Goal: Task Accomplishment & Management: Use online tool/utility

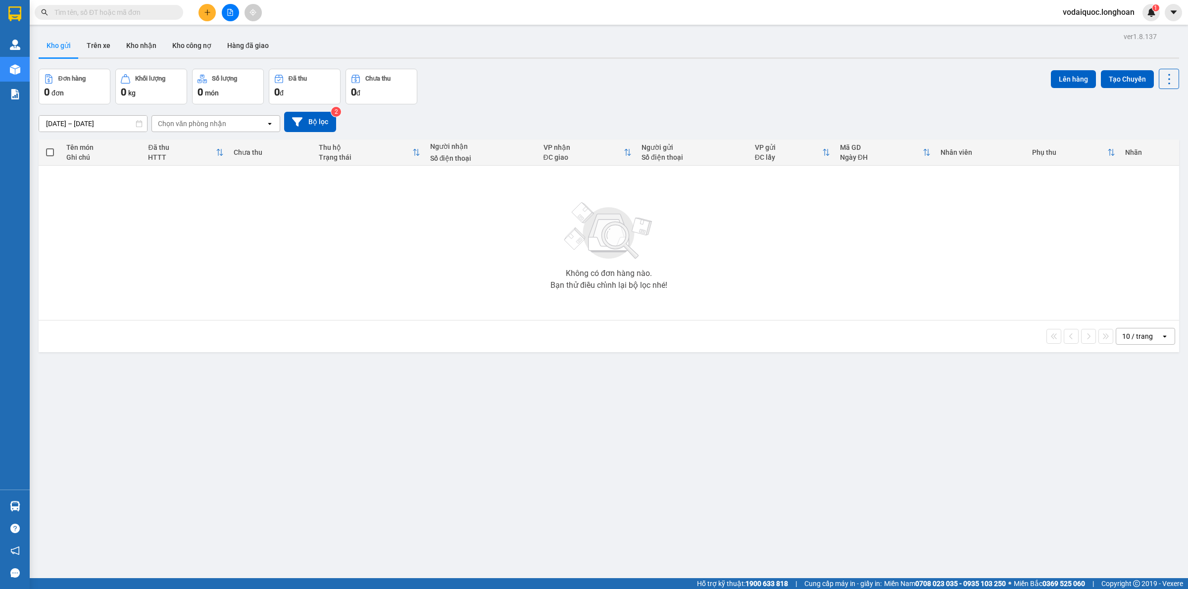
click at [669, 75] on div "Đơn hàng 0 đơn Khối lượng 0 kg Số lượng 0 món Đã thu 0 đ Chưa thu 0 đ Lên hàng …" at bounding box center [609, 87] width 1140 height 36
click at [140, 46] on button "Kho nhận" at bounding box center [141, 46] width 46 height 24
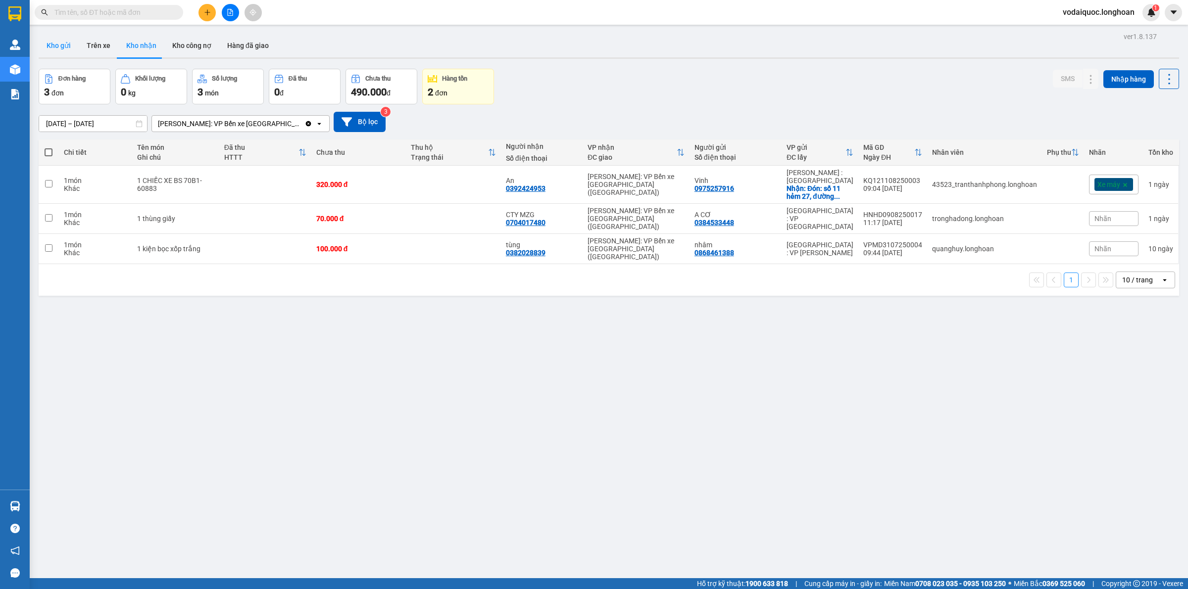
click at [62, 40] on button "Kho gửi" at bounding box center [59, 46] width 40 height 24
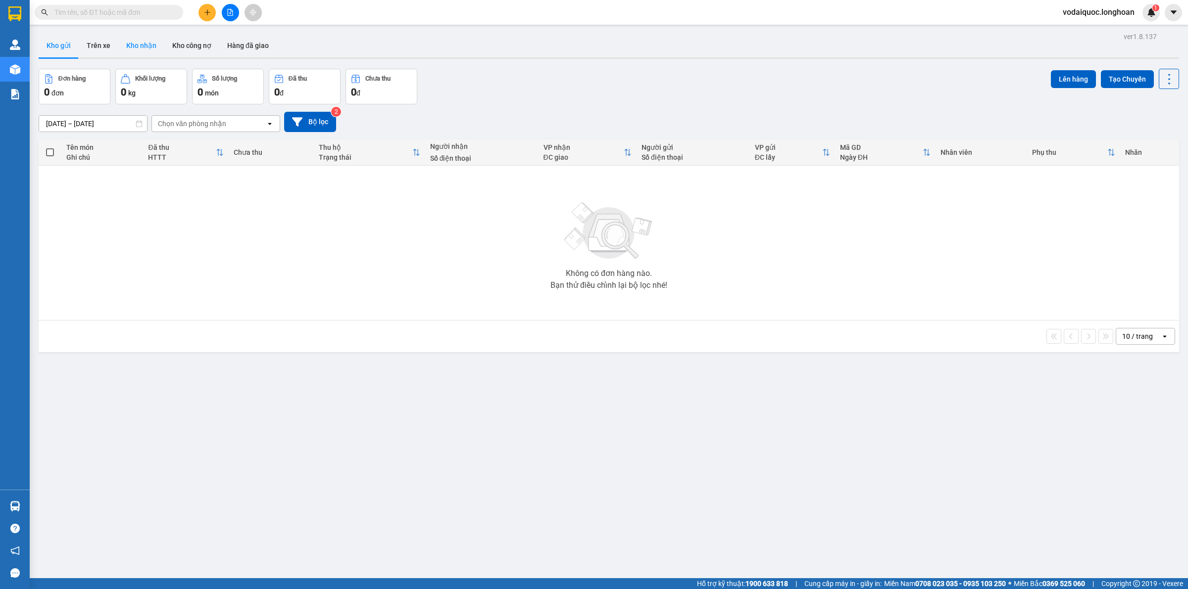
click at [143, 45] on button "Kho nhận" at bounding box center [141, 46] width 46 height 24
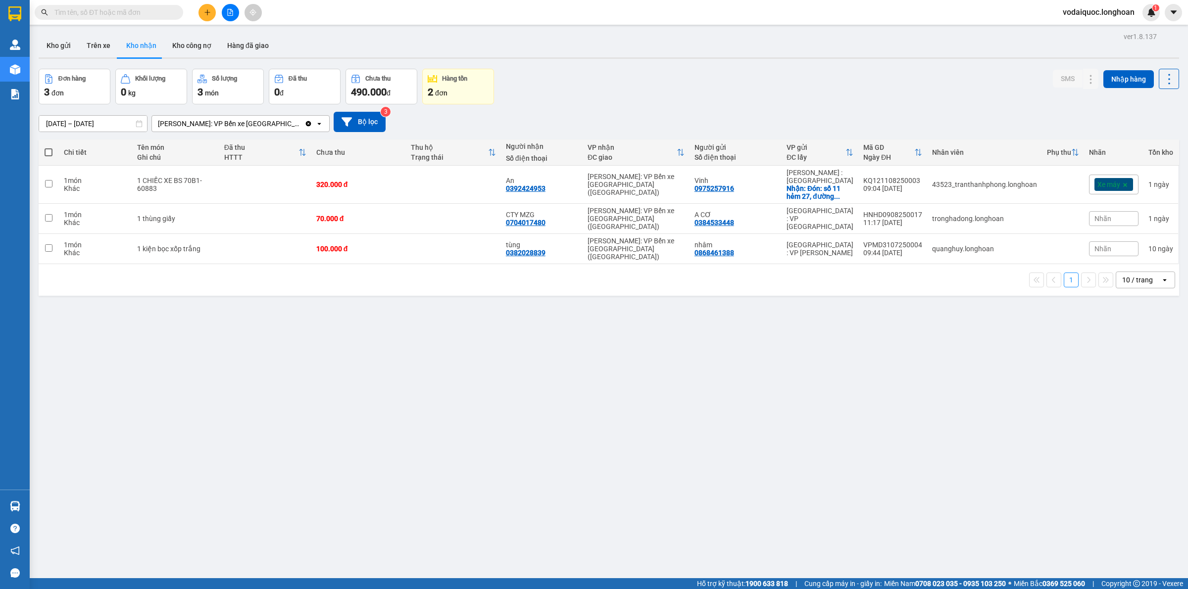
click at [520, 45] on div "Kho gửi Trên xe Kho nhận Kho công nợ Hàng đã giao" at bounding box center [609, 47] width 1140 height 26
click at [54, 44] on button "Kho gửi" at bounding box center [59, 46] width 40 height 24
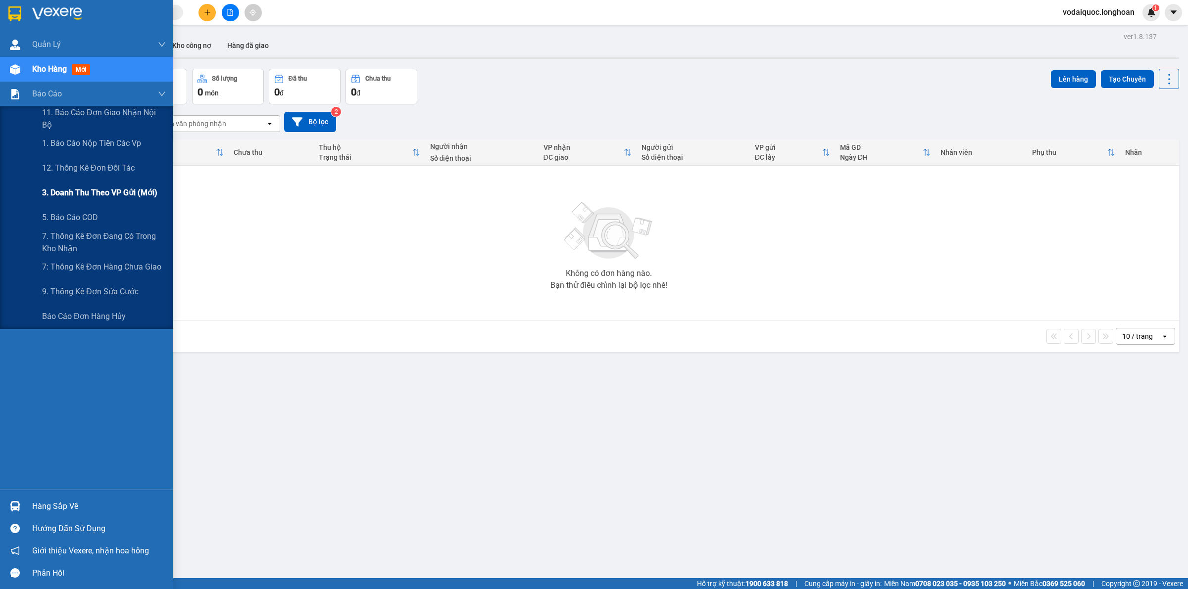
click at [98, 192] on span "3. Doanh Thu theo VP Gửi (mới)" at bounding box center [99, 193] width 115 height 12
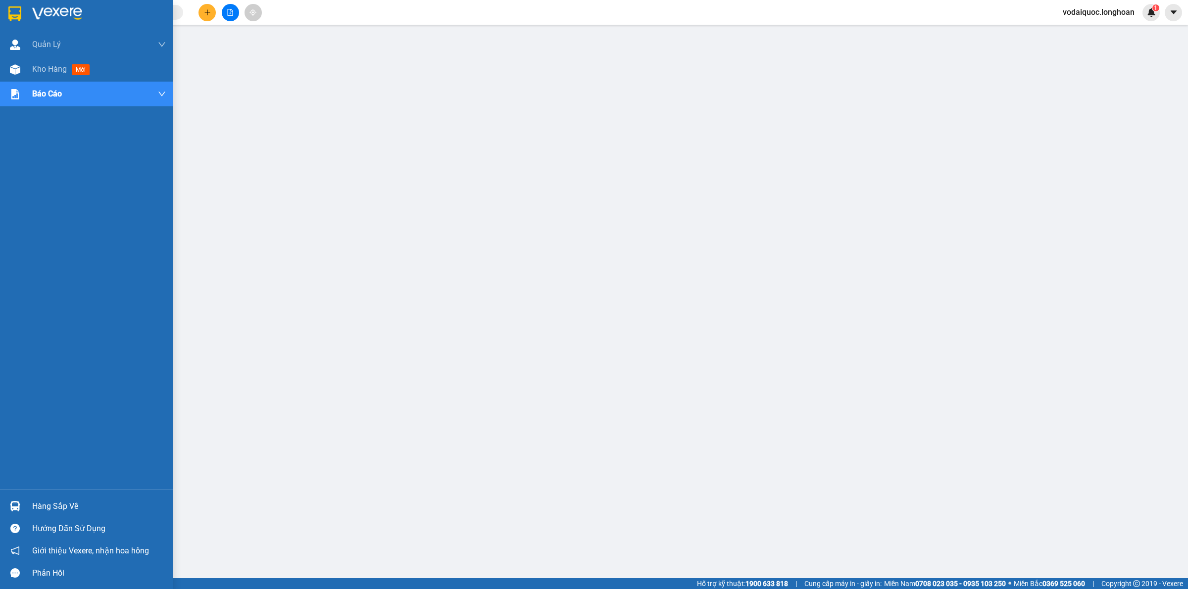
click at [55, 10] on img at bounding box center [57, 13] width 50 height 15
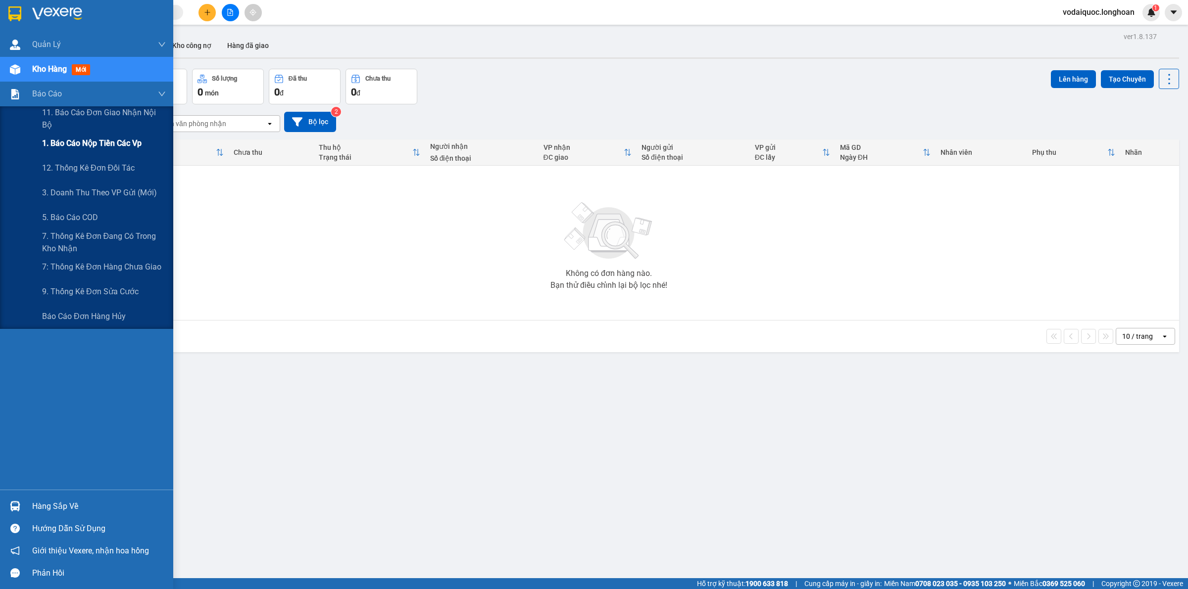
click at [106, 142] on span "1. Báo cáo nộp tiền các vp" at bounding box center [91, 143] width 99 height 12
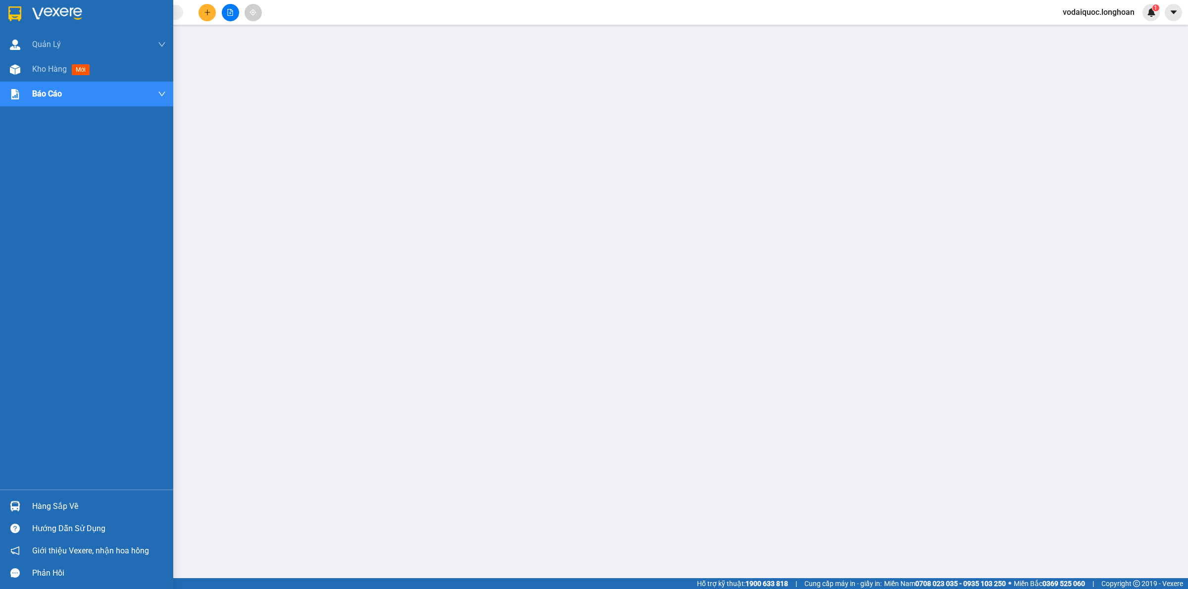
click at [65, 9] on img at bounding box center [57, 13] width 50 height 15
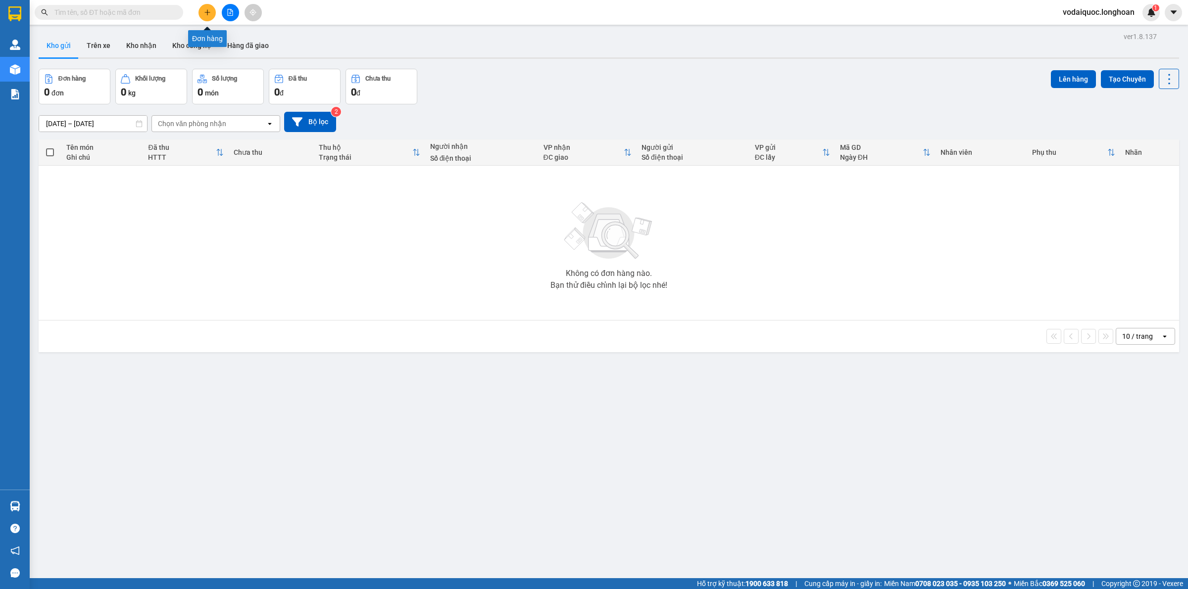
click at [201, 11] on button at bounding box center [206, 12] width 17 height 17
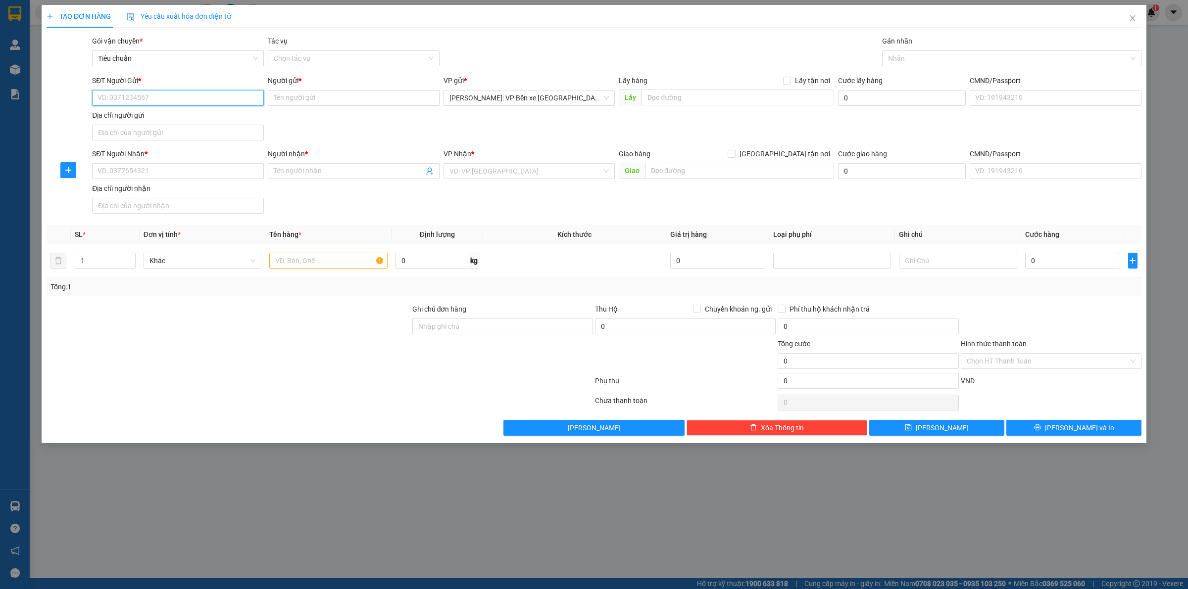
click at [156, 102] on input "SĐT Người Gửi *" at bounding box center [178, 98] width 172 height 16
click at [143, 169] on input "SĐT Người Nhận *" at bounding box center [178, 171] width 172 height 16
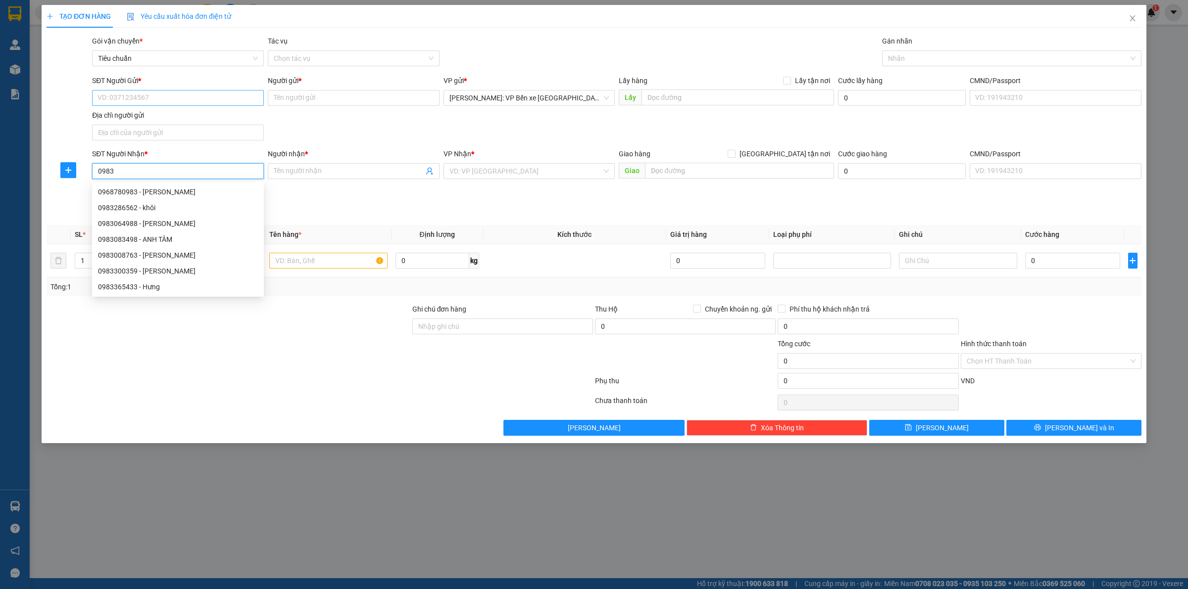
type input "0983"
click at [140, 92] on input "SĐT Người Gửi *" at bounding box center [178, 98] width 172 height 16
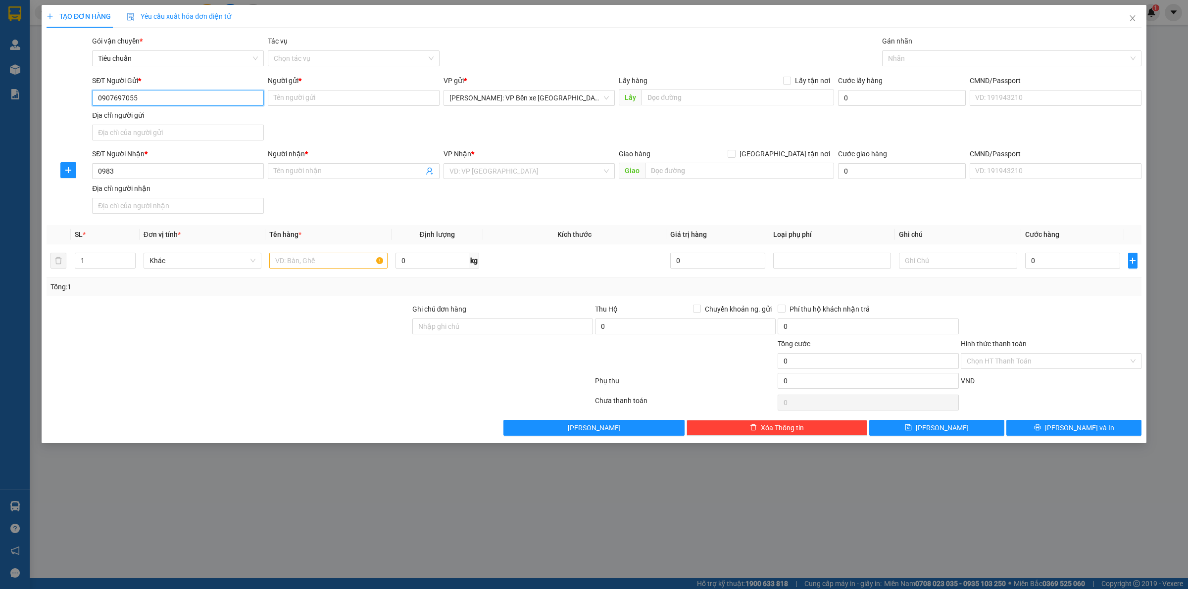
click at [171, 100] on input "0907697055" at bounding box center [178, 98] width 172 height 16
type input "0907697055"
click at [306, 99] on input "Người gửi *" at bounding box center [354, 98] width 172 height 16
type input "c"
type input "CTY ATIC"
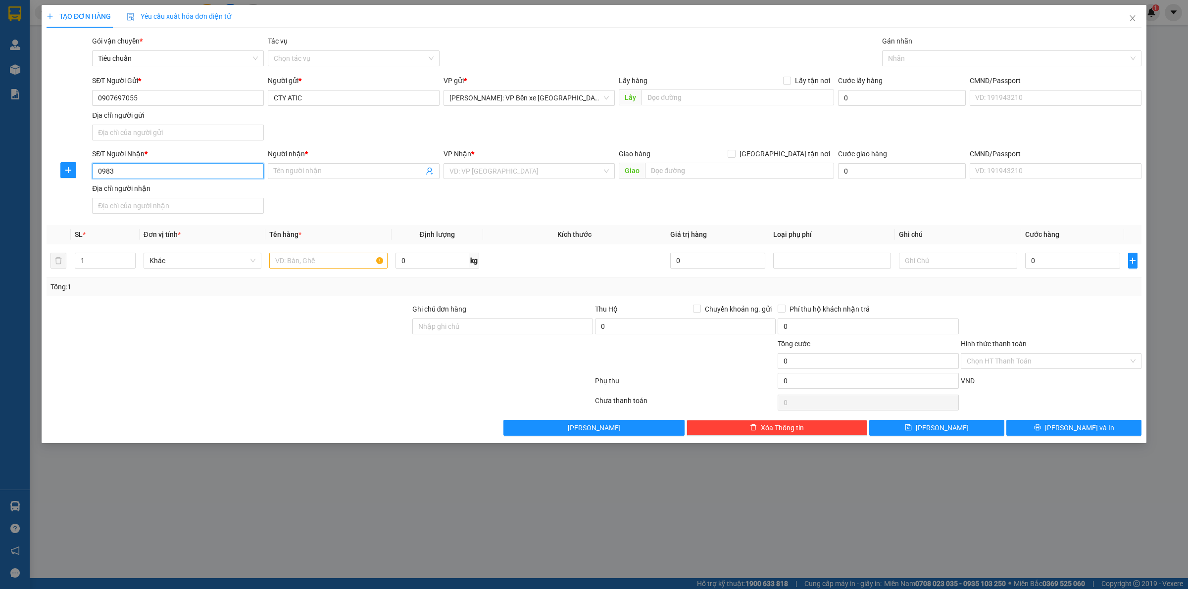
click at [194, 171] on input "0983" at bounding box center [178, 171] width 172 height 16
type input "0983944038"
click at [317, 173] on input "Người nhận *" at bounding box center [349, 171] width 150 height 11
click at [187, 169] on input "0983944038" at bounding box center [178, 171] width 172 height 16
click at [149, 187] on div "0983944038 - ATIC" at bounding box center [178, 192] width 160 height 11
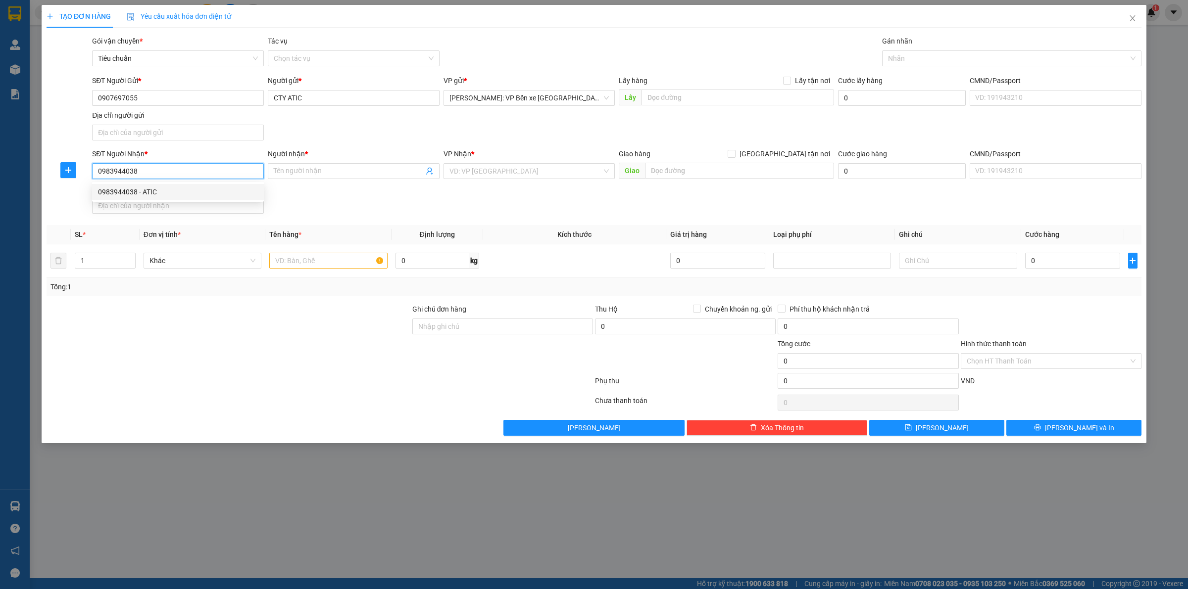
type input "ATIC"
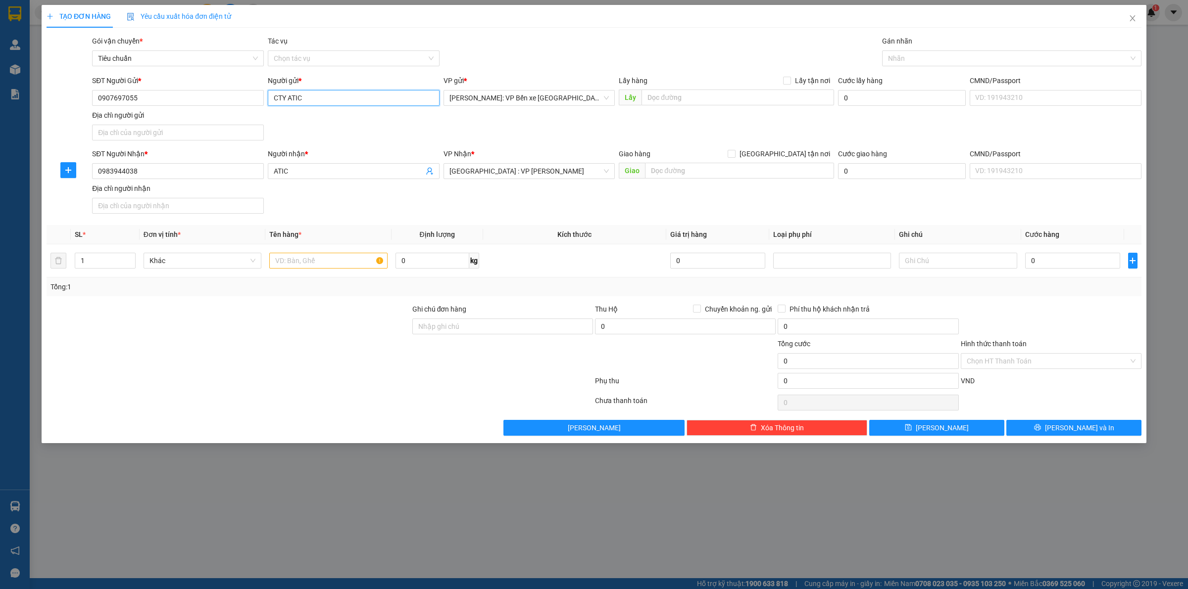
click at [335, 94] on input "CTY ATIC" at bounding box center [354, 98] width 172 height 16
type input "C"
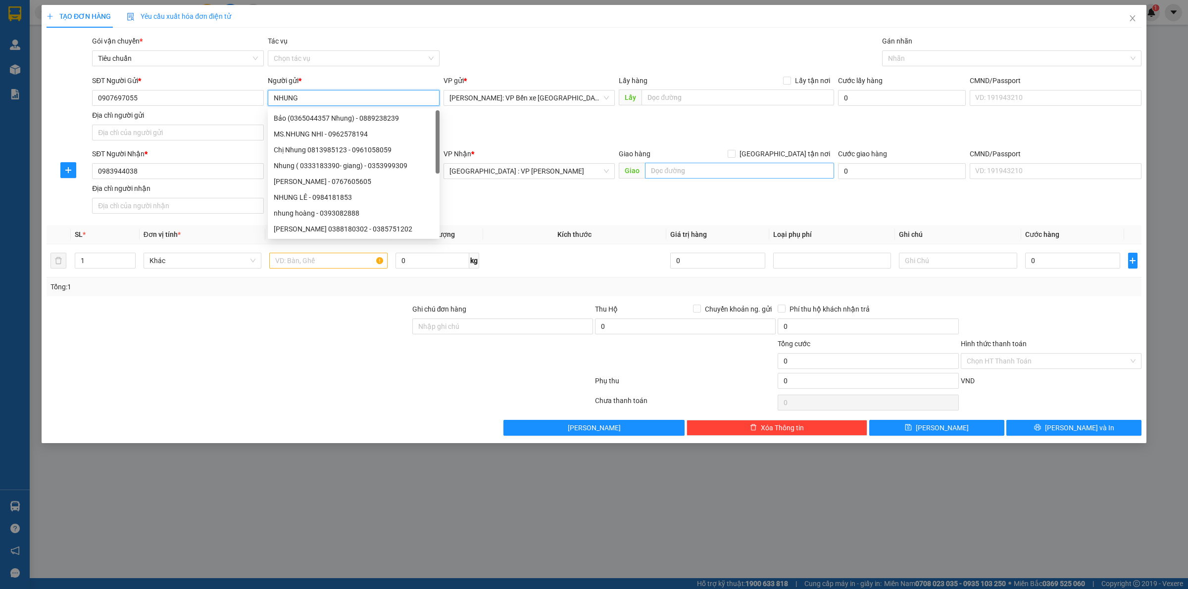
type input "NHUNG"
click at [709, 174] on input "text" at bounding box center [739, 171] width 189 height 16
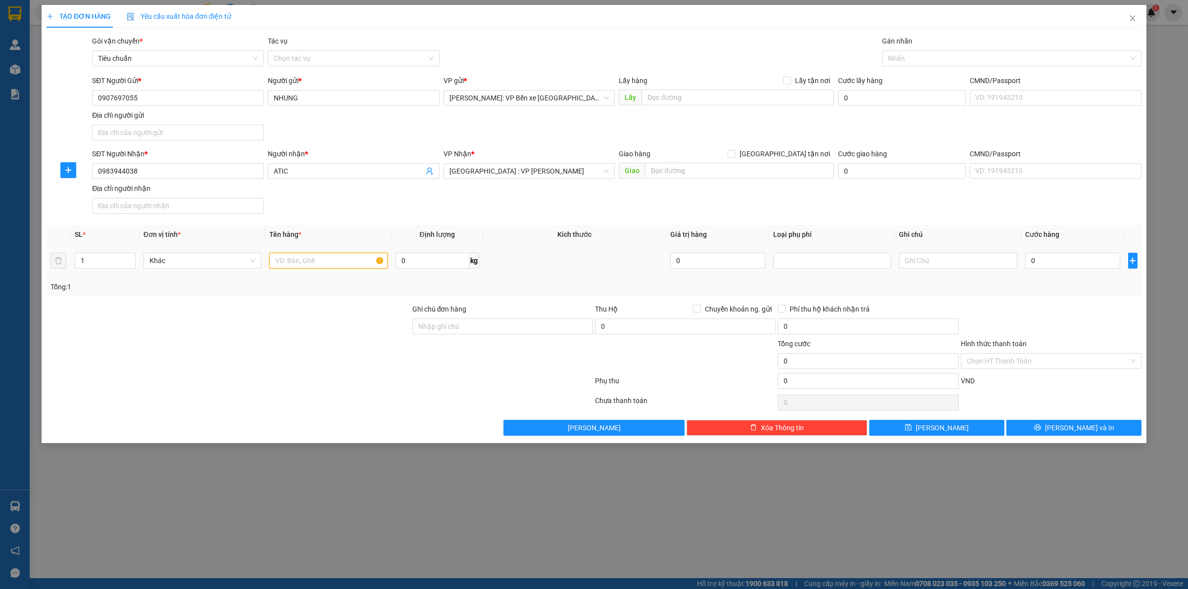
click at [308, 268] on input "text" at bounding box center [328, 261] width 118 height 16
click at [105, 261] on input "1" at bounding box center [105, 260] width 60 height 15
type input "15"
click at [311, 260] on input "text" at bounding box center [328, 261] width 118 height 16
type input "15 KIỆN CATTONG NHỎ"
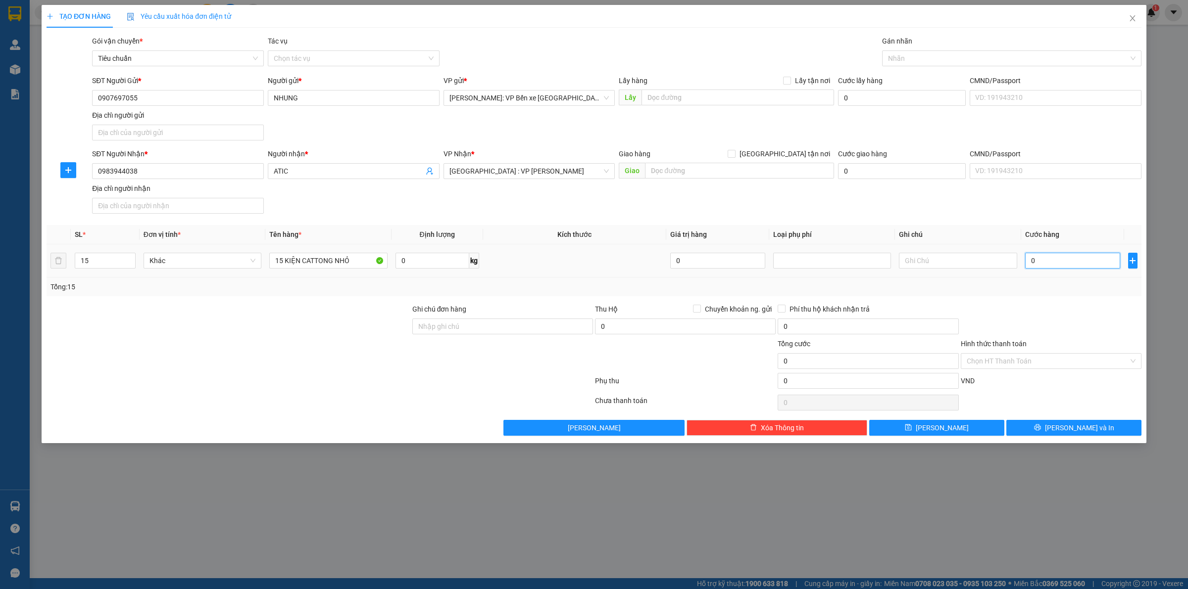
click at [1070, 261] on input "0" at bounding box center [1072, 261] width 95 height 16
click at [1064, 266] on input "0" at bounding box center [1072, 261] width 95 height 16
type input "06"
type input "6"
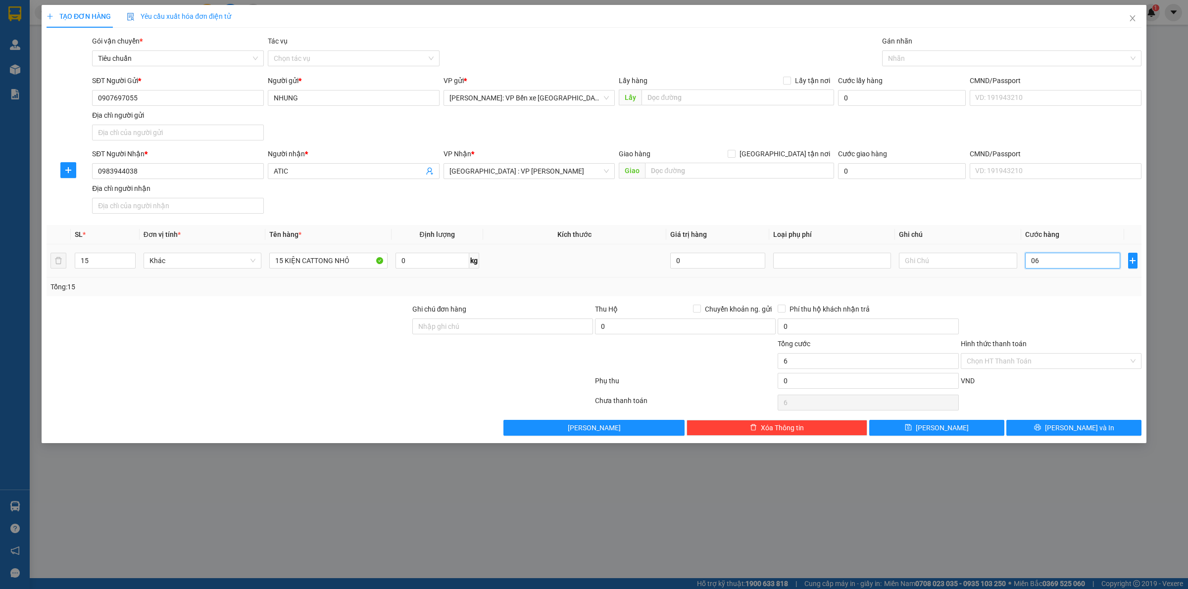
type input "060"
type input "60"
type input "0.600"
type input "600"
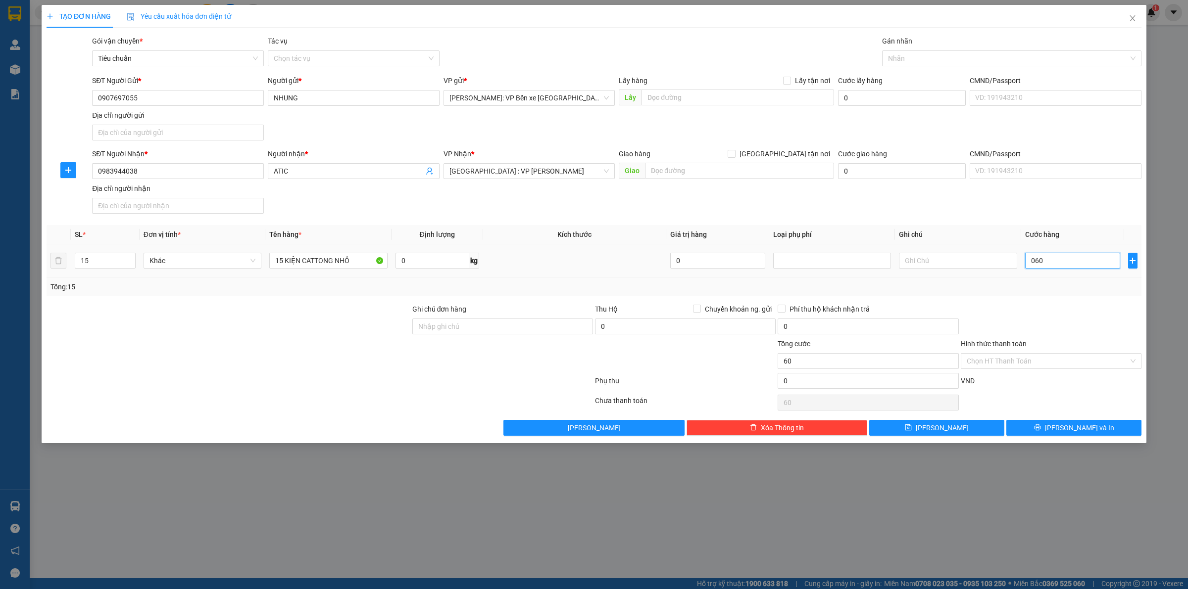
type input "600"
type input "06.000"
type input "6.000"
type input "060.000"
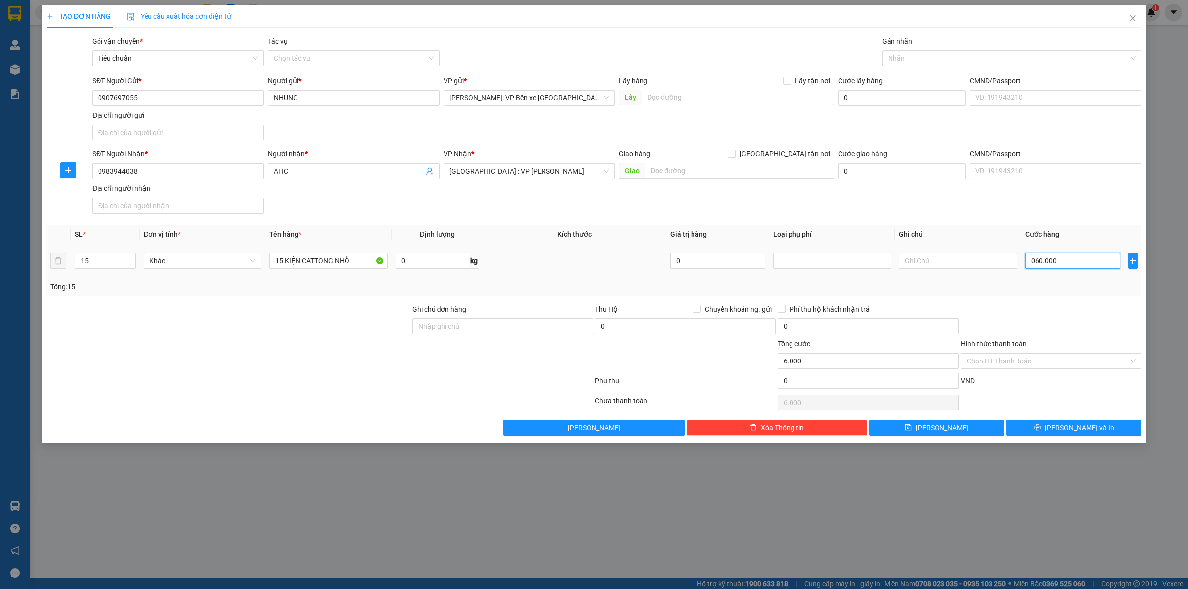
type input "60.000"
type input "0.600.000"
type input "600.000"
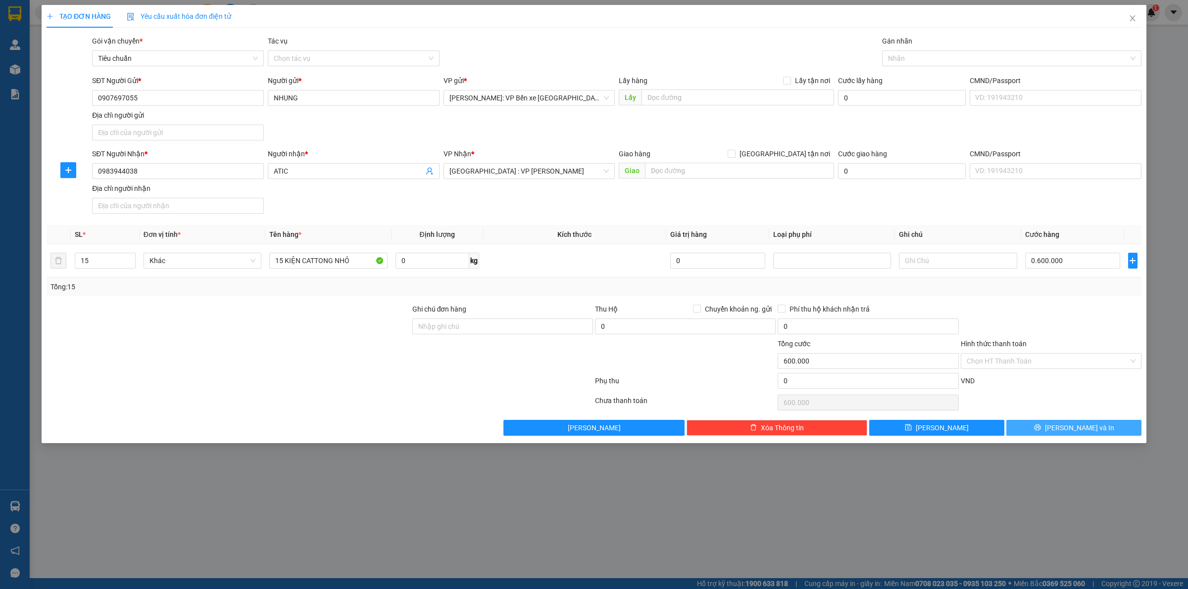
type input "600.000"
click at [1075, 425] on span "[PERSON_NAME] và In" at bounding box center [1079, 428] width 69 height 11
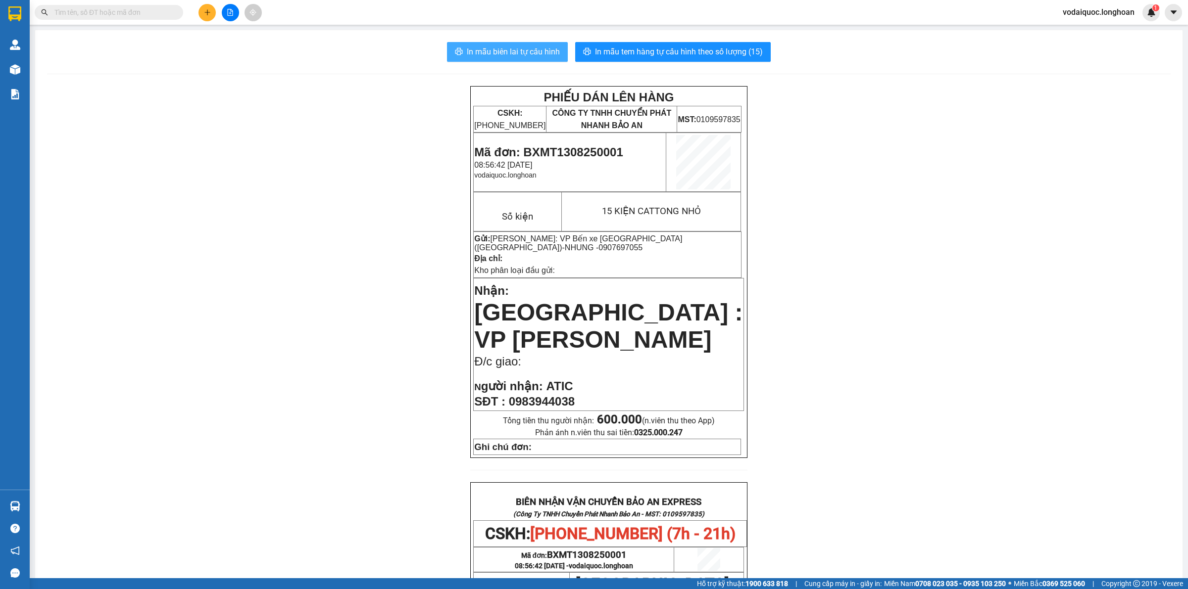
click at [518, 50] on span "In mẫu biên lai tự cấu hình" at bounding box center [513, 52] width 93 height 12
click at [665, 51] on span "In mẫu tem hàng tự cấu hình theo số lượng (15)" at bounding box center [679, 52] width 168 height 12
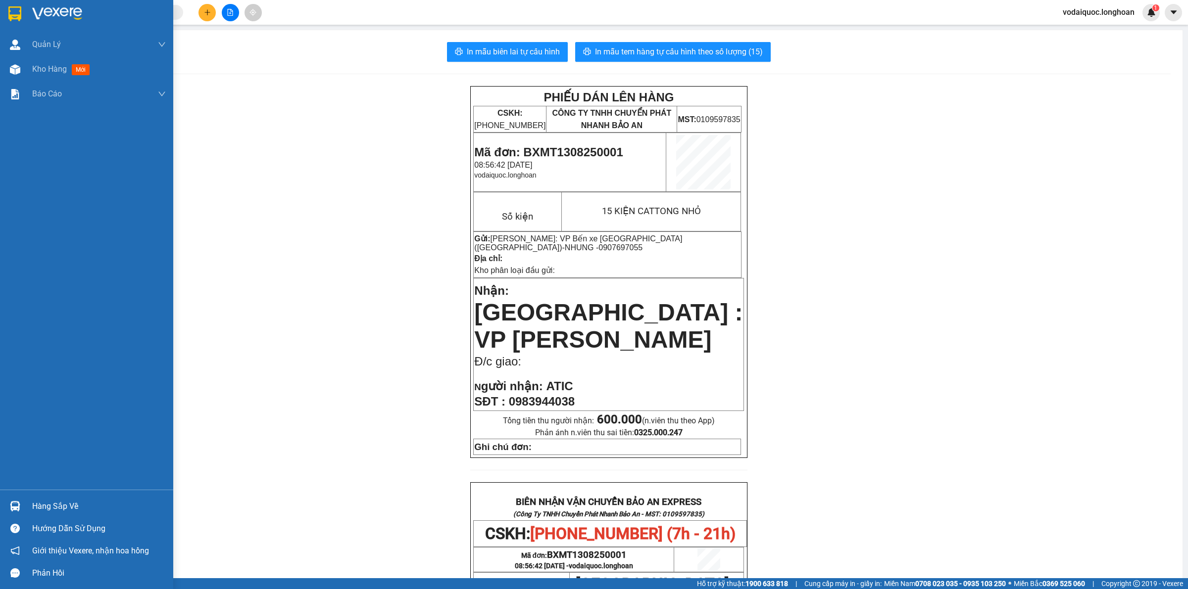
click at [56, 11] on img at bounding box center [57, 13] width 50 height 15
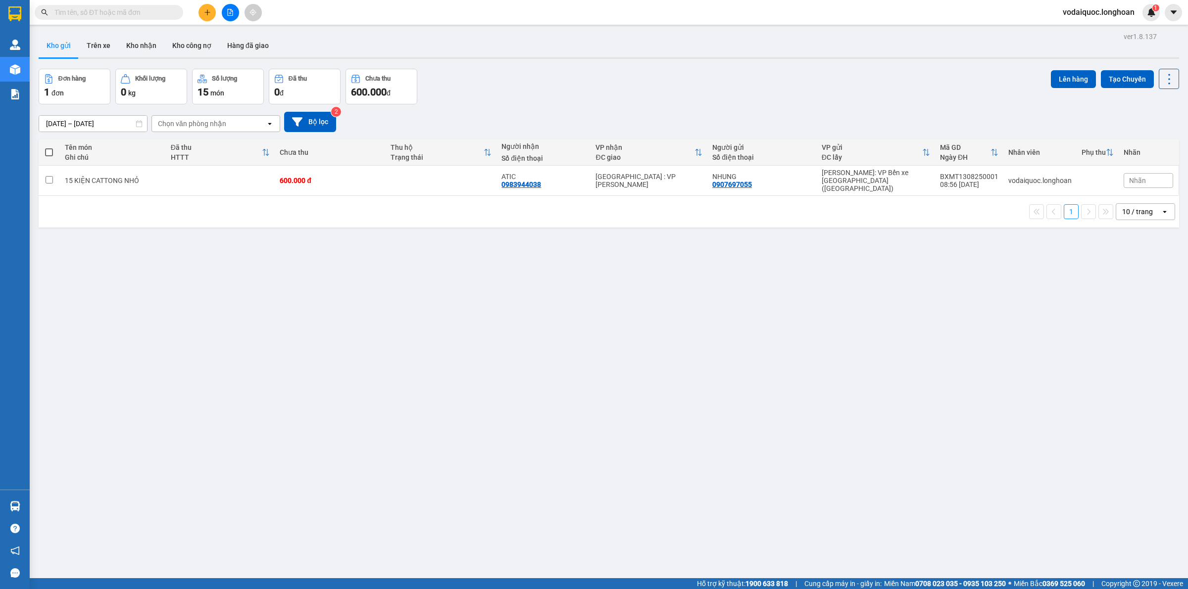
click at [146, 14] on input "text" at bounding box center [112, 12] width 117 height 11
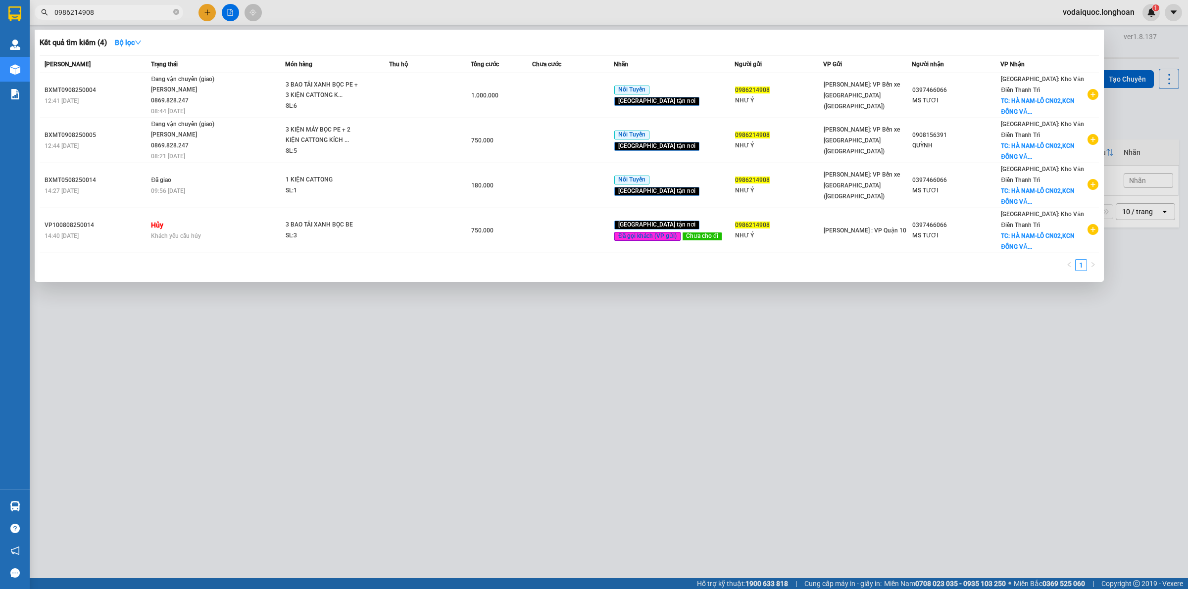
click at [111, 7] on input "0986214908" at bounding box center [112, 12] width 117 height 11
type input "0986214908"
click at [178, 10] on icon "close-circle" at bounding box center [176, 12] width 6 height 6
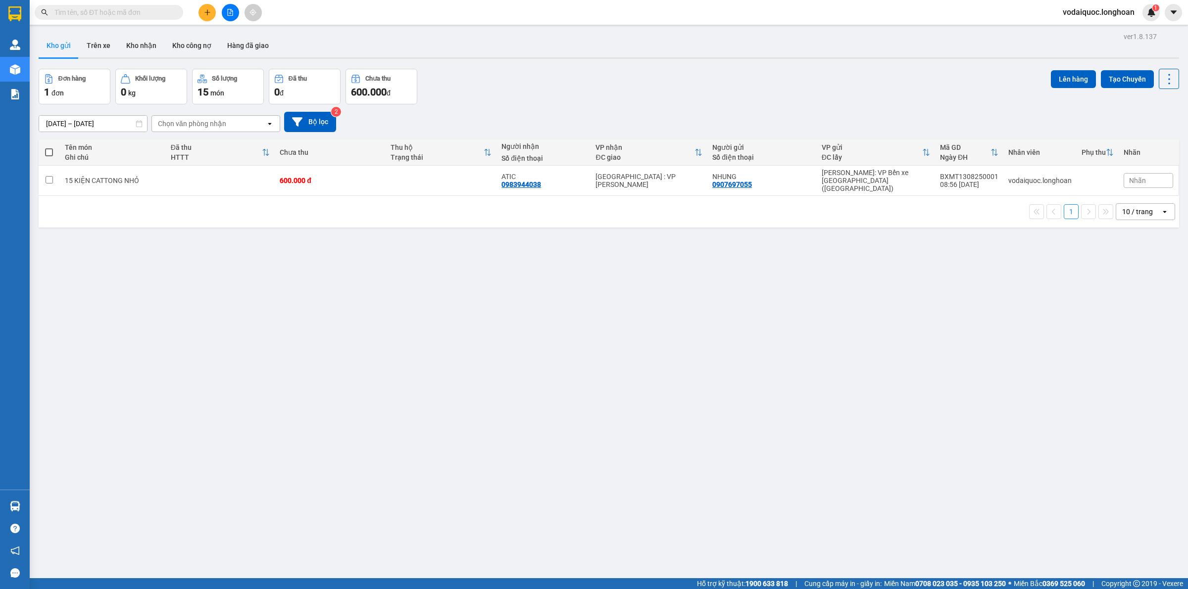
click at [540, 67] on div "ver 1.8.137 Kho gửi Trên xe Kho nhận Kho công nợ Hàng đã giao Đơn hàng 1 đơn Kh…" at bounding box center [609, 324] width 1148 height 589
click at [131, 9] on input "text" at bounding box center [112, 12] width 117 height 11
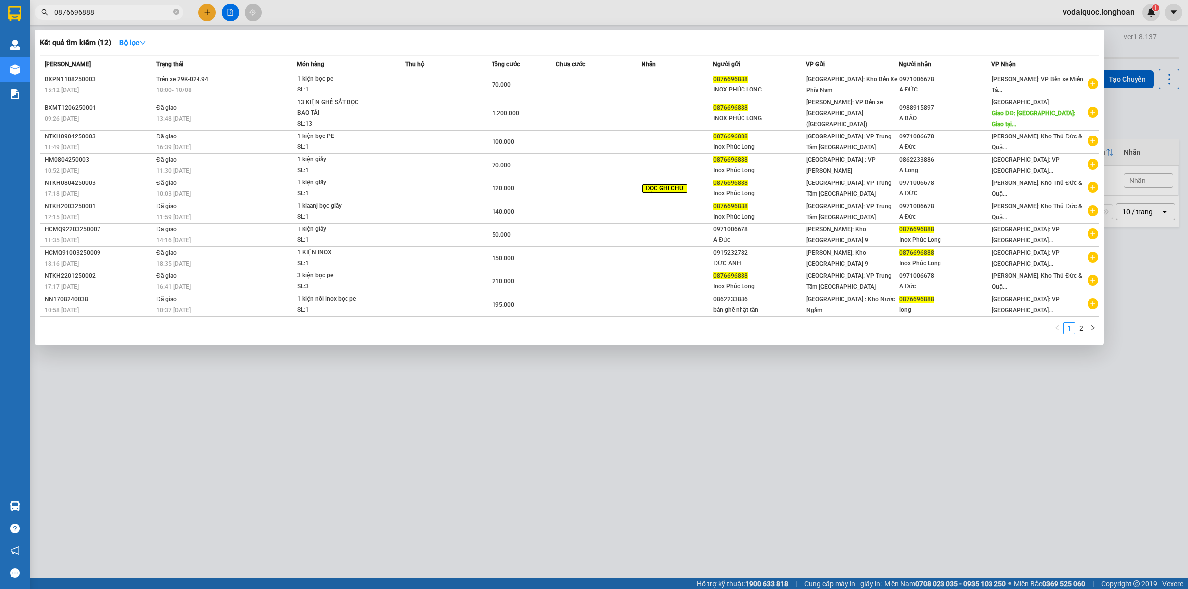
type input "0876696888"
click at [1127, 40] on div at bounding box center [594, 294] width 1188 height 589
click at [176, 11] on icon "close-circle" at bounding box center [176, 12] width 6 height 6
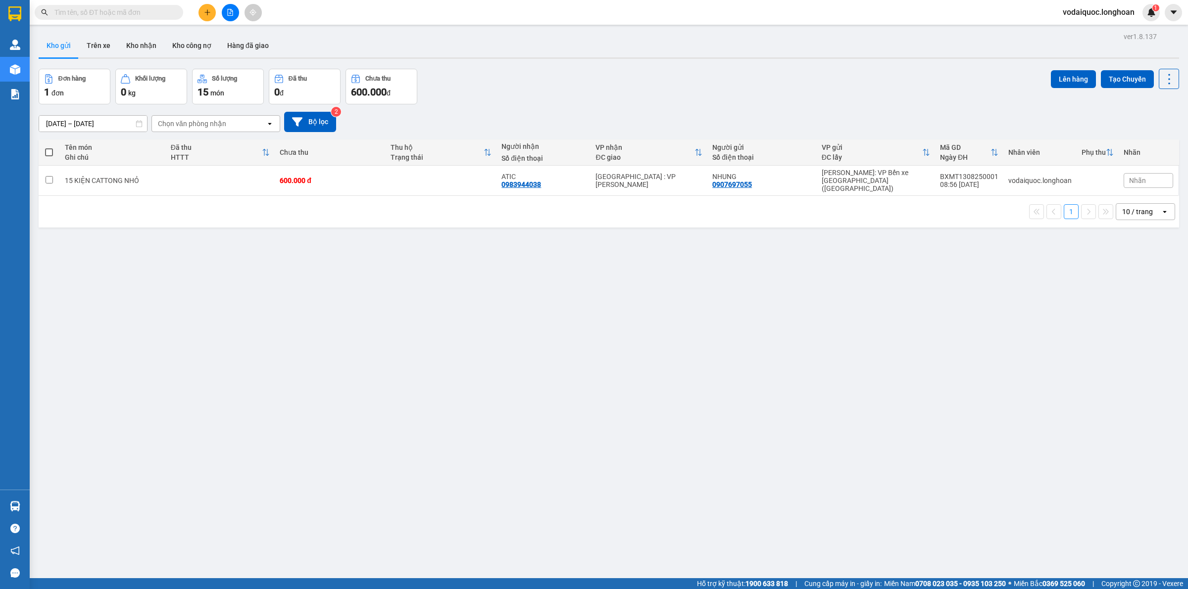
click at [557, 75] on div "Đơn hàng 1 đơn Khối lượng 0 kg Số lượng 15 món Đã thu 0 đ Chưa thu 600.000 đ Lê…" at bounding box center [609, 87] width 1140 height 36
drag, startPoint x: 473, startPoint y: 294, endPoint x: 437, endPoint y: 282, distance: 38.2
click at [473, 294] on div "ver 1.8.137 Kho gửi Trên xe Kho nhận Kho công nợ Hàng đã giao Đơn hàng 1 đơn Kh…" at bounding box center [609, 324] width 1148 height 589
click at [141, 13] on input "text" at bounding box center [112, 12] width 117 height 11
click at [113, 11] on input "text" at bounding box center [112, 12] width 117 height 11
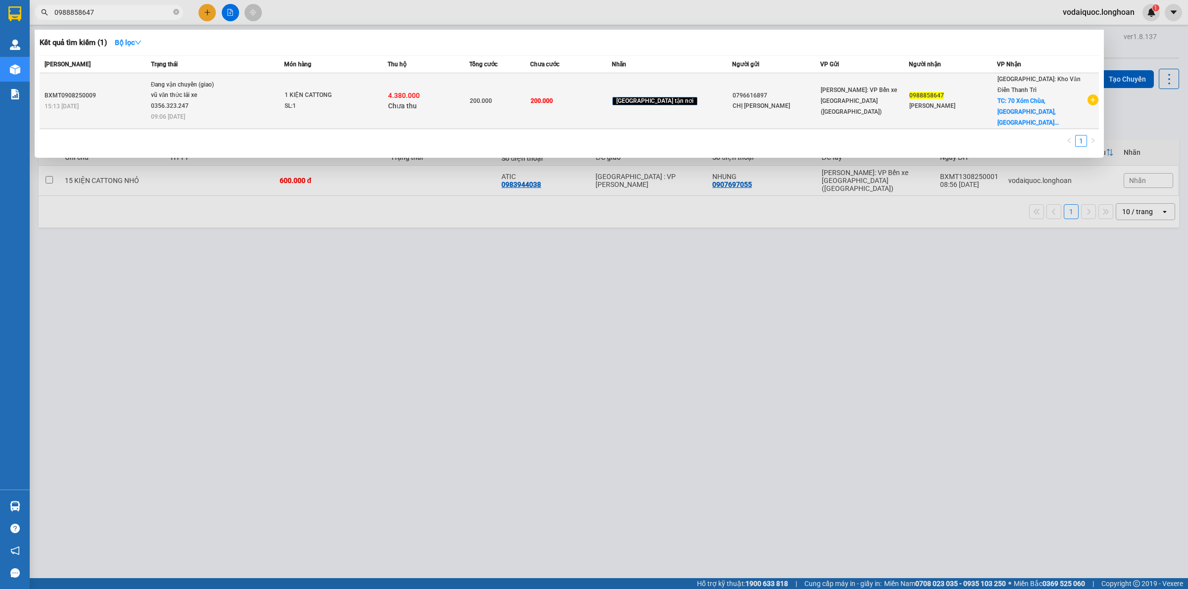
type input "0988858647"
click at [1095, 95] on icon "plus-circle" at bounding box center [1092, 100] width 11 height 11
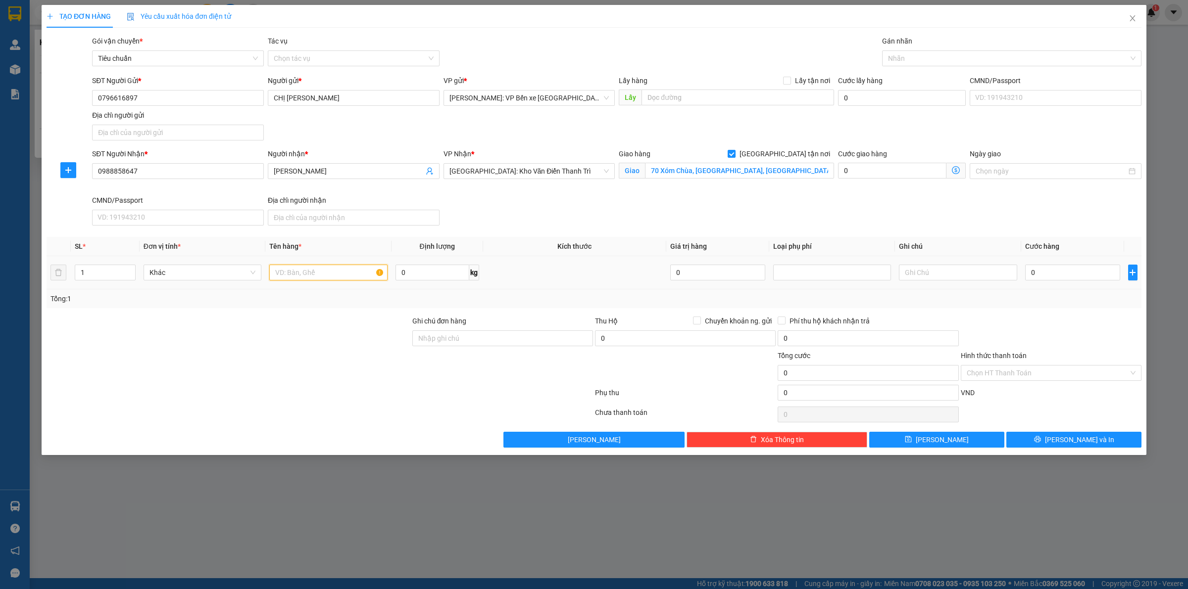
drag, startPoint x: 284, startPoint y: 277, endPoint x: 286, endPoint y: 270, distance: 7.8
click at [285, 277] on input "text" at bounding box center [328, 273] width 118 height 16
type input "1 KIỆN CATTONG"
click at [1051, 270] on input "0" at bounding box center [1072, 273] width 95 height 16
click at [934, 54] on div at bounding box center [1006, 58] width 244 height 12
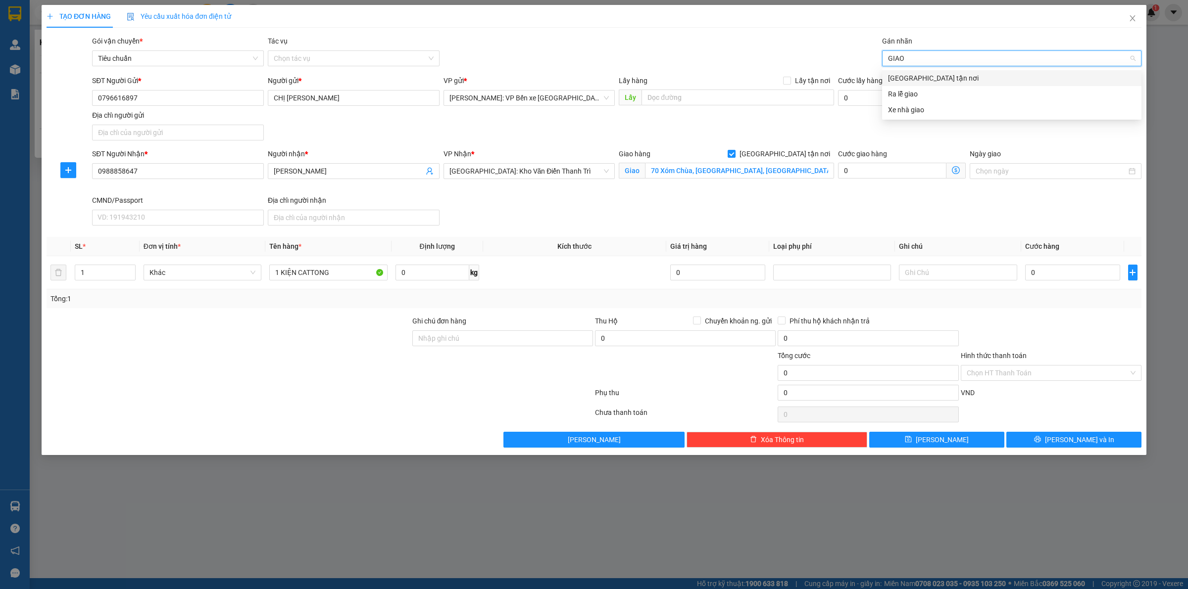
type input "GIAO"
click at [938, 78] on div "[GEOGRAPHIC_DATA] tận nơi" at bounding box center [1011, 78] width 247 height 11
click at [716, 42] on div "Gói vận chuyển * Tiêu chuẩn Tác vụ Chọn tác vụ Gán nhãn Giao tận nơi" at bounding box center [616, 53] width 1053 height 35
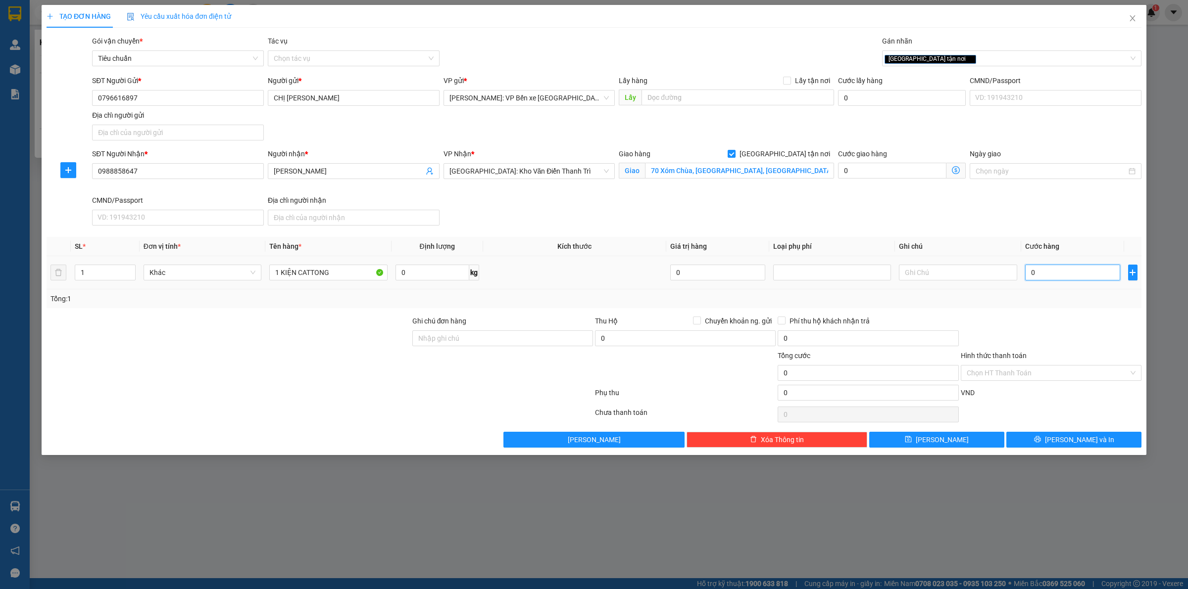
click at [1057, 270] on input "0" at bounding box center [1072, 273] width 95 height 16
type input "1"
type input "18"
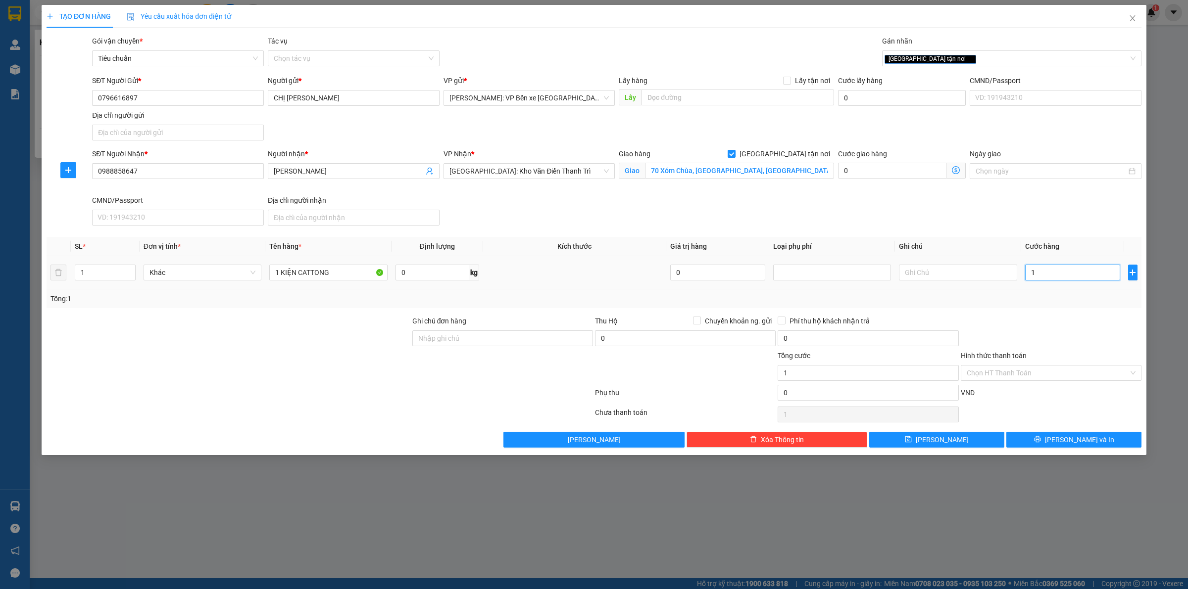
type input "18"
type input "180"
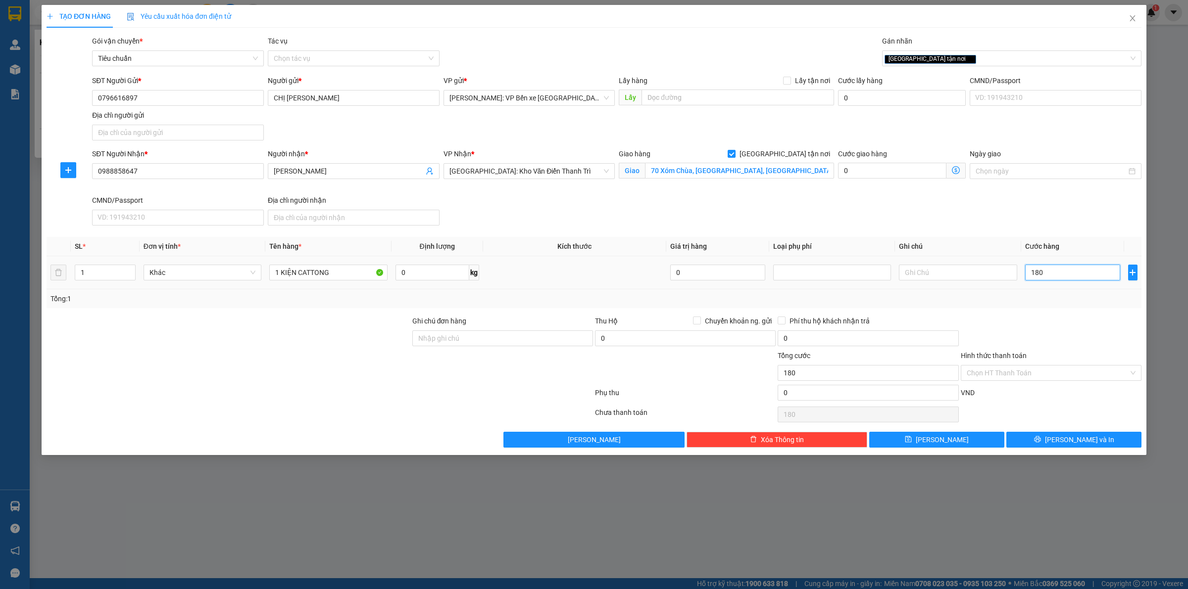
type input "1.800"
type input "18.000"
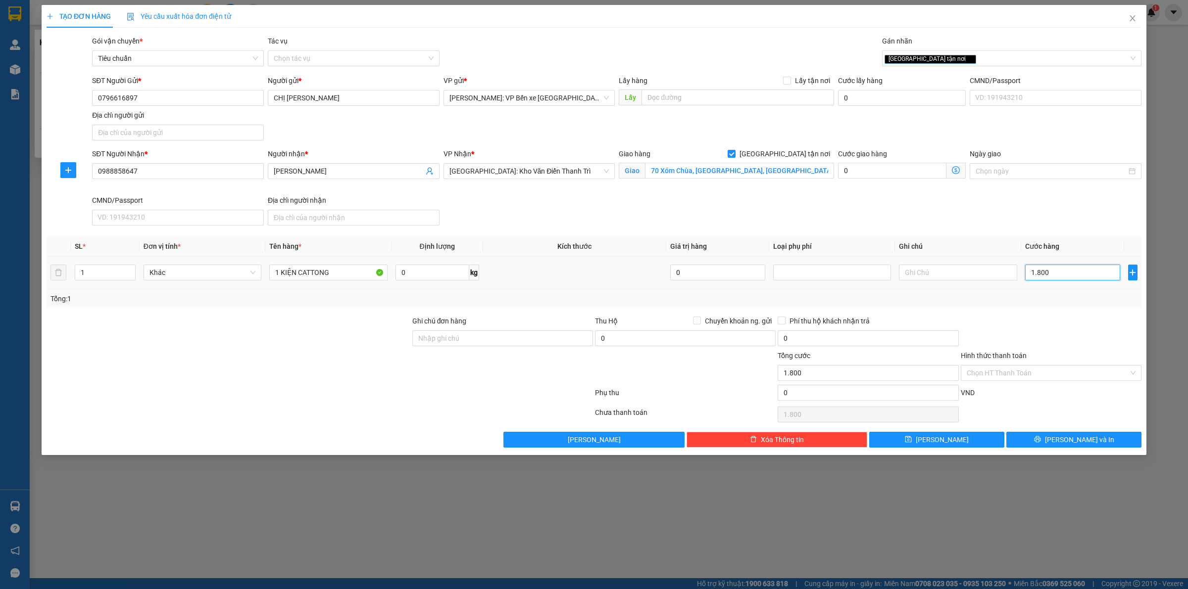
type input "18.000"
type input "180.000"
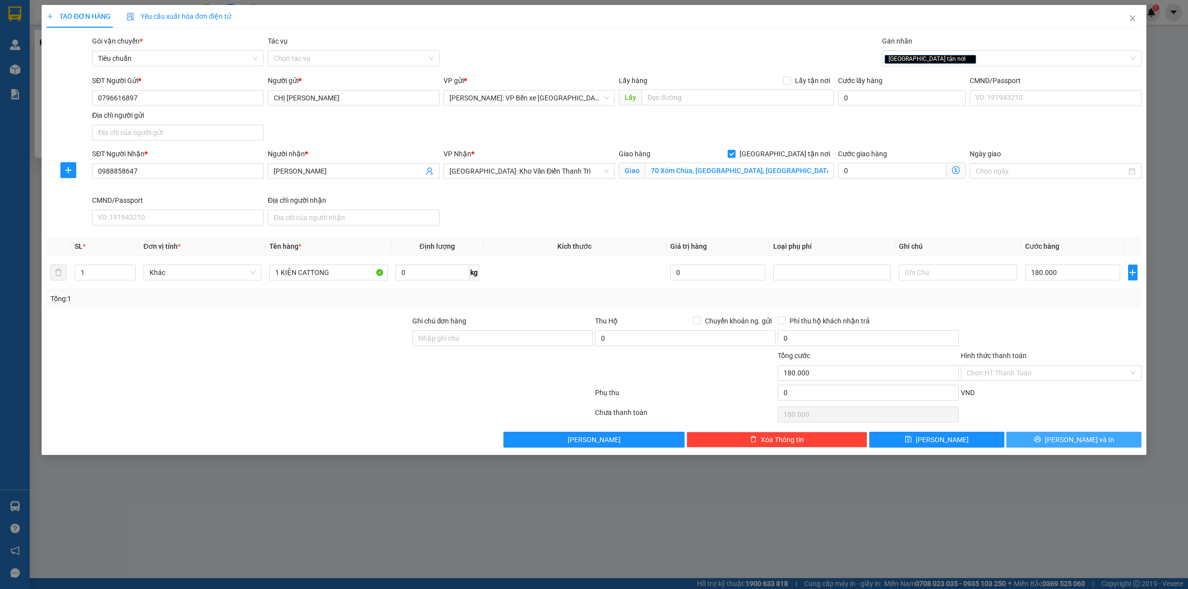
click at [1075, 438] on span "[PERSON_NAME] và In" at bounding box center [1079, 439] width 69 height 11
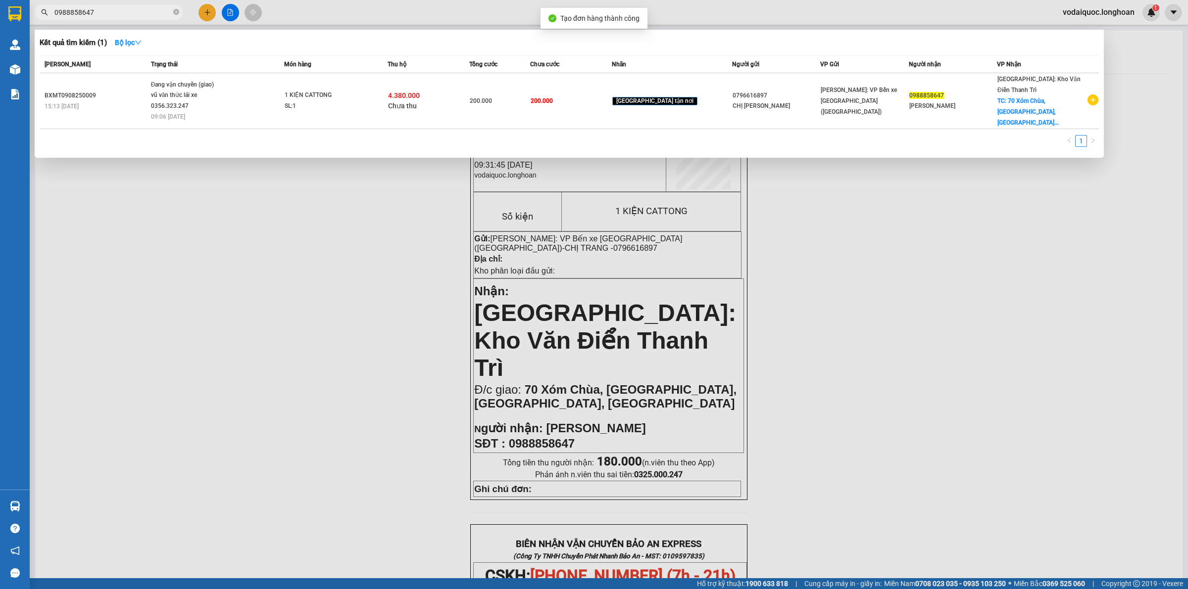
click at [376, 171] on div at bounding box center [594, 294] width 1188 height 589
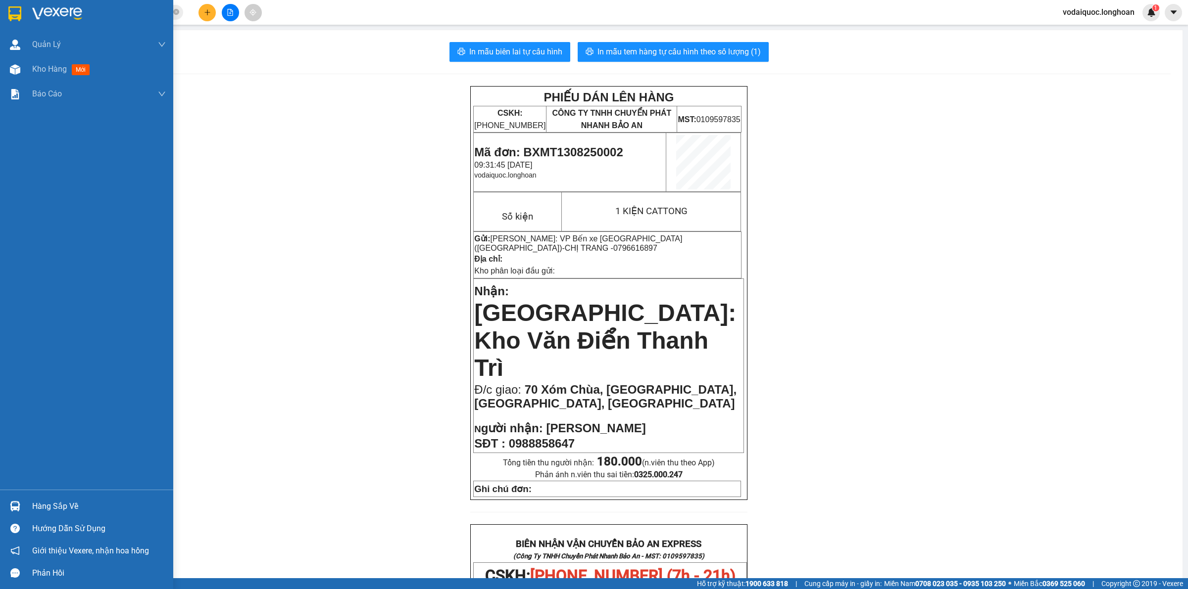
click at [53, 10] on img at bounding box center [57, 13] width 50 height 15
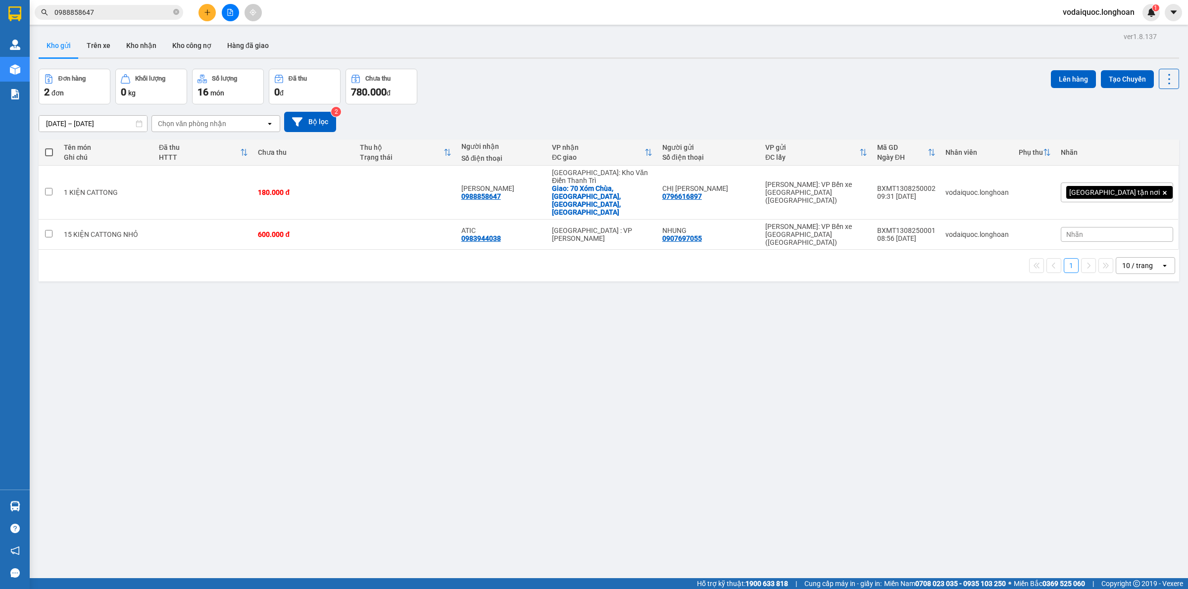
click at [208, 308] on div "ver 1.8.137 Kho gửi Trên xe Kho nhận Kho công nợ Hàng đã giao Đơn hàng 2 đơn Kh…" at bounding box center [609, 324] width 1148 height 589
drag, startPoint x: 495, startPoint y: 184, endPoint x: 542, endPoint y: 182, distance: 47.1
click at [542, 185] on div "Habib 0988858647" at bounding box center [501, 193] width 81 height 16
checkbox input "true"
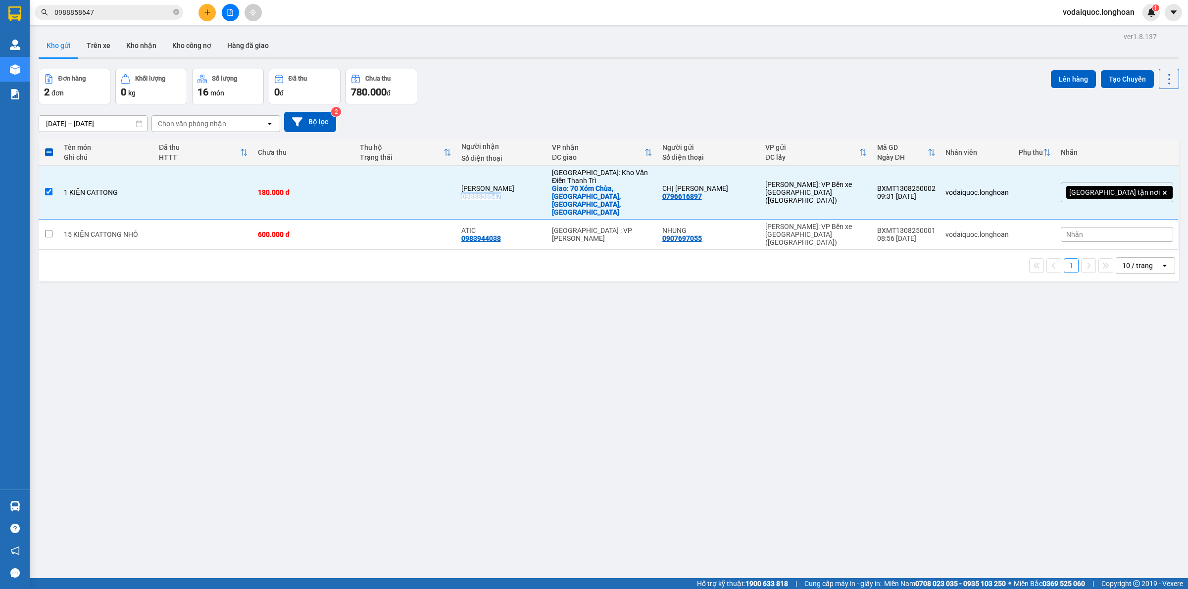
copy div "0988858647"
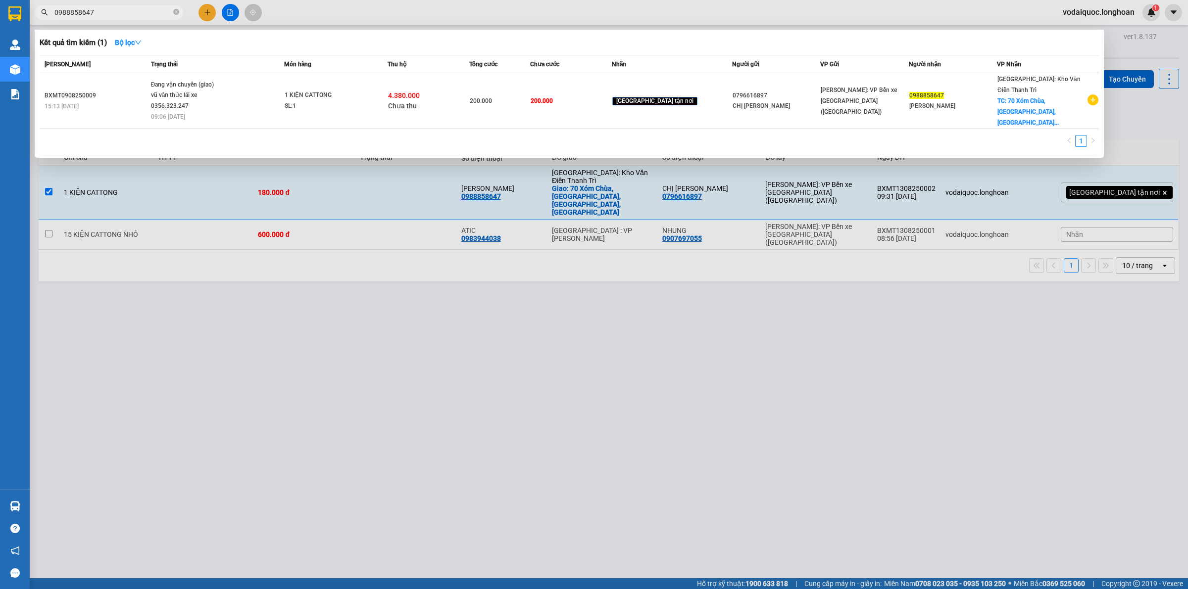
drag, startPoint x: 127, startPoint y: 11, endPoint x: 172, endPoint y: 12, distance: 44.5
click at [132, 11] on input "0988858647" at bounding box center [112, 12] width 117 height 11
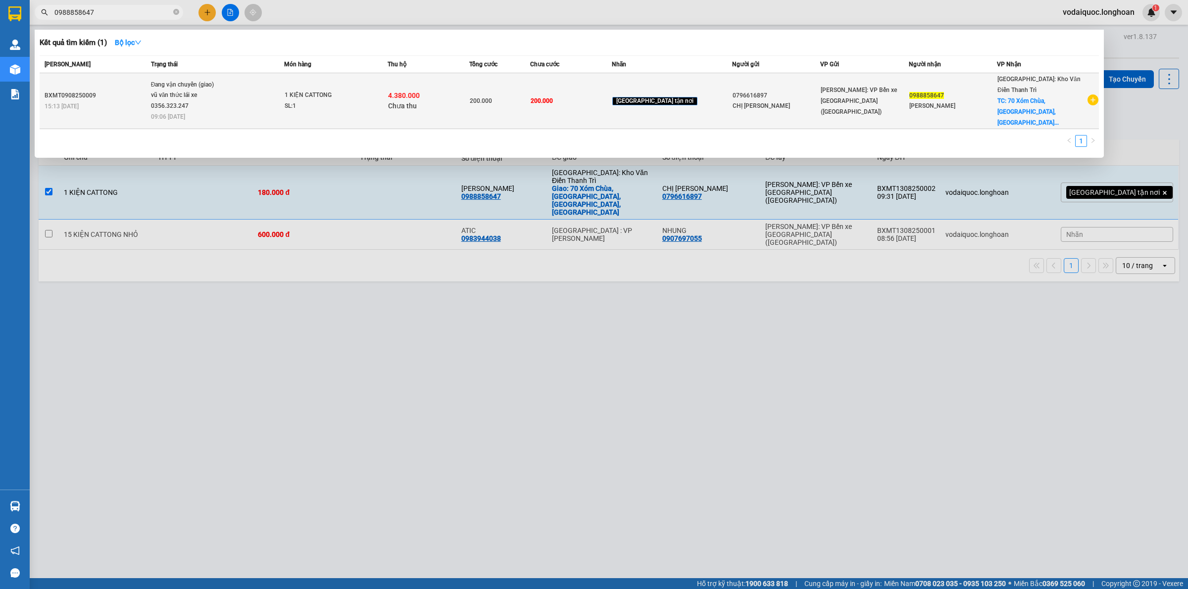
click at [1092, 95] on icon "plus-circle" at bounding box center [1092, 100] width 11 height 11
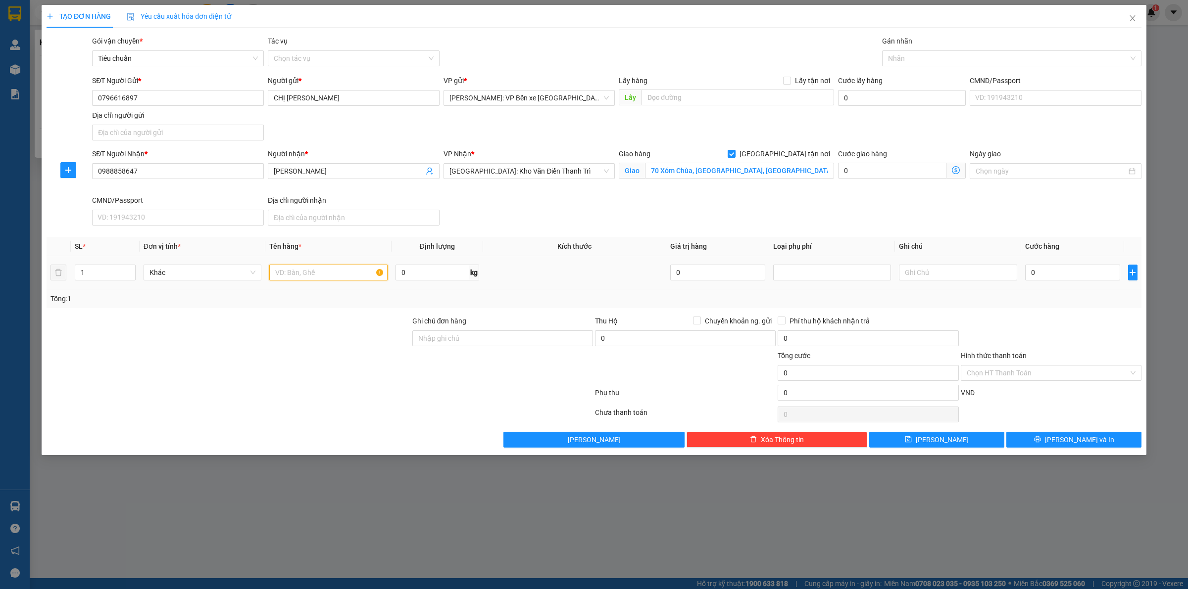
click at [290, 270] on input "text" at bounding box center [328, 273] width 118 height 16
click at [931, 64] on div at bounding box center [1006, 58] width 244 height 12
type input "1 KIỆN CATTONG"
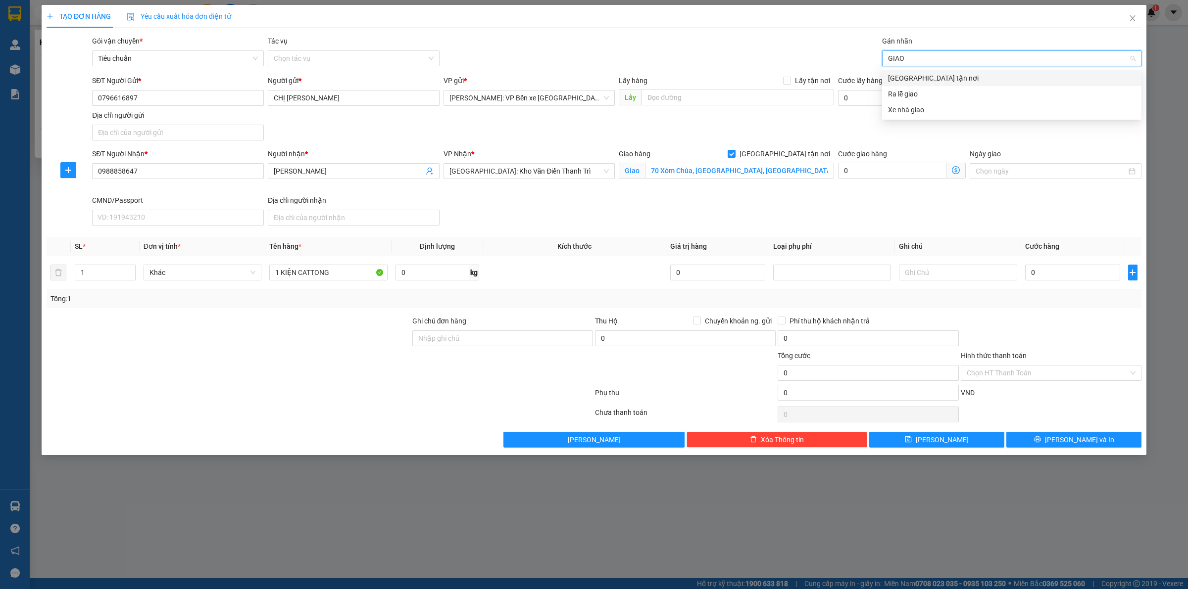
type input "GIAO"
click at [918, 73] on div "[GEOGRAPHIC_DATA] tận nơi" at bounding box center [1011, 78] width 247 height 11
click at [741, 41] on div "Gói vận chuyển * Tiêu chuẩn Tác vụ Chọn tác vụ Gán nhãn Giao tận nơi" at bounding box center [616, 53] width 1053 height 35
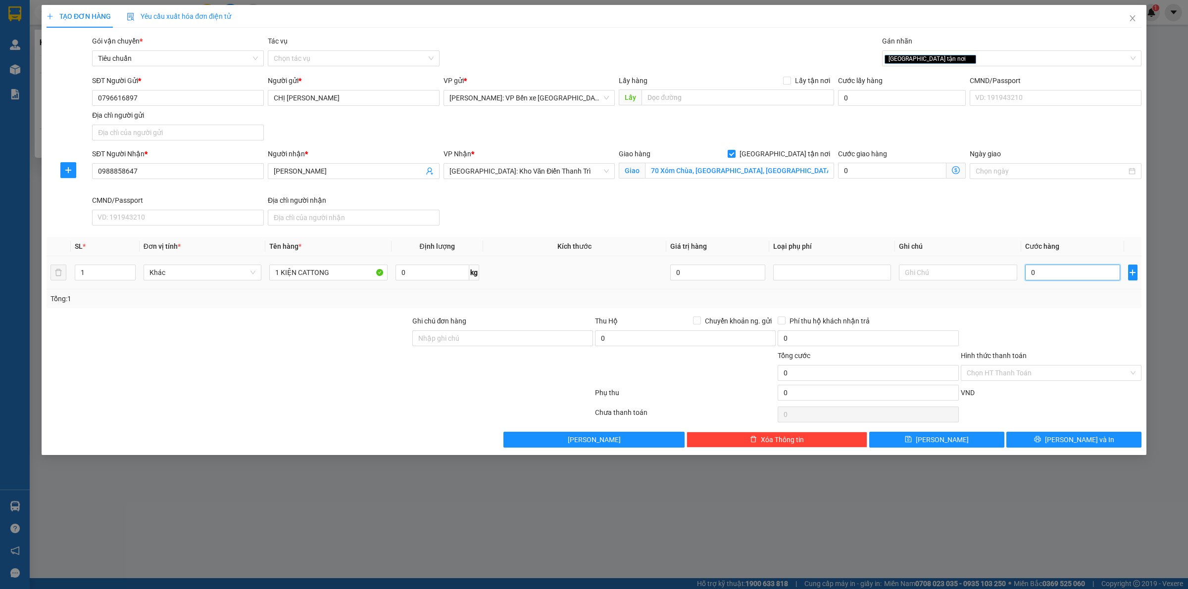
click at [1053, 271] on input "0" at bounding box center [1072, 273] width 95 height 16
type input "1"
type input "18"
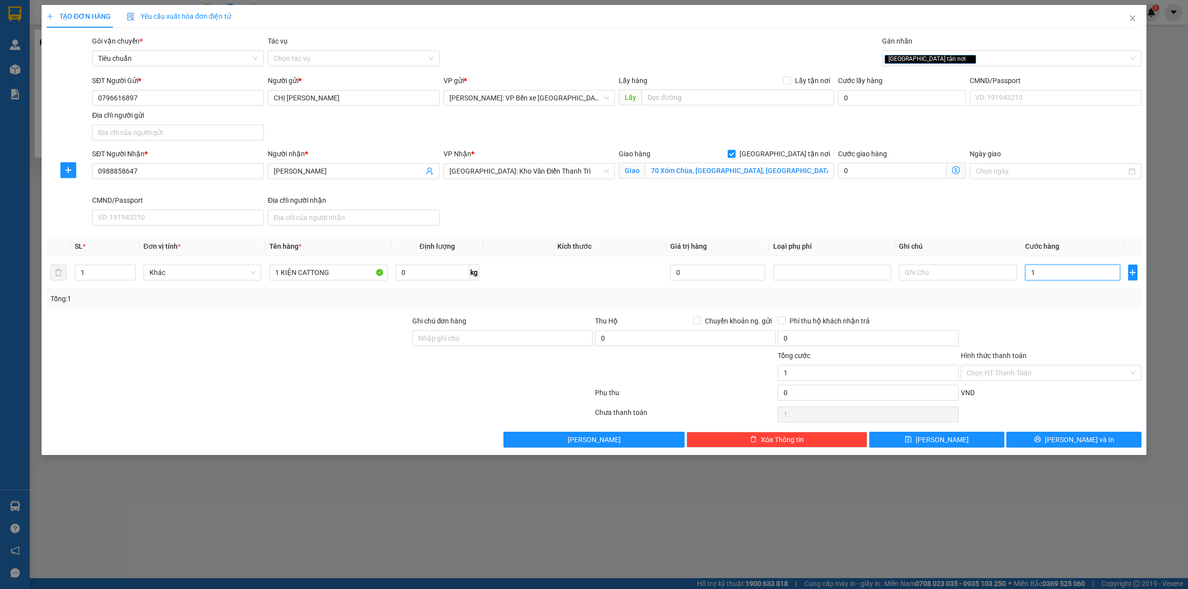
type input "18"
type input "180"
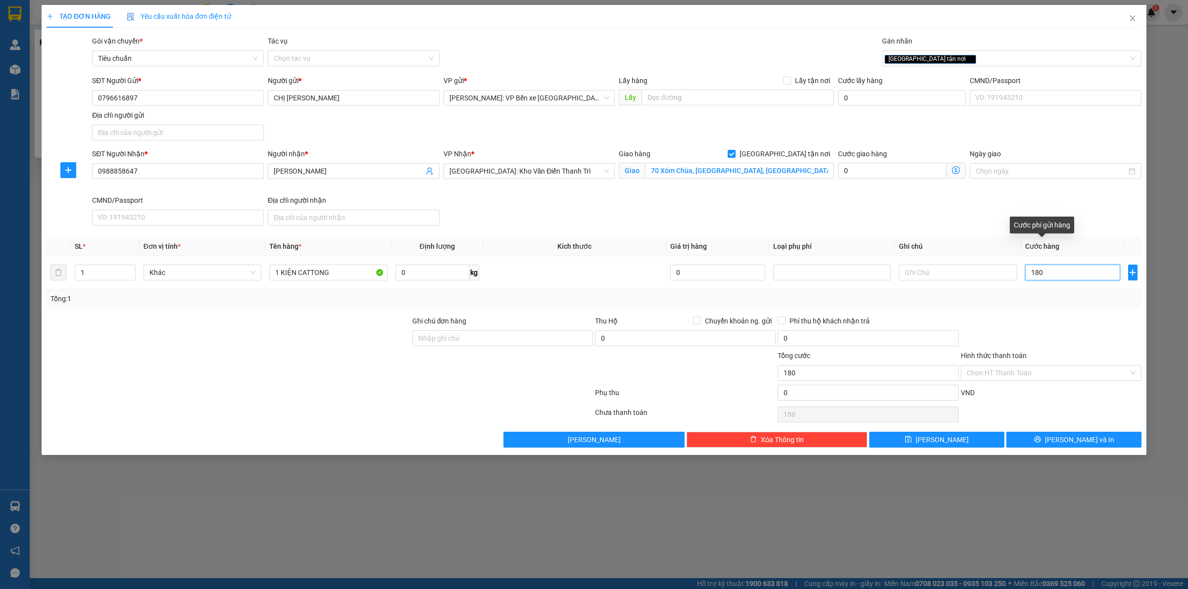
type input "1.800"
type input "18.000"
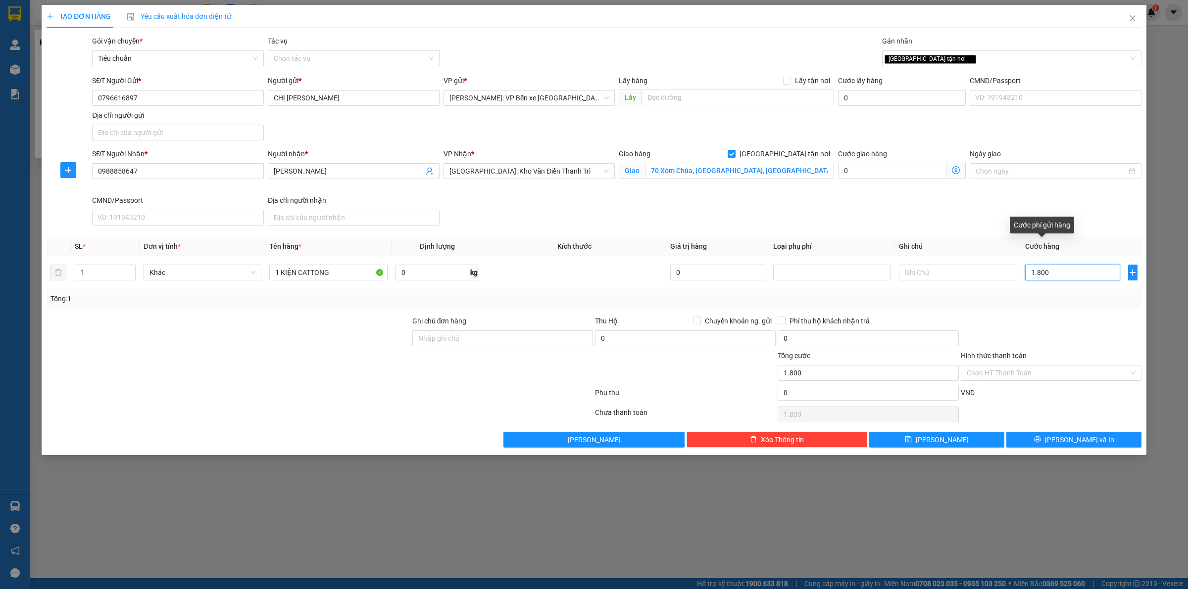
type input "18.000"
type input "180.000"
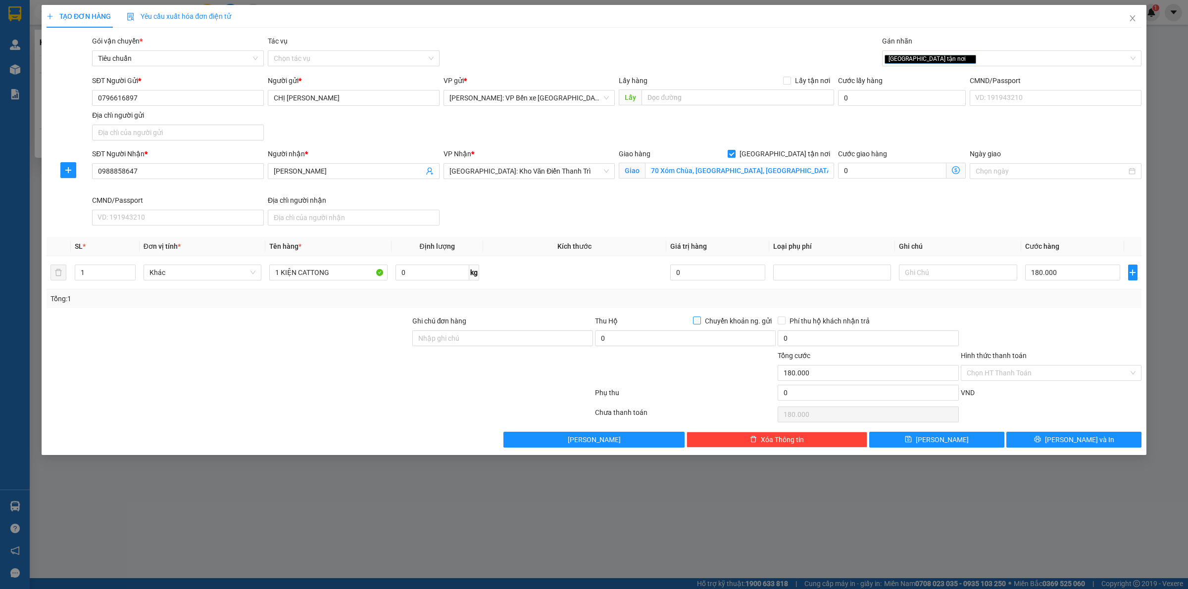
click at [696, 318] on input "Chuyển khoản ng. gửi" at bounding box center [696, 320] width 7 height 7
checkbox input "true"
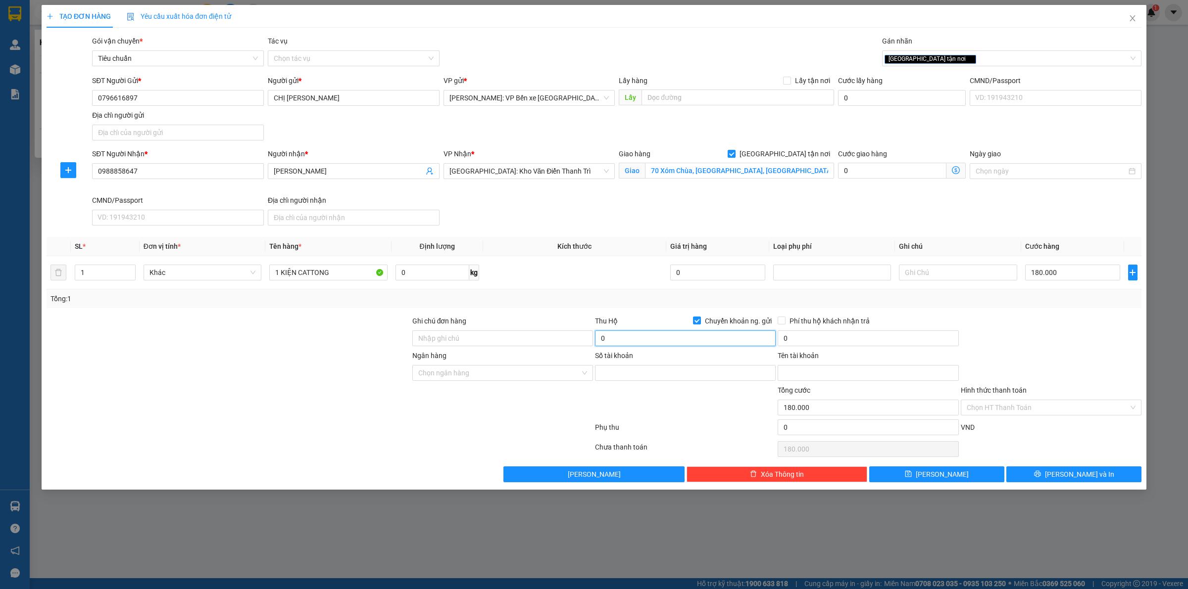
click at [666, 339] on input "0" at bounding box center [685, 339] width 181 height 16
click at [1059, 200] on div "SĐT Người Nhận * 0988858647 Người nhận * [PERSON_NAME] VP Nhận * [GEOGRAPHIC_DA…" at bounding box center [616, 188] width 1053 height 81
click at [620, 339] on input "0" at bounding box center [685, 339] width 181 height 16
type input "2.520.000"
click at [814, 340] on input "0" at bounding box center [867, 339] width 181 height 16
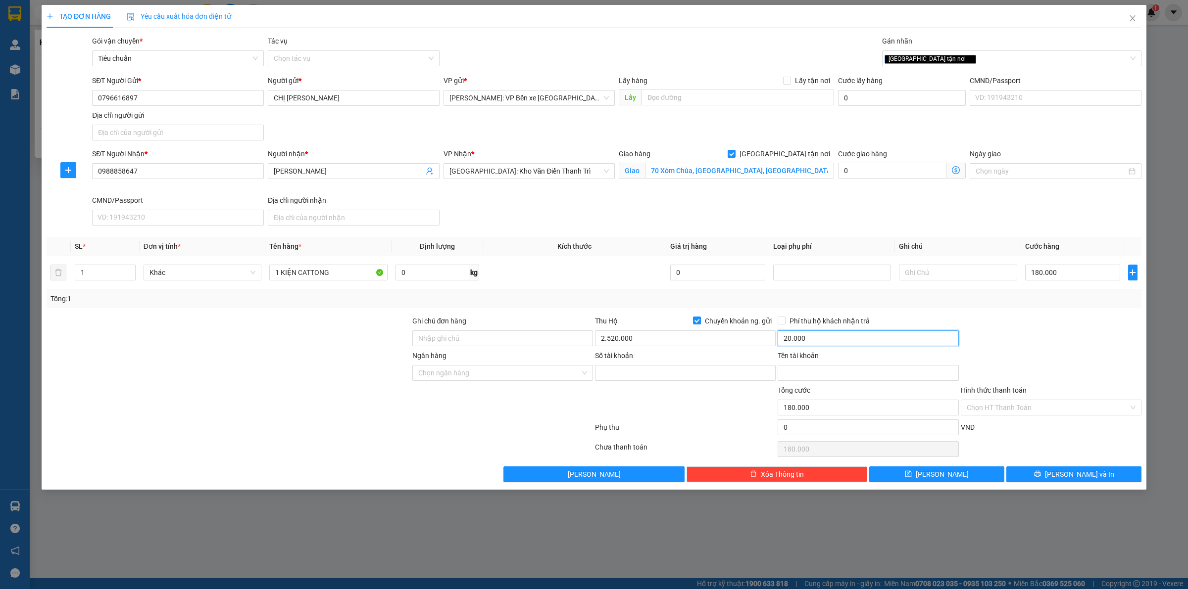
type input "20.000"
drag, startPoint x: 174, startPoint y: 347, endPoint x: 215, endPoint y: 322, distance: 48.6
click at [174, 347] on div at bounding box center [229, 333] width 366 height 35
click at [465, 371] on input "Ngân hàng" at bounding box center [499, 373] width 162 height 15
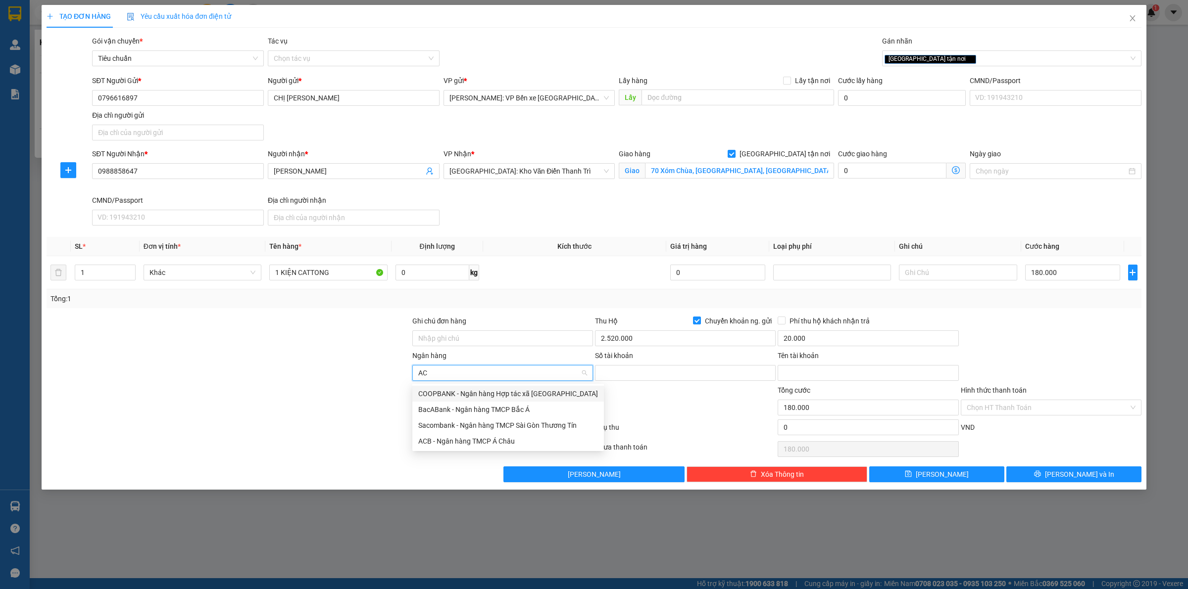
type input "ACB"
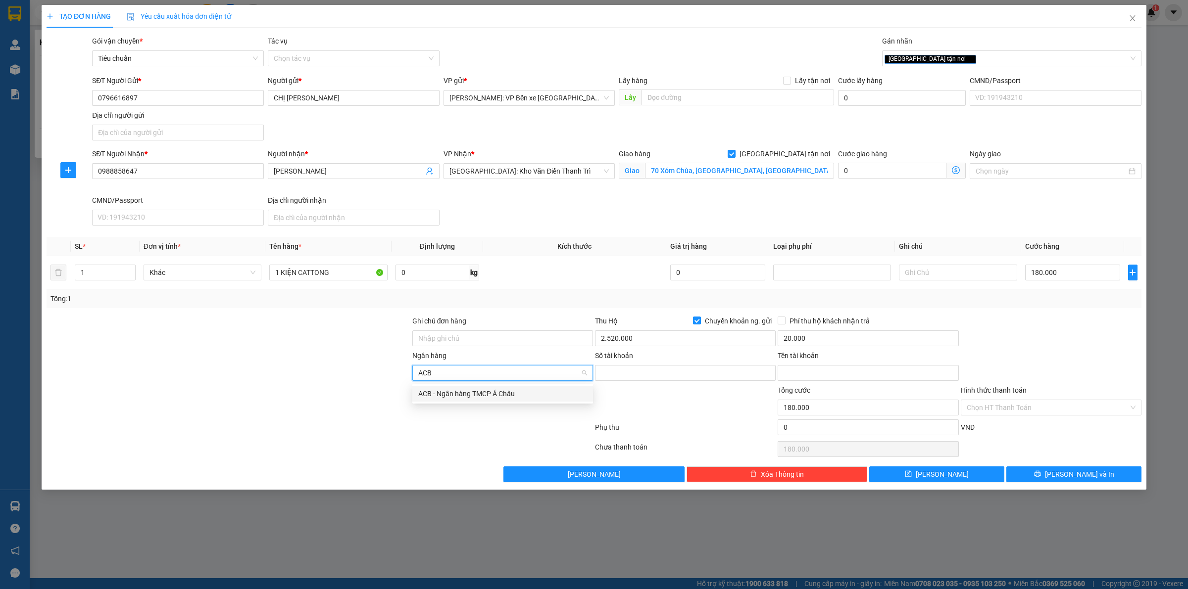
click at [480, 399] on div "ACB - Ngân hàng TMCP Á Châu" at bounding box center [502, 394] width 181 height 16
click at [639, 375] on input "Số tài khoản" at bounding box center [685, 373] width 181 height 16
paste input "70756899"
type input "70756899"
click at [829, 372] on input "Tên tài khoản" at bounding box center [867, 373] width 181 height 16
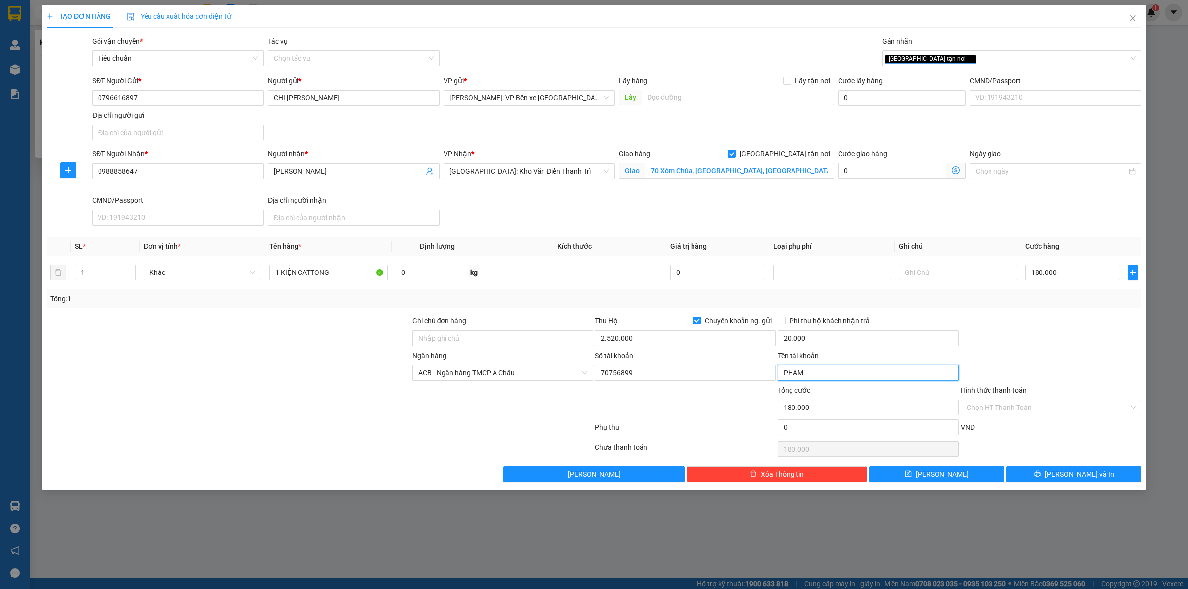
type input "[PERSON_NAME]"
click at [1067, 473] on span "[PERSON_NAME] và In" at bounding box center [1079, 474] width 69 height 11
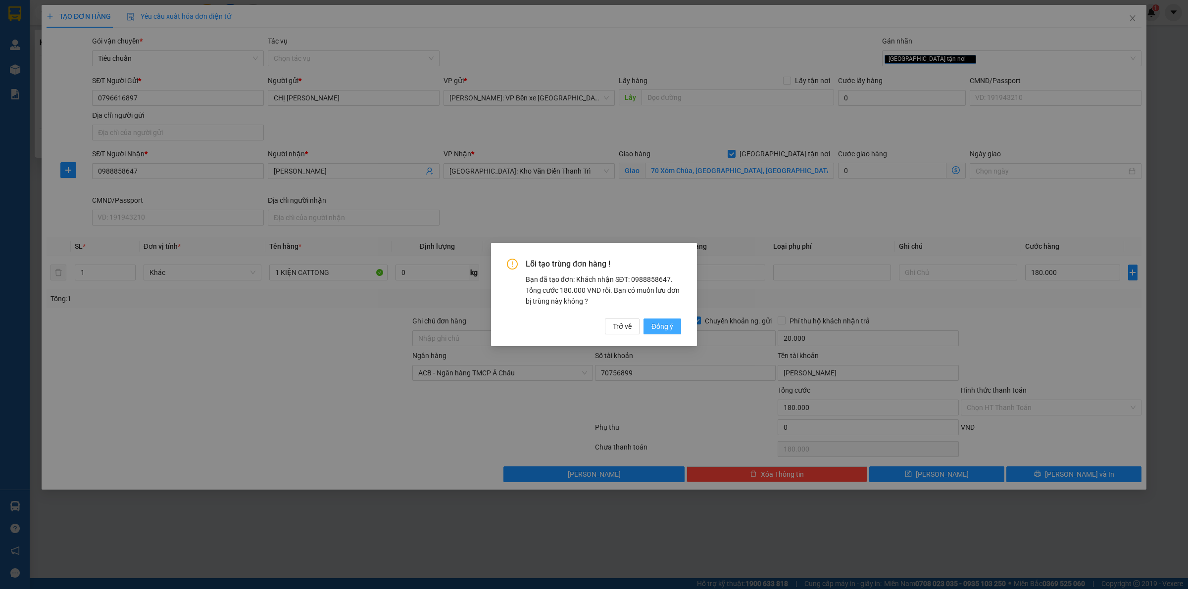
click at [667, 325] on span "Đồng ý" at bounding box center [662, 326] width 22 height 11
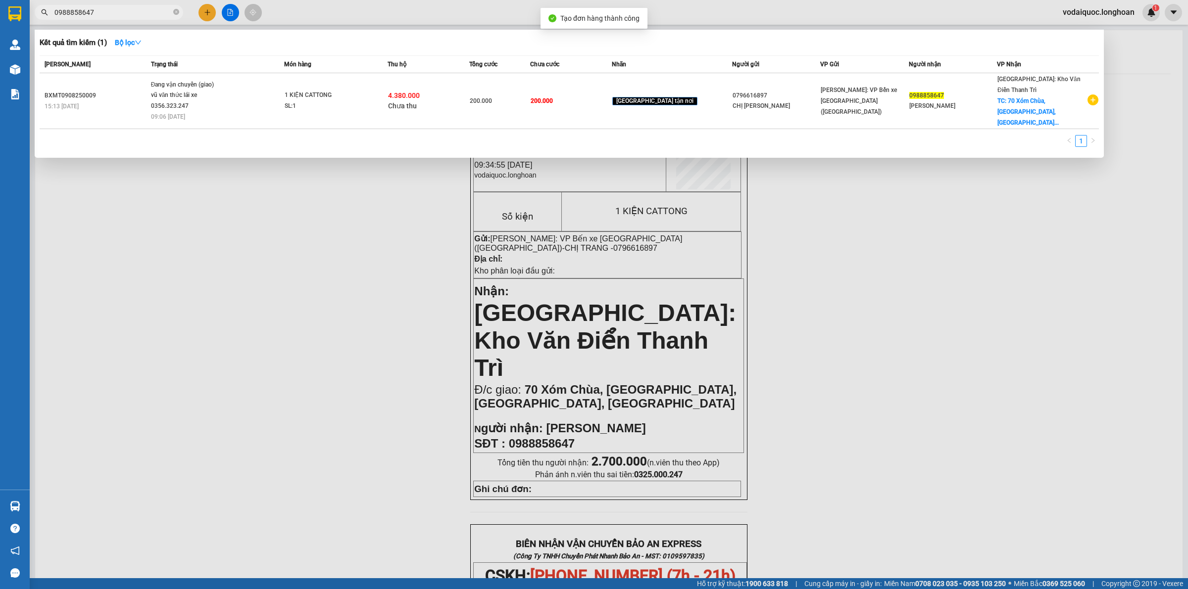
click at [285, 257] on div at bounding box center [594, 294] width 1188 height 589
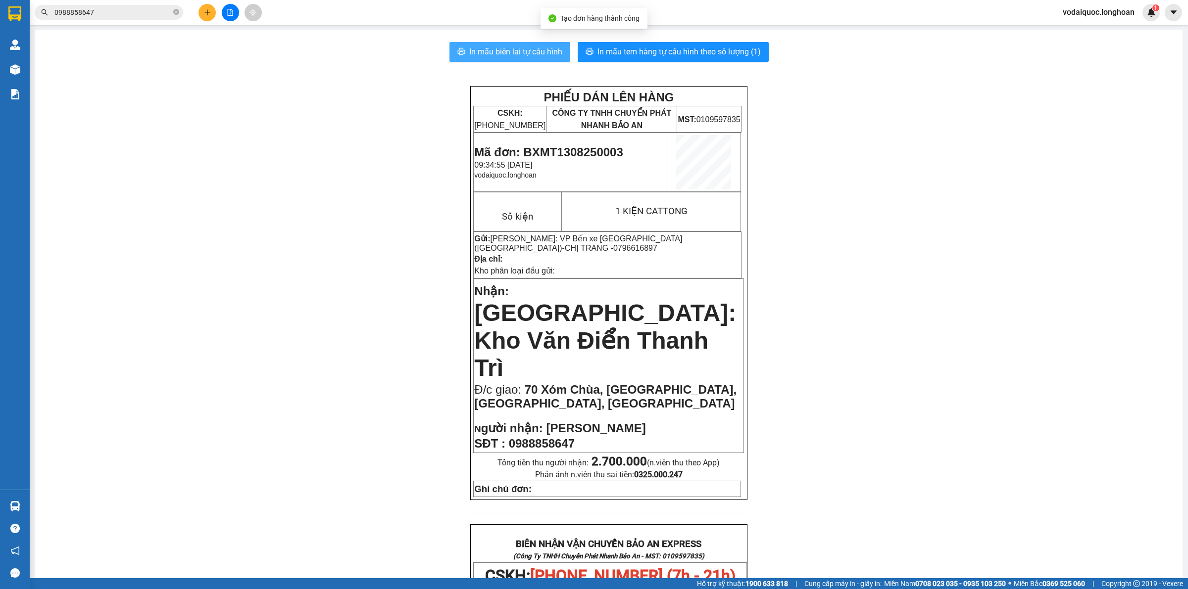
click at [513, 51] on span "In mẫu biên lai tự cấu hình" at bounding box center [515, 52] width 93 height 12
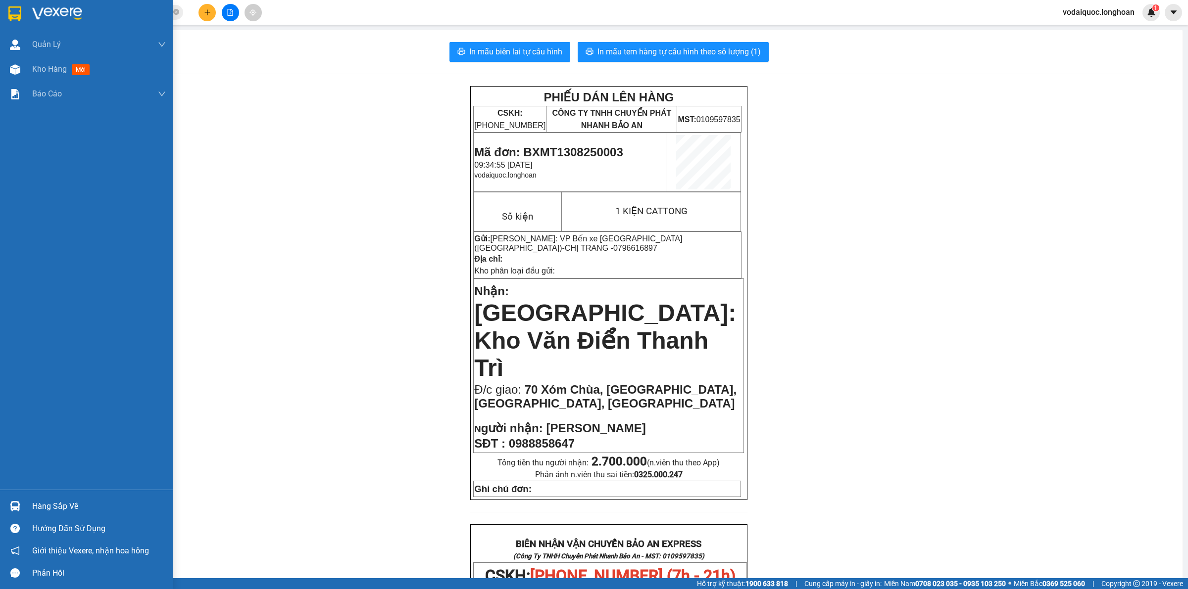
click at [75, 18] on img at bounding box center [57, 13] width 50 height 15
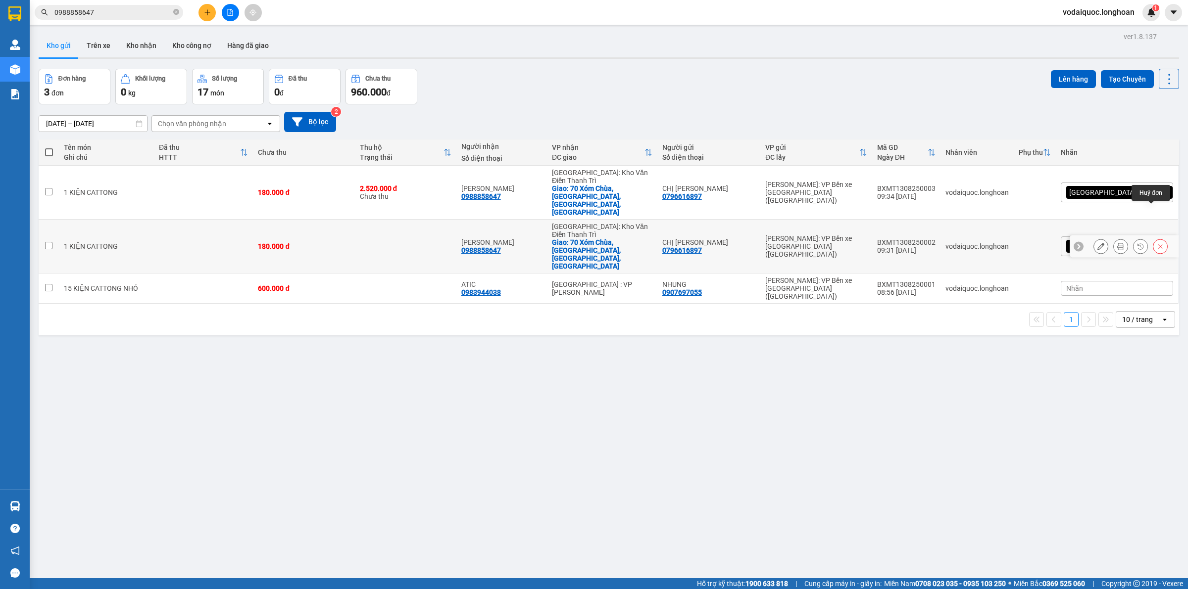
click at [1156, 243] on icon at bounding box center [1159, 246] width 7 height 7
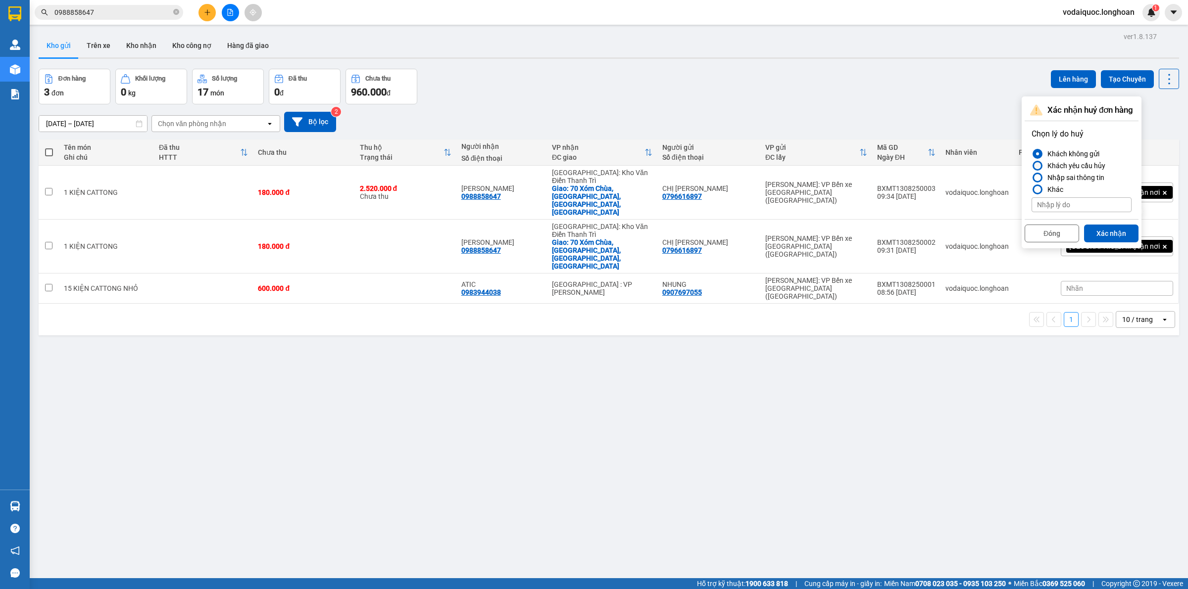
click at [1042, 170] on label "Khách yêu cầu hủy" at bounding box center [1081, 166] width 100 height 12
click at [1031, 166] on input "Khách yêu cầu hủy" at bounding box center [1031, 166] width 0 height 0
drag, startPoint x: 1112, startPoint y: 231, endPoint x: 1035, endPoint y: 231, distance: 77.2
click at [1100, 231] on button "Xác nhận" at bounding box center [1111, 234] width 54 height 18
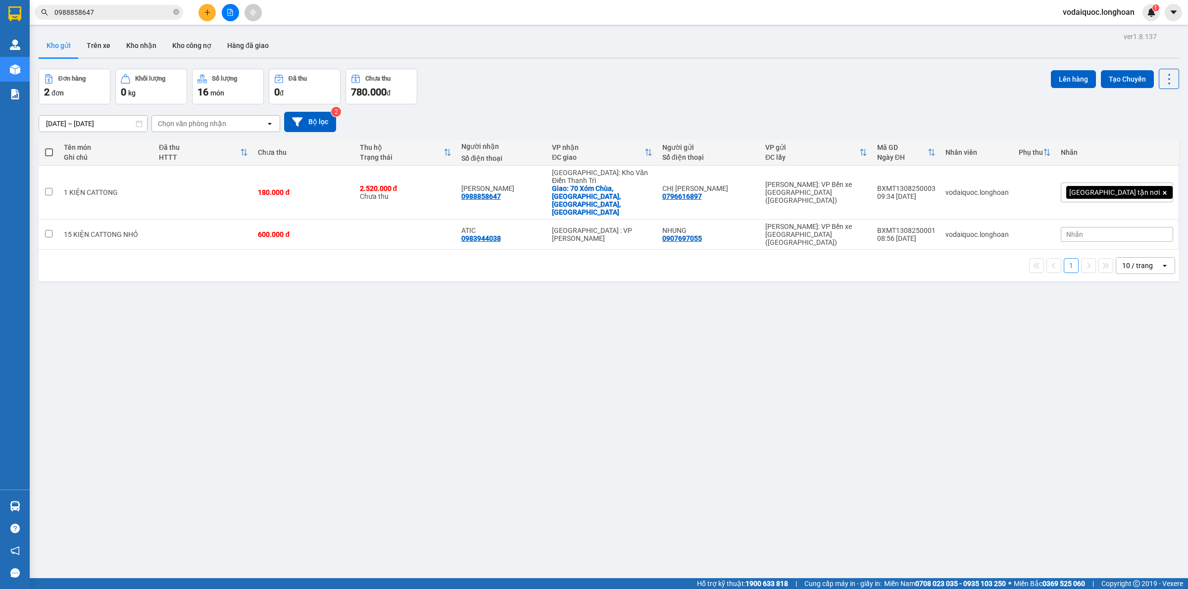
click at [427, 290] on div "ver 1.8.137 Kho gửi Trên xe Kho nhận Kho công nợ Hàng đã giao Đơn hàng 2 đơn Kh…" at bounding box center [609, 324] width 1148 height 589
click at [1115, 184] on button at bounding box center [1120, 192] width 14 height 17
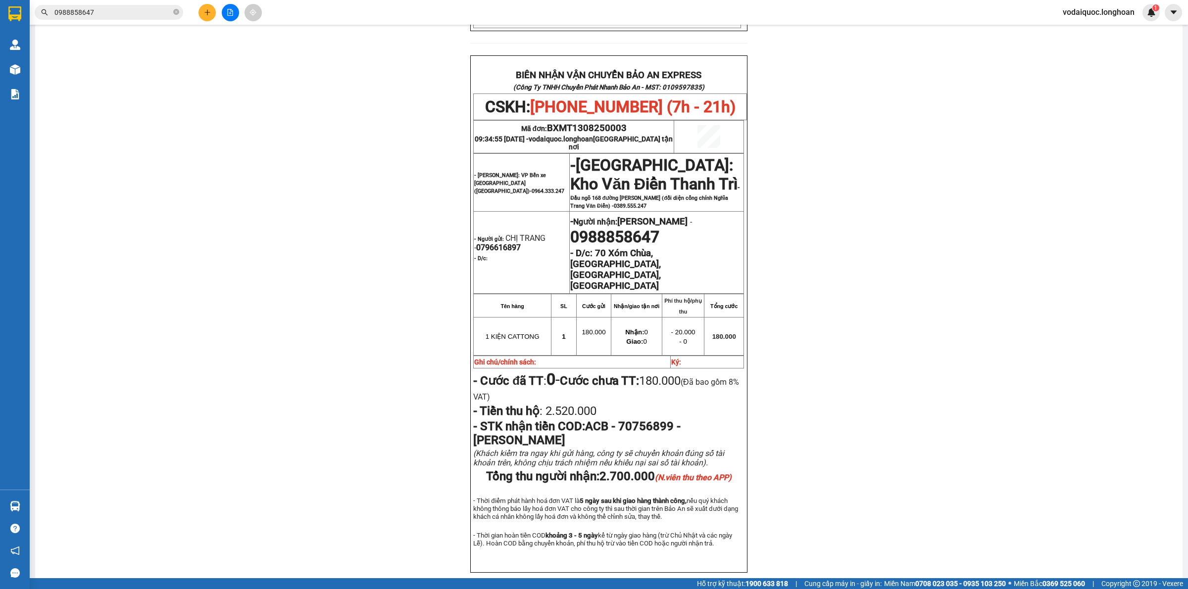
scroll to position [407, 0]
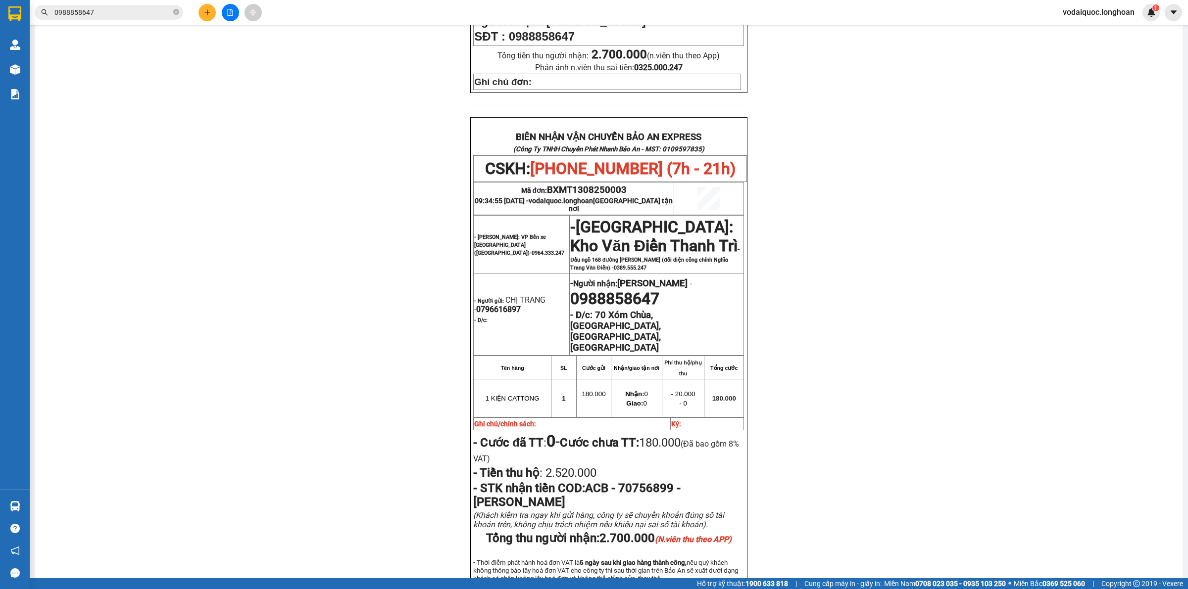
click at [141, 146] on div "PHIẾU DÁN LÊN HÀNG CSKH: [PHONE_NUMBER] CÔNG TY TNHH CHUYỂN PHÁT NHANH BẢO AN M…" at bounding box center [608, 169] width 1123 height 980
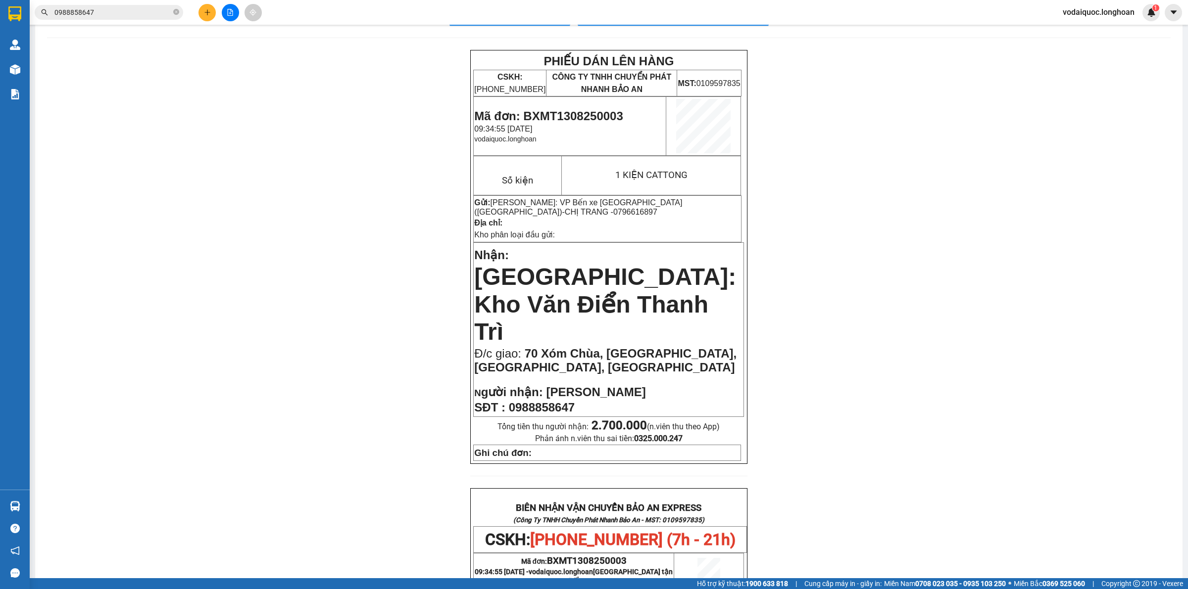
scroll to position [0, 0]
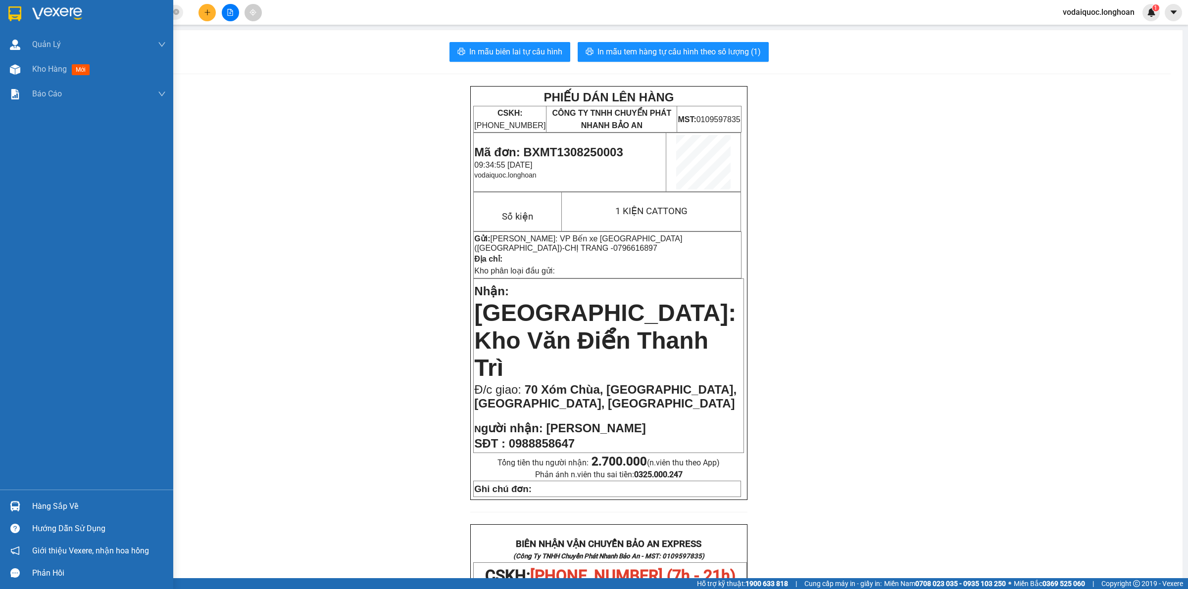
click at [76, 8] on img at bounding box center [57, 13] width 50 height 15
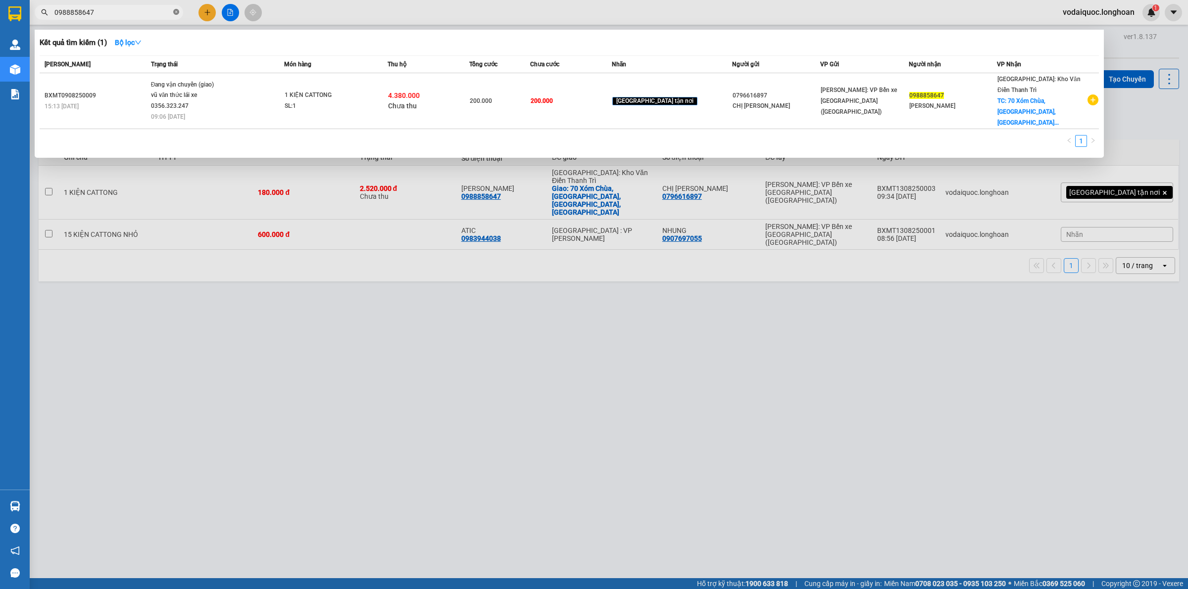
click at [177, 10] on icon "close-circle" at bounding box center [176, 12] width 6 height 6
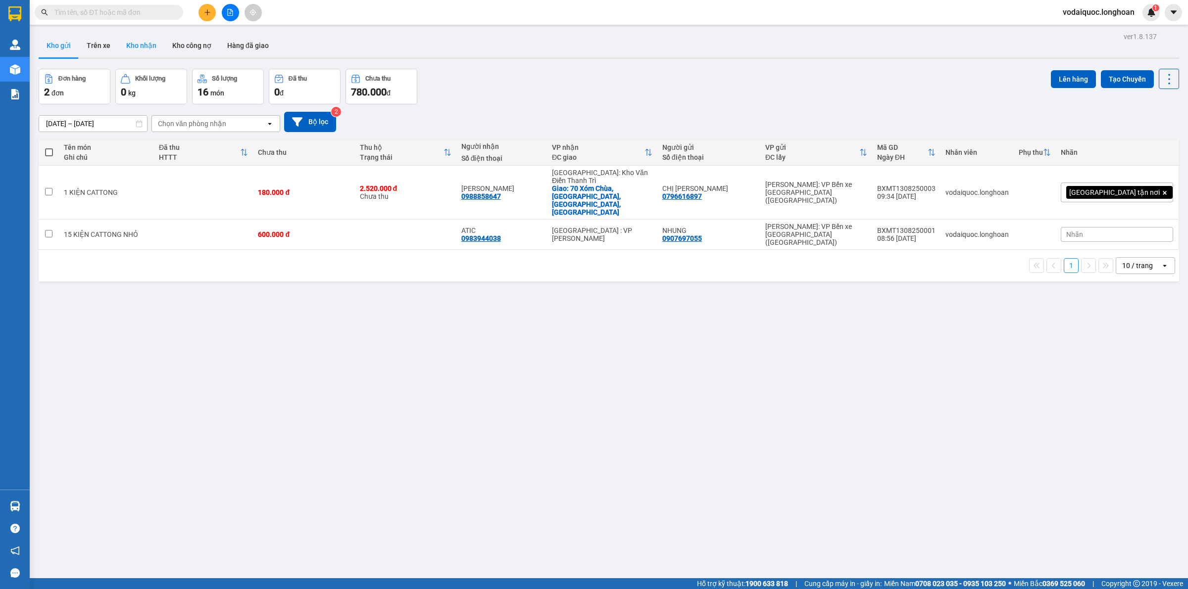
click at [134, 40] on button "Kho nhận" at bounding box center [141, 46] width 46 height 24
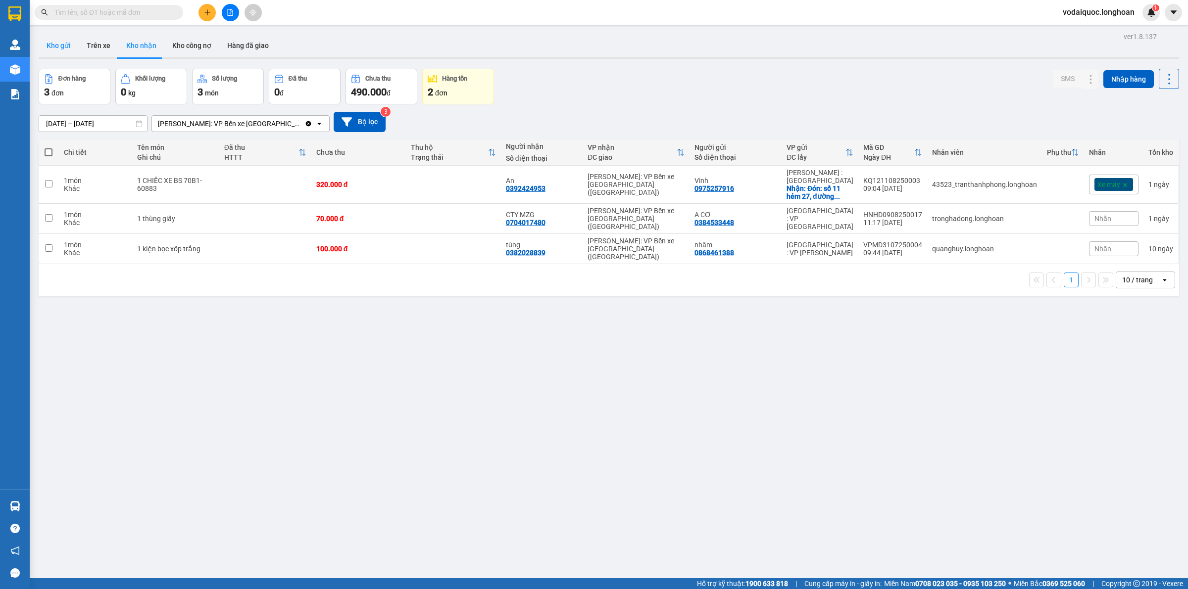
click at [66, 41] on button "Kho gửi" at bounding box center [59, 46] width 40 height 24
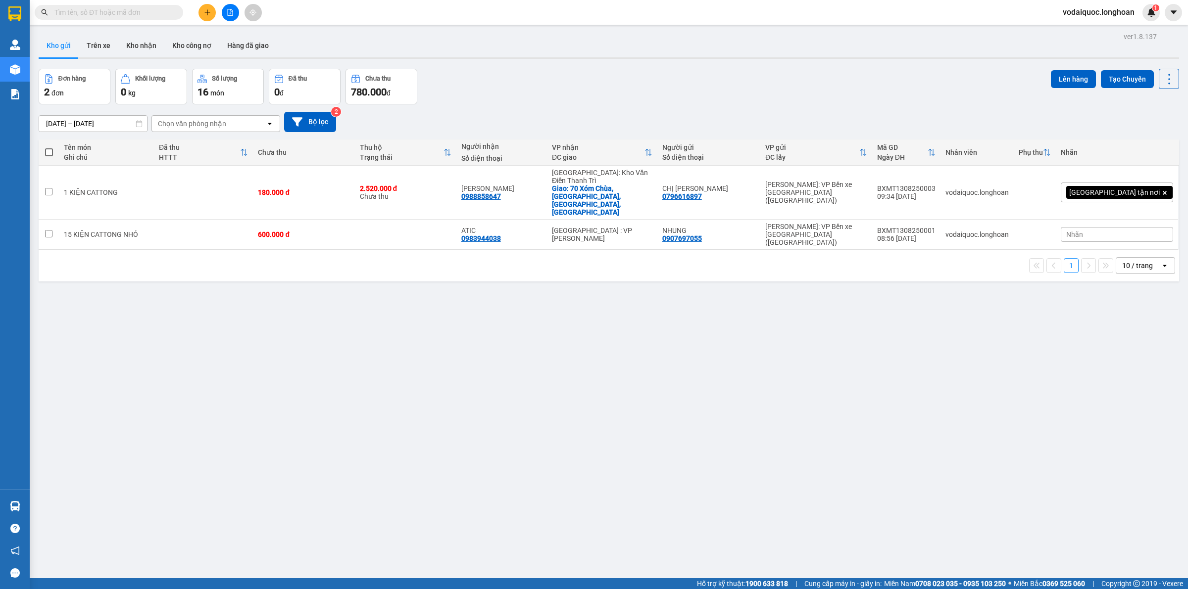
click at [60, 45] on button "Kho gửi" at bounding box center [59, 46] width 40 height 24
click at [177, 280] on div "ver 1.8.137 Kho gửi Trên xe Kho nhận Kho công nợ Hàng đã giao Đơn hàng 2 đơn Kh…" at bounding box center [609, 324] width 1148 height 589
click at [204, 11] on icon "plus" at bounding box center [207, 12] width 7 height 7
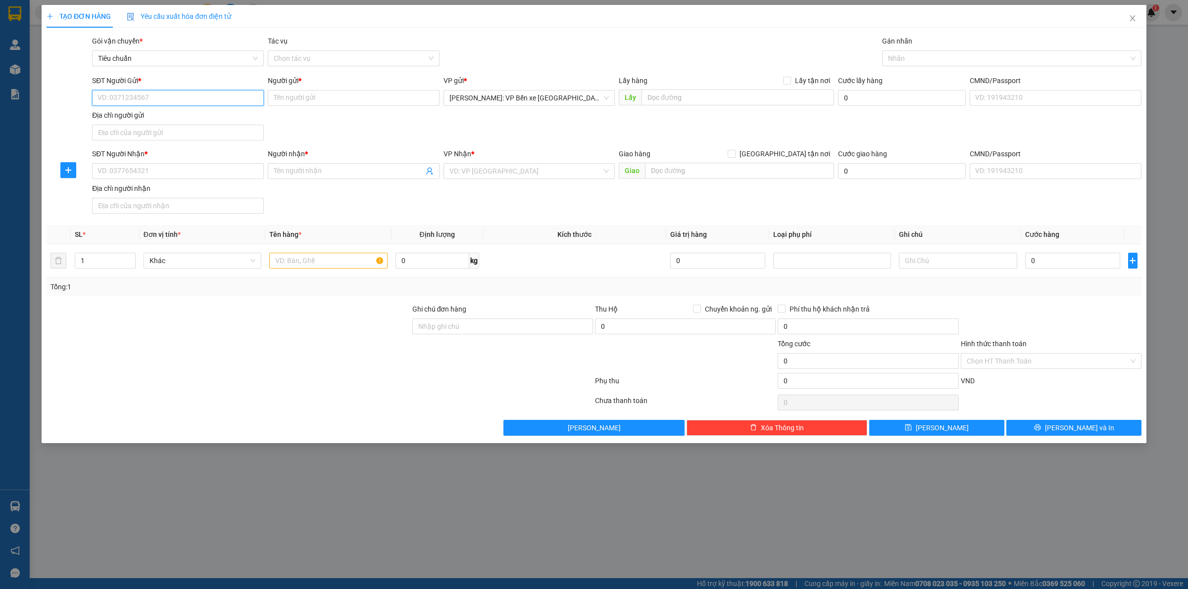
click at [156, 95] on input "SĐT Người Gửi *" at bounding box center [178, 98] width 172 height 16
drag, startPoint x: 196, startPoint y: 310, endPoint x: 206, endPoint y: 194, distance: 115.7
click at [196, 310] on div at bounding box center [229, 321] width 366 height 35
click at [176, 98] on input "SĐT Người Gửi *" at bounding box center [178, 98] width 172 height 16
click at [151, 101] on input "SĐT Người Gửi *" at bounding box center [178, 98] width 172 height 16
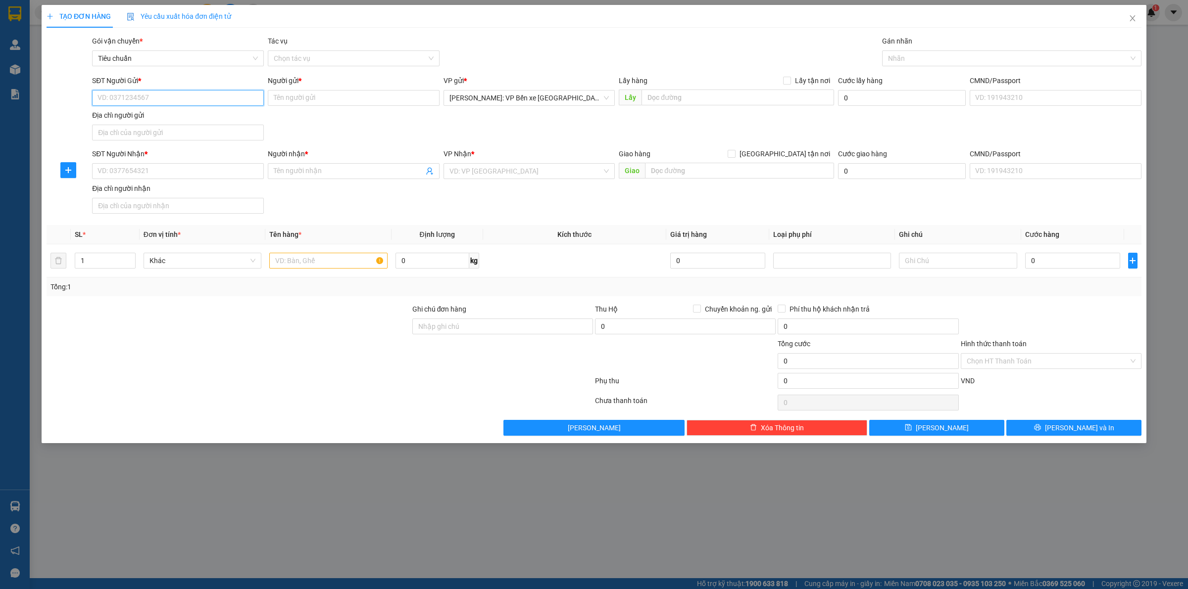
click at [183, 103] on input "SĐT Người Gửi *" at bounding box center [178, 98] width 172 height 16
click at [136, 94] on input "SĐT Người Gửi *" at bounding box center [178, 98] width 172 height 16
type input "0943344988"
click at [177, 114] on div "0943344988 - [PERSON_NAME][GEOGRAPHIC_DATA]" at bounding box center [180, 118] width 164 height 11
type input "LAN ANH"
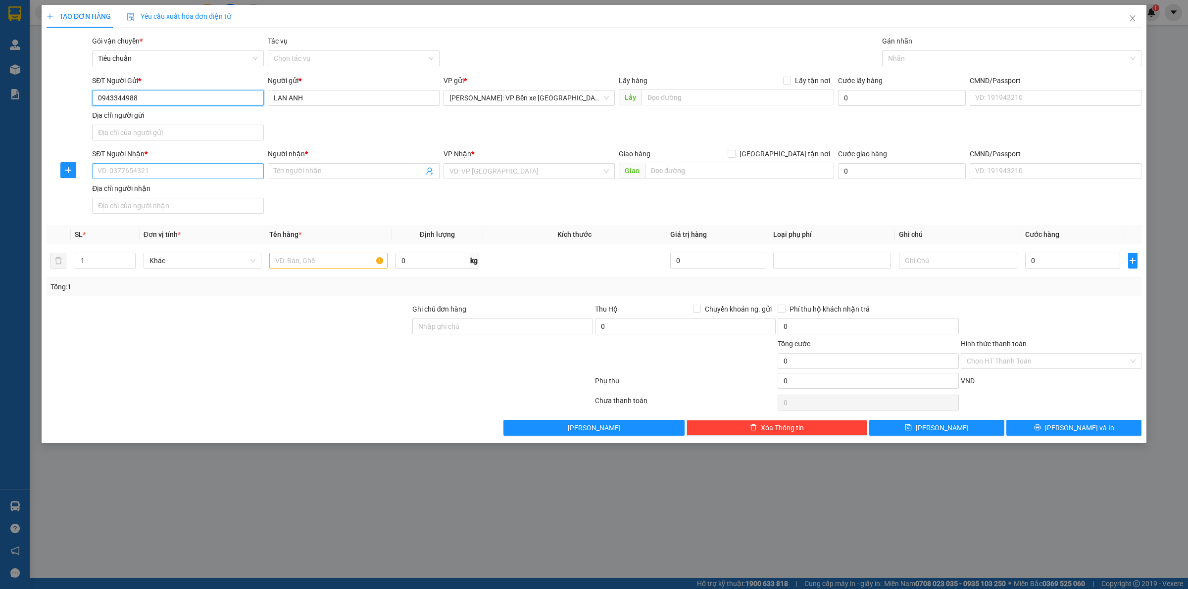
type input "0943344988"
drag, startPoint x: 178, startPoint y: 177, endPoint x: 173, endPoint y: 179, distance: 5.5
click at [176, 178] on input "SĐT Người Nhận *" at bounding box center [178, 171] width 172 height 16
type input "0987313878"
click at [307, 165] on span at bounding box center [354, 171] width 172 height 16
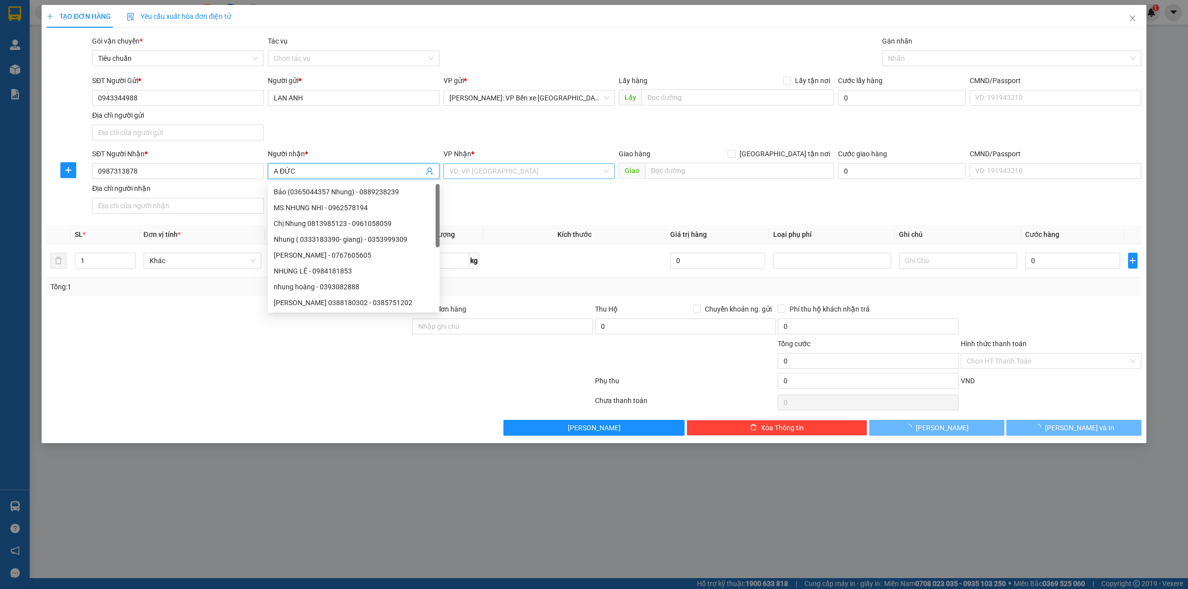
type input "A ĐỨC"
click at [513, 167] on input "search" at bounding box center [525, 171] width 153 height 15
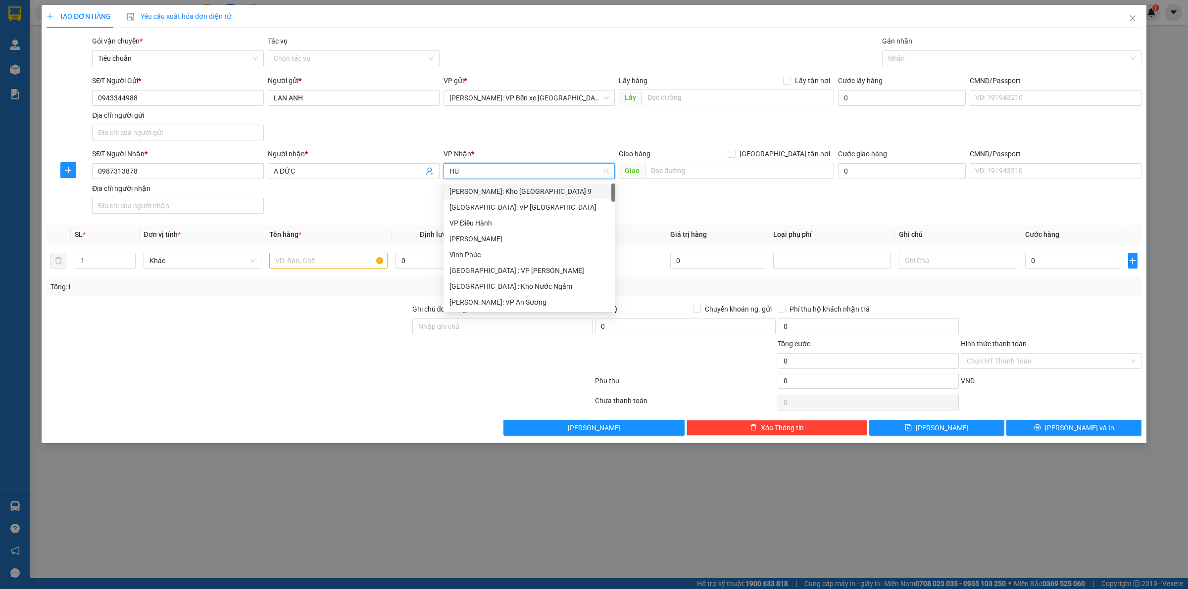
type input "HUE"
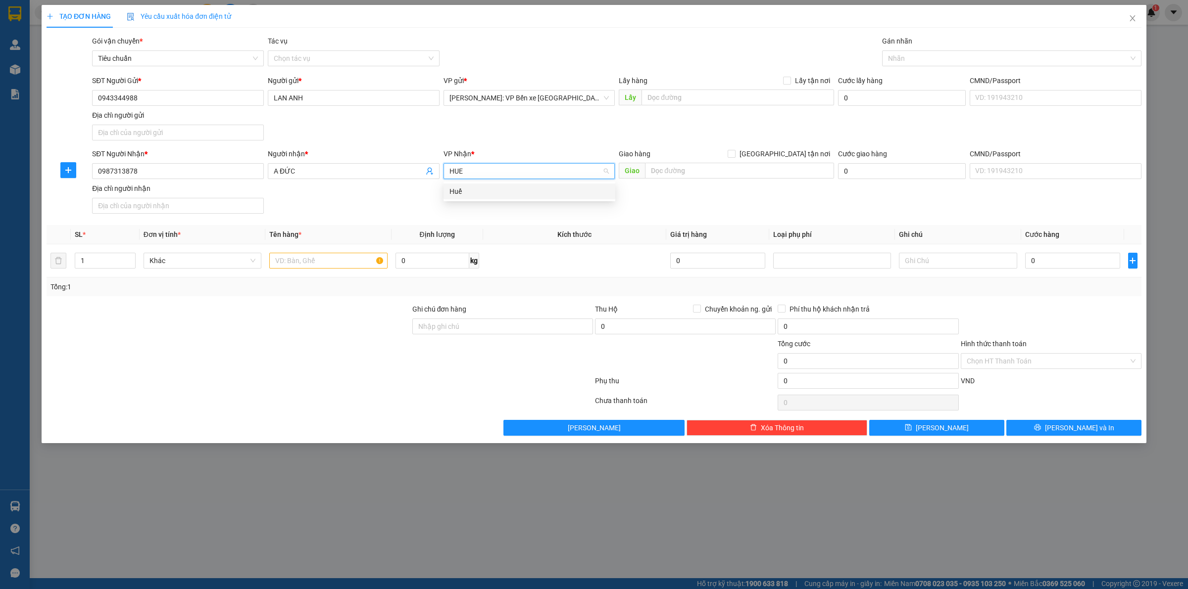
click at [491, 191] on div "Huế" at bounding box center [529, 191] width 160 height 11
click at [678, 167] on input "text" at bounding box center [739, 171] width 189 height 16
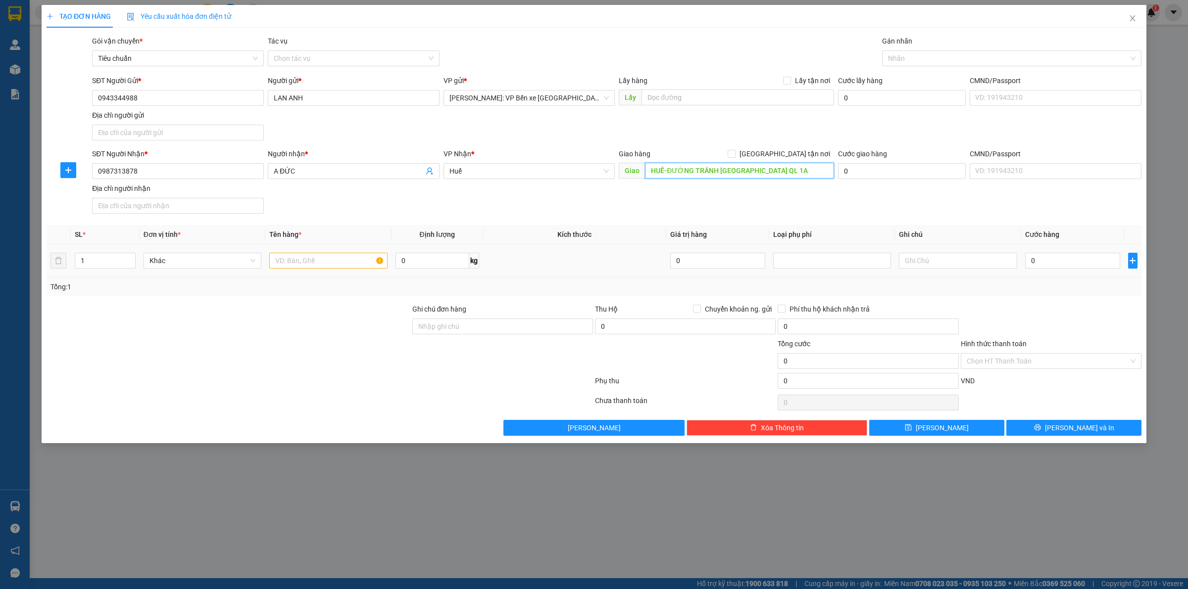
type input "HUẾ-ĐƯỜNG TRÁNH [GEOGRAPHIC_DATA] QL 1A"
click at [297, 256] on input "text" at bounding box center [328, 261] width 118 height 16
type input "1 KIỆN CATTONG"
click at [1049, 263] on input "0" at bounding box center [1072, 261] width 95 height 16
type input "2"
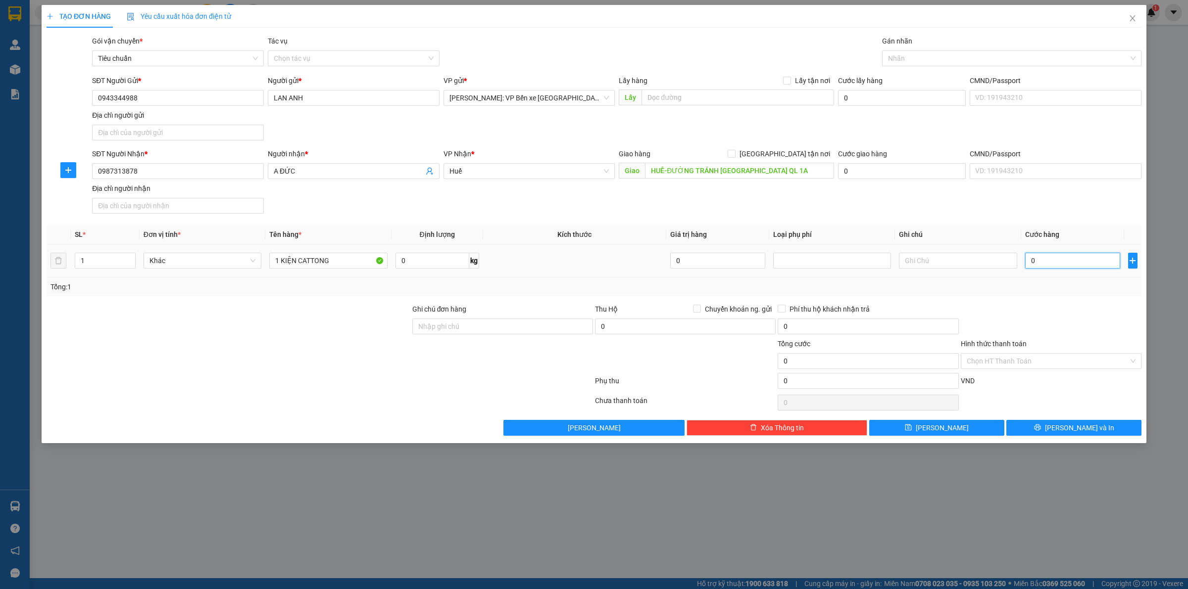
type input "2"
type input "22"
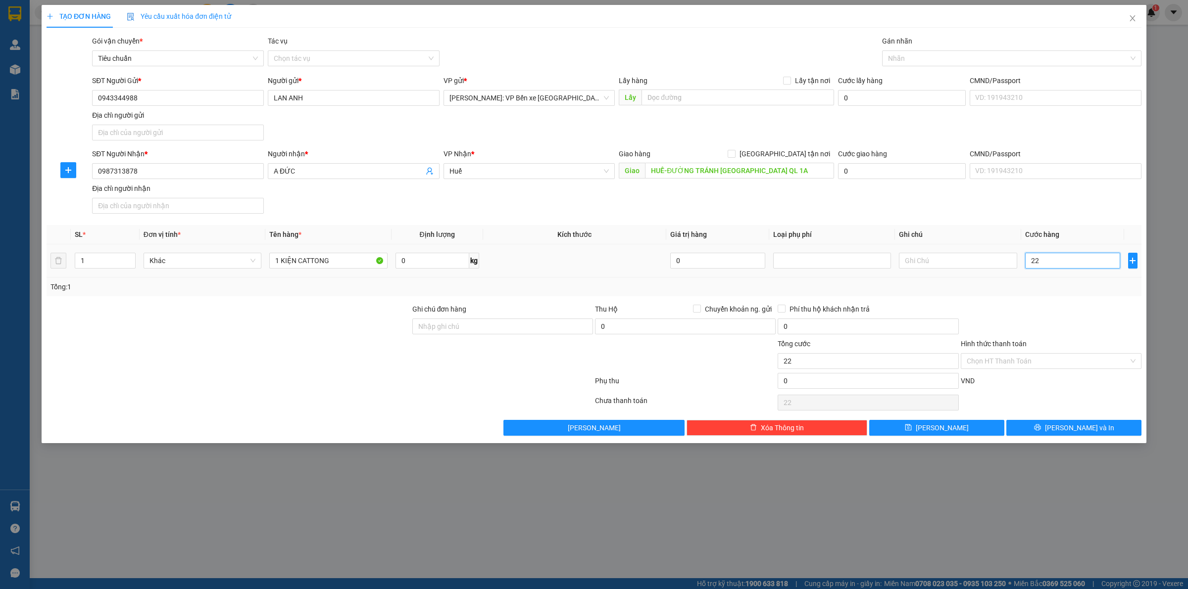
type input "220"
type input "2.200"
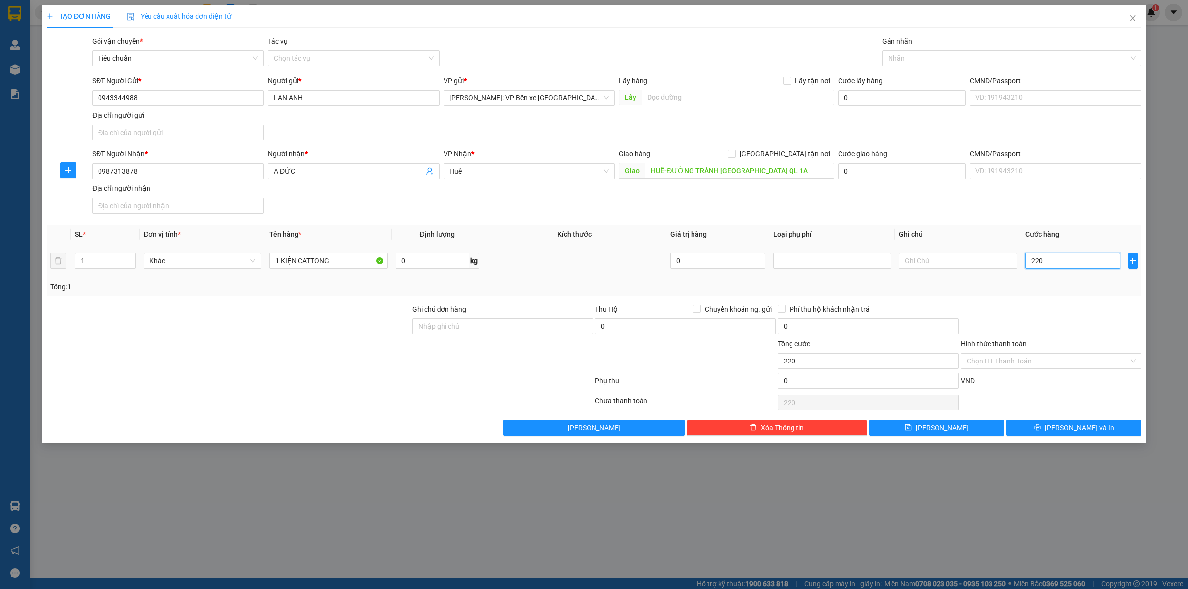
type input "2.200"
type input "22.000"
type input "220.000"
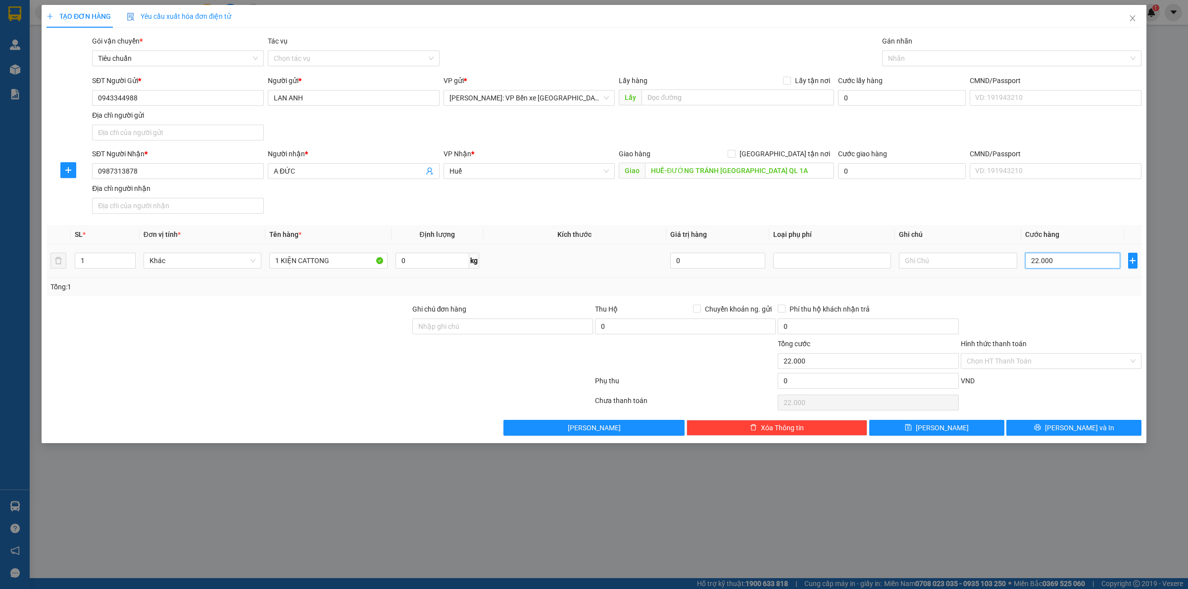
type input "220.000"
click at [1078, 429] on span "[PERSON_NAME] và In" at bounding box center [1079, 428] width 69 height 11
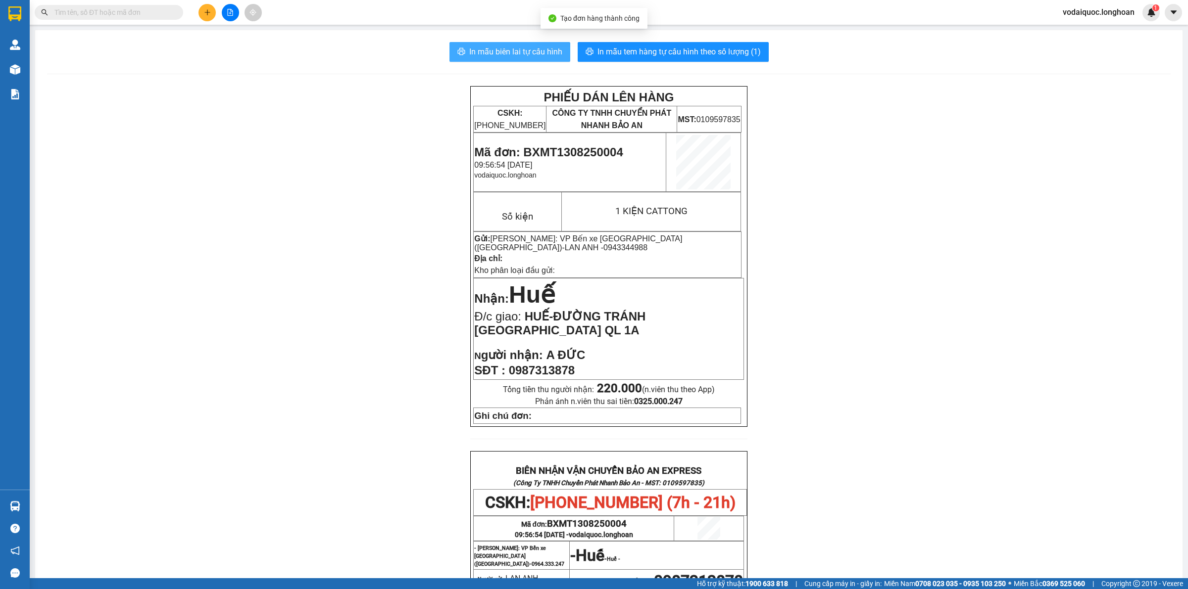
click at [531, 52] on span "In mẫu biên lai tự cấu hình" at bounding box center [515, 52] width 93 height 12
click at [689, 50] on span "In mẫu tem hàng tự cấu hình theo số lượng (1)" at bounding box center [678, 52] width 163 height 12
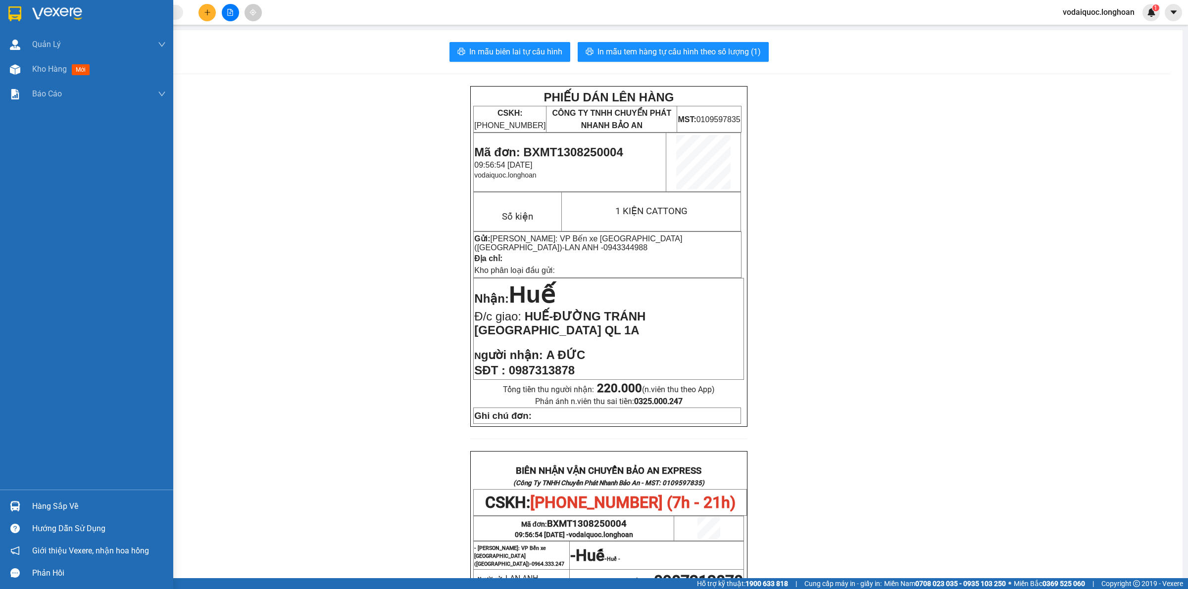
click at [88, 18] on div at bounding box center [99, 13] width 134 height 15
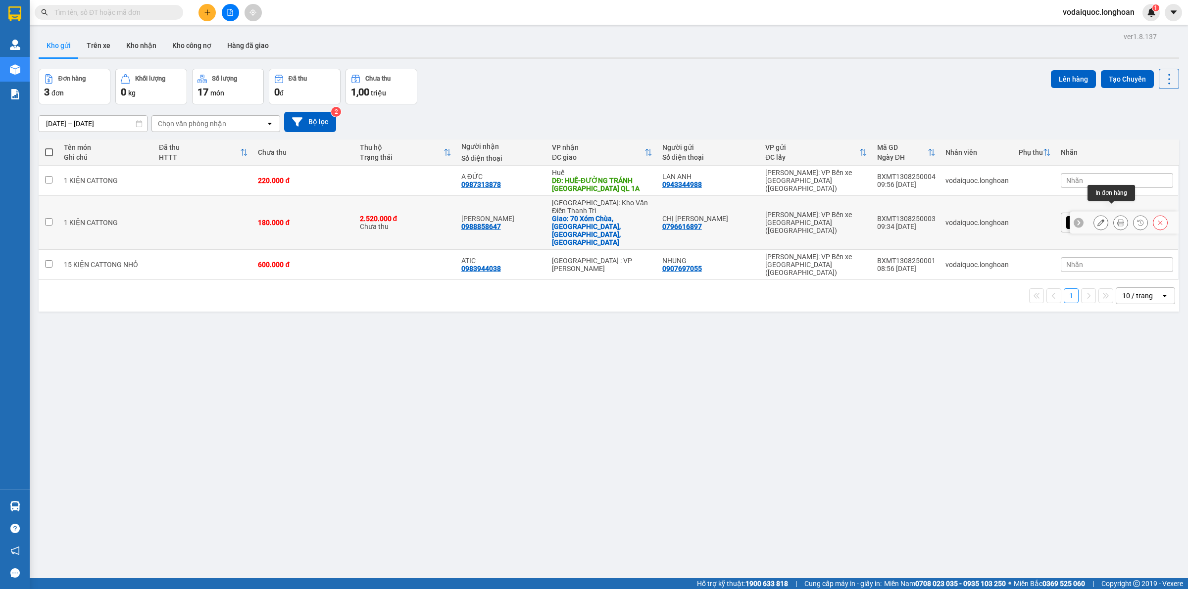
click at [1113, 214] on button at bounding box center [1120, 222] width 14 height 17
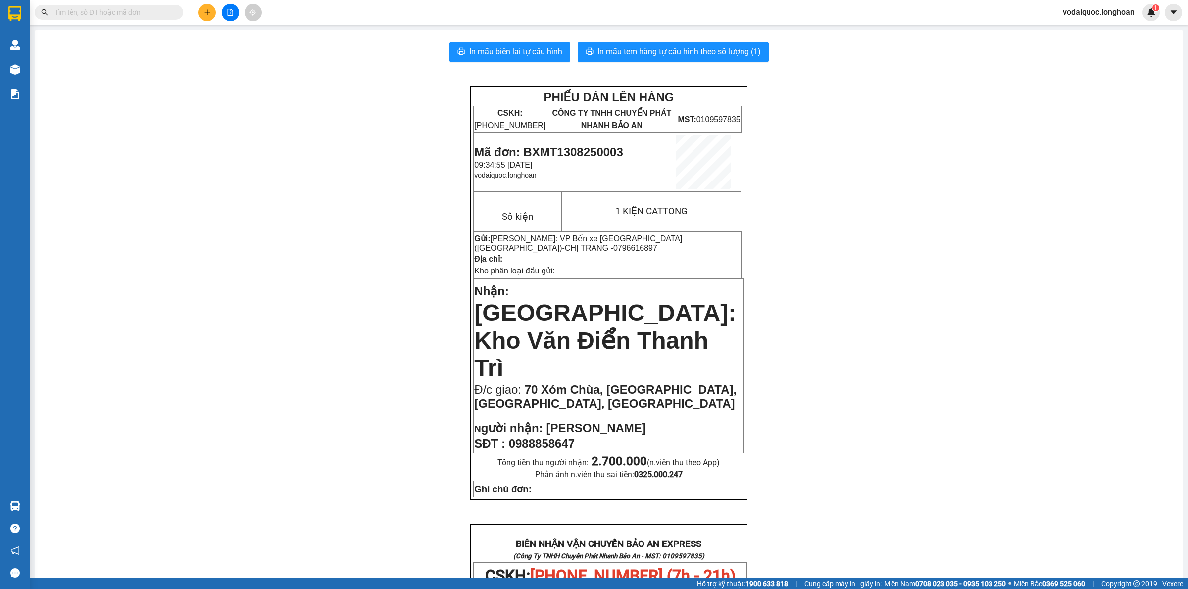
click at [347, 65] on div "In mẫu biên lai tự cấu hình In mẫu tem hàng tự cấu hình theo số lượng (1) PHIẾU…" at bounding box center [608, 554] width 1147 height 1048
click at [662, 46] on span "In mẫu tem hàng tự cấu hình theo số lượng (1)" at bounding box center [678, 52] width 163 height 12
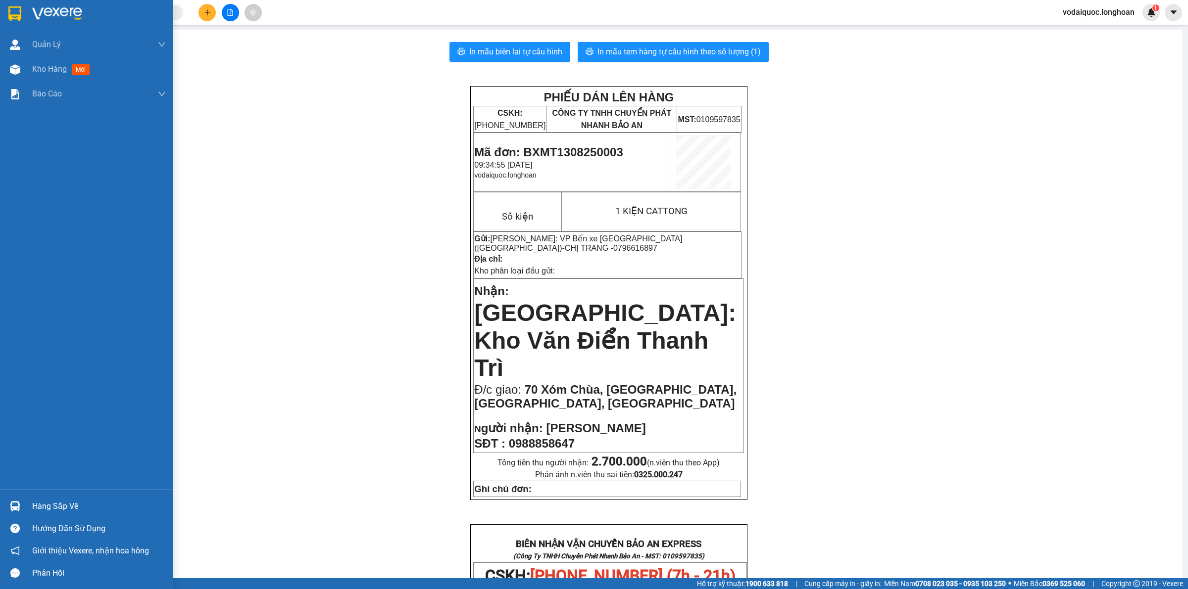
click at [15, 10] on img at bounding box center [14, 13] width 13 height 15
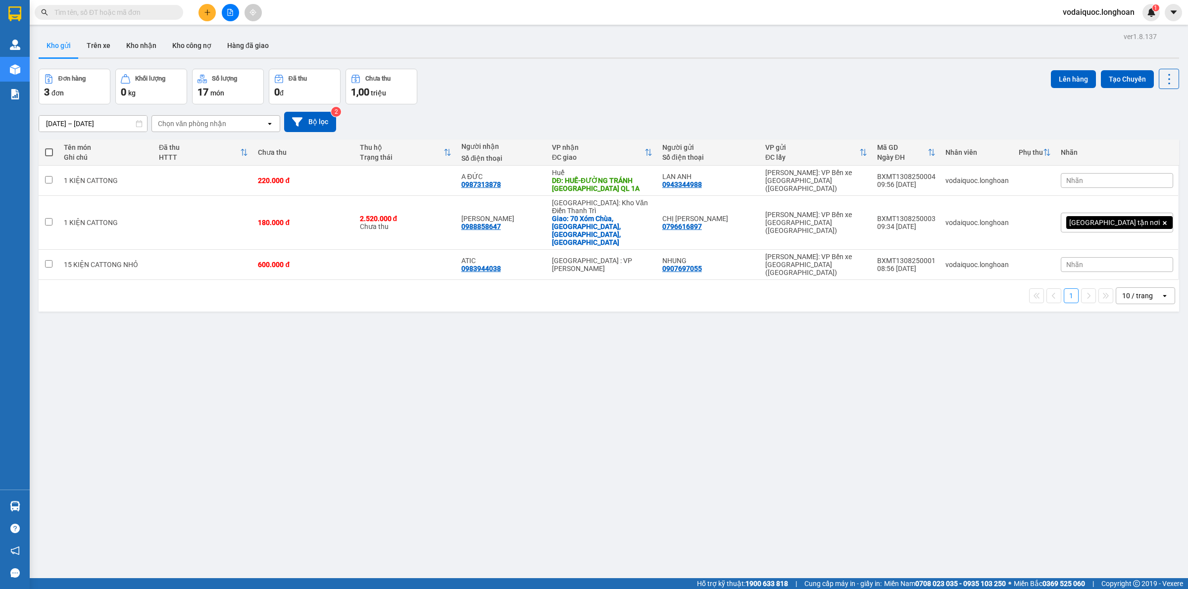
click at [112, 12] on input "text" at bounding box center [112, 12] width 117 height 11
paste input "0983944038"
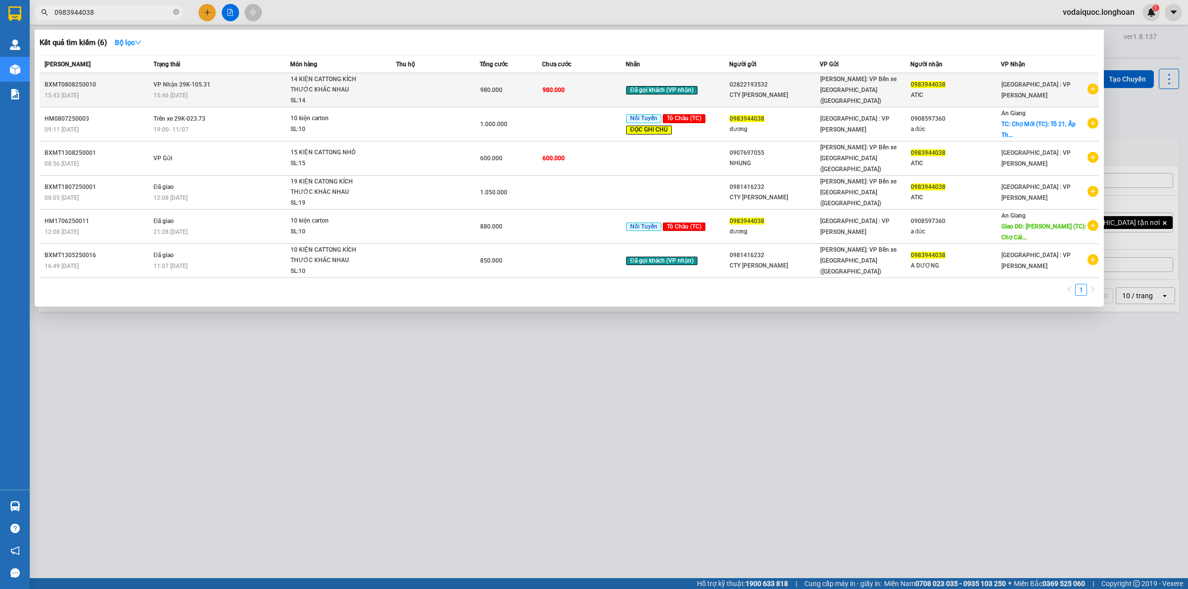
type input "0983944038"
click at [171, 83] on span "VP Nhận 29K-105.31" at bounding box center [181, 84] width 57 height 7
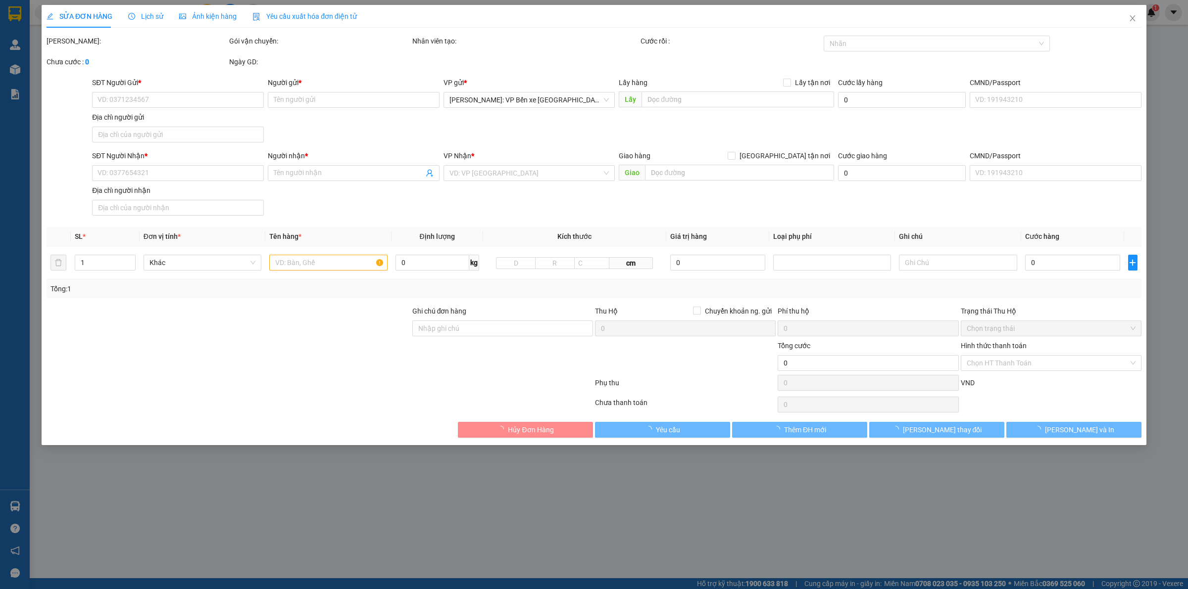
type input "02822193532"
type input "CTY [PERSON_NAME]"
type input "0983944038"
type input "ATIC"
type input "980.000"
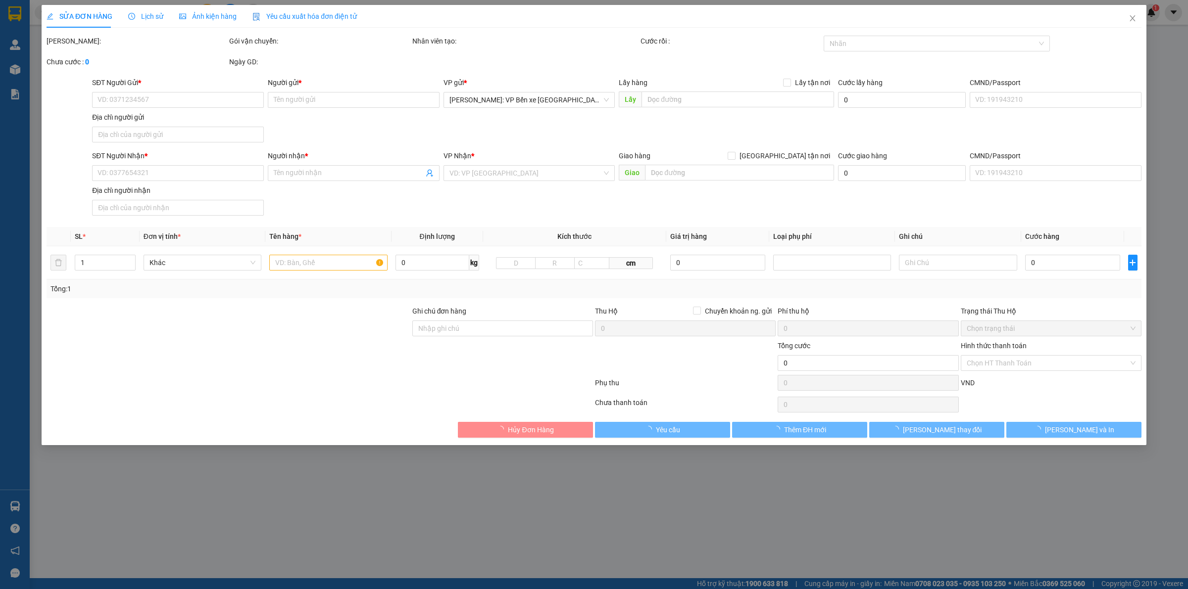
type input "980.000"
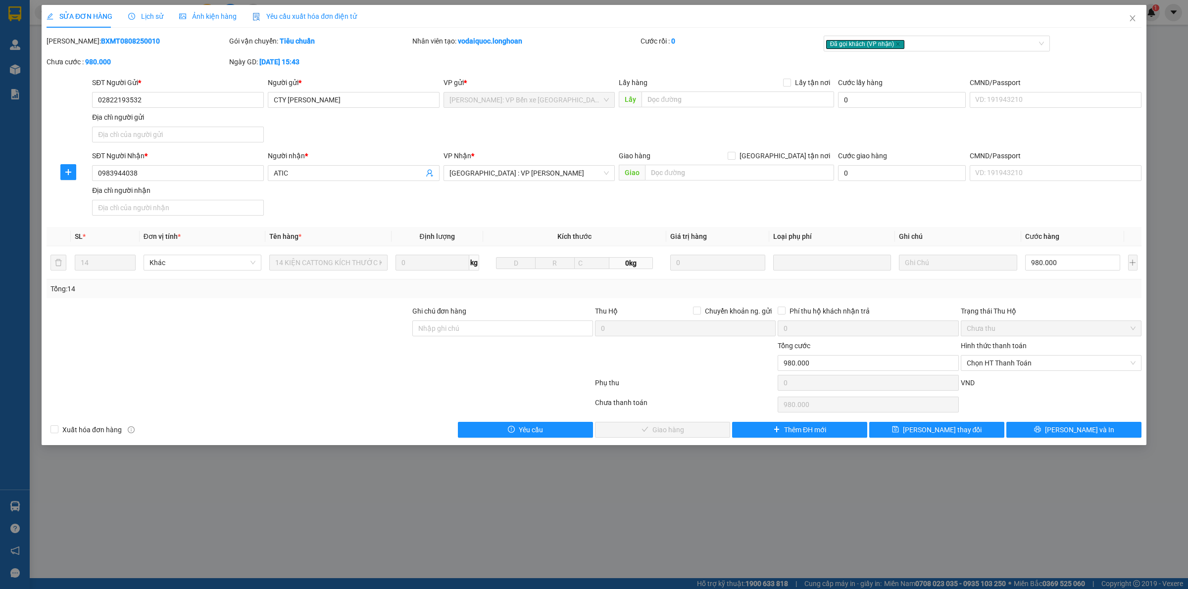
click at [146, 15] on span "Lịch sử" at bounding box center [145, 16] width 35 height 8
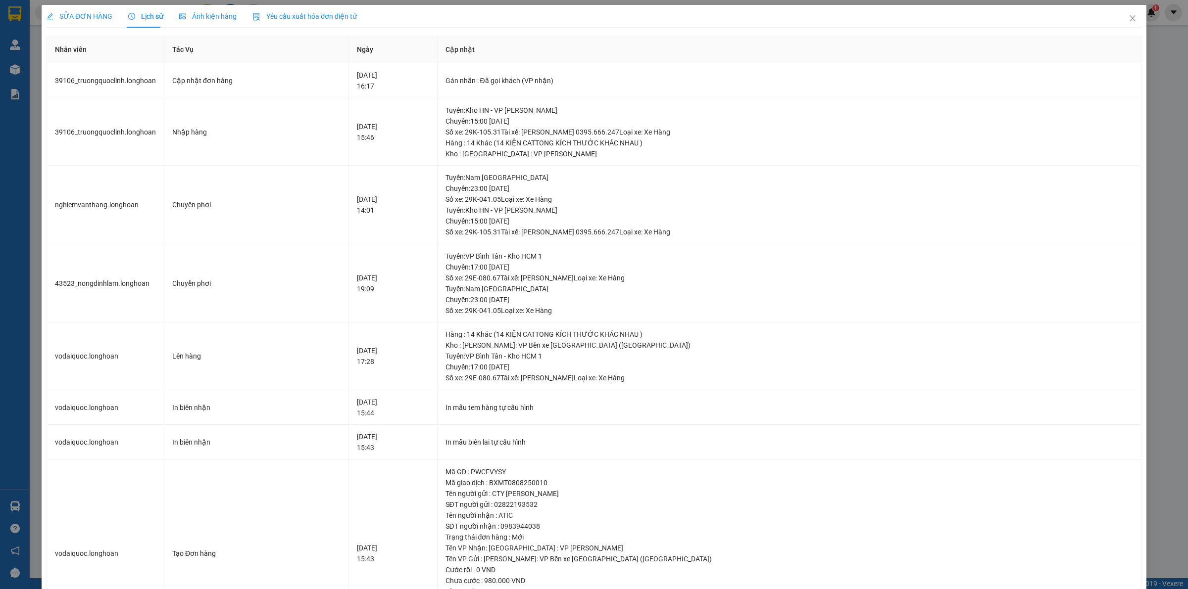
click at [95, 13] on span "SỬA ĐƠN HÀNG" at bounding box center [80, 16] width 66 height 8
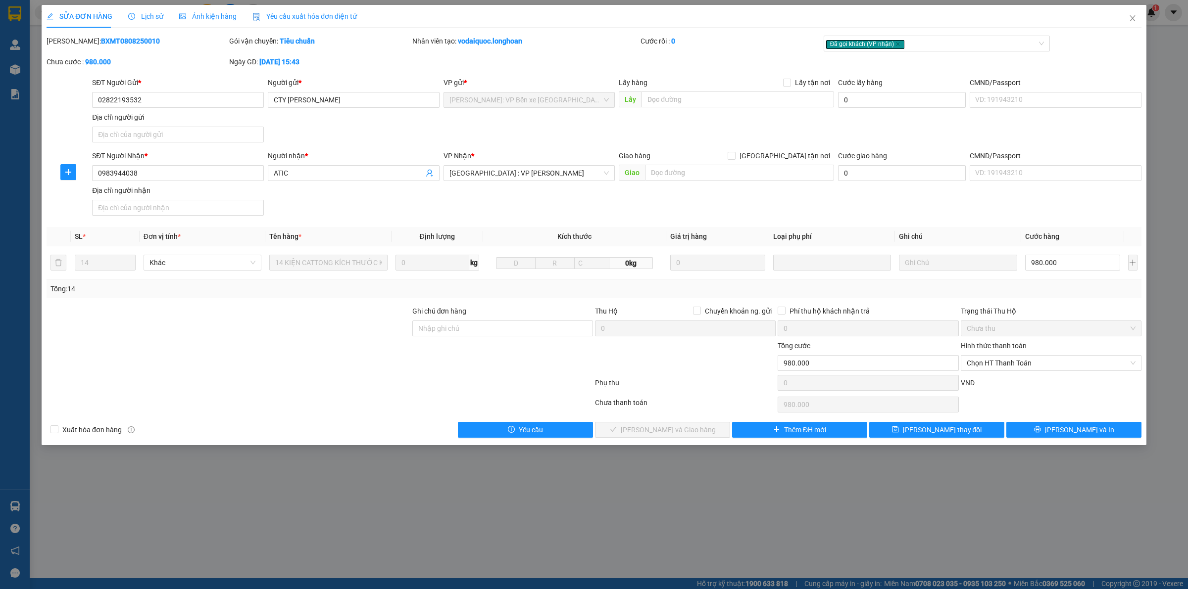
drag, startPoint x: 72, startPoint y: 39, endPoint x: 134, endPoint y: 41, distance: 61.9
click at [134, 41] on div "[PERSON_NAME]: BXMT0808250010" at bounding box center [137, 41] width 181 height 11
copy b "BXMT0808250010"
click at [160, 354] on div at bounding box center [229, 357] width 366 height 35
drag, startPoint x: 132, startPoint y: 40, endPoint x: 73, endPoint y: 38, distance: 59.4
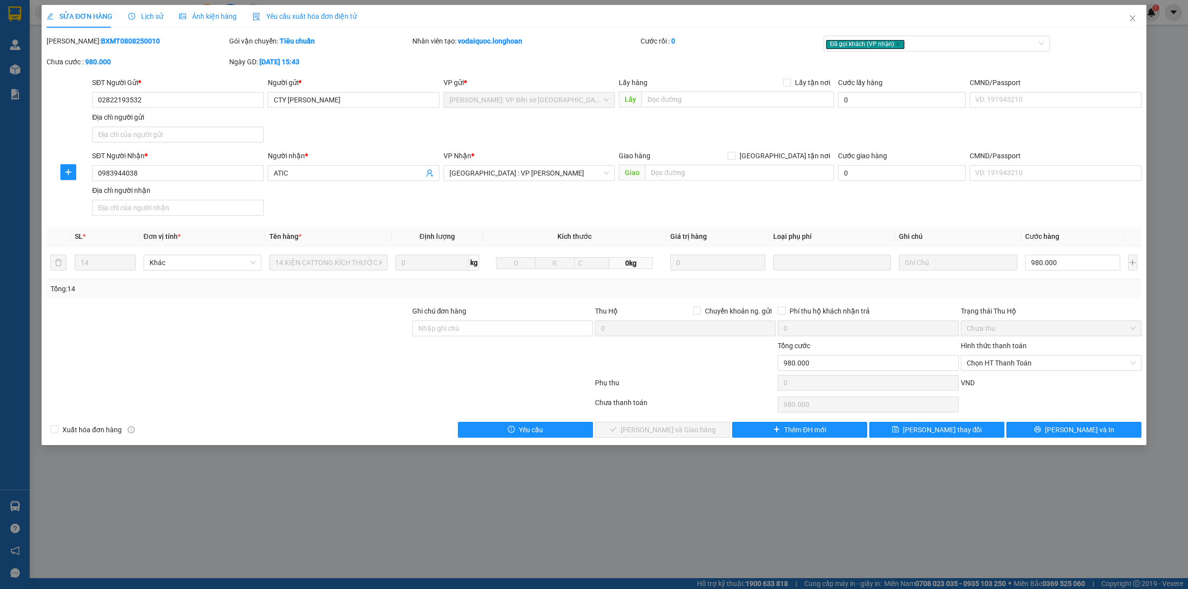
click at [73, 38] on div "[PERSON_NAME]: BXMT0808250010" at bounding box center [137, 41] width 181 height 11
copy b "BXMT0808250010"
click at [1135, 20] on icon "close" at bounding box center [1132, 18] width 8 height 8
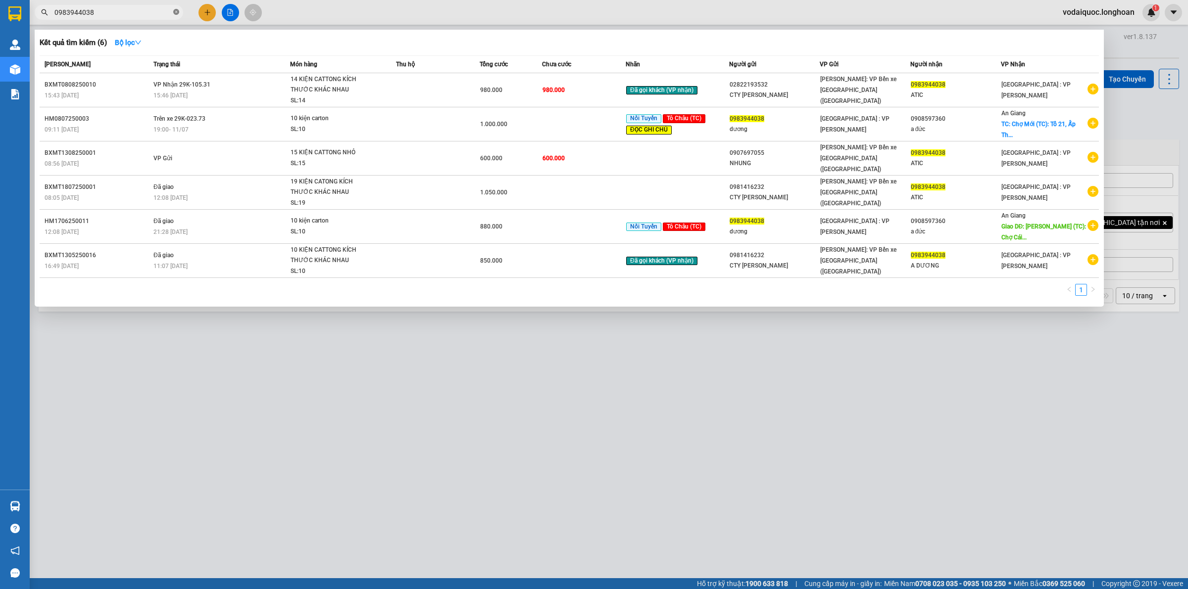
drag, startPoint x: 177, startPoint y: 13, endPoint x: 155, endPoint y: 10, distance: 22.0
click at [176, 13] on icon "close-circle" at bounding box center [176, 12] width 6 height 6
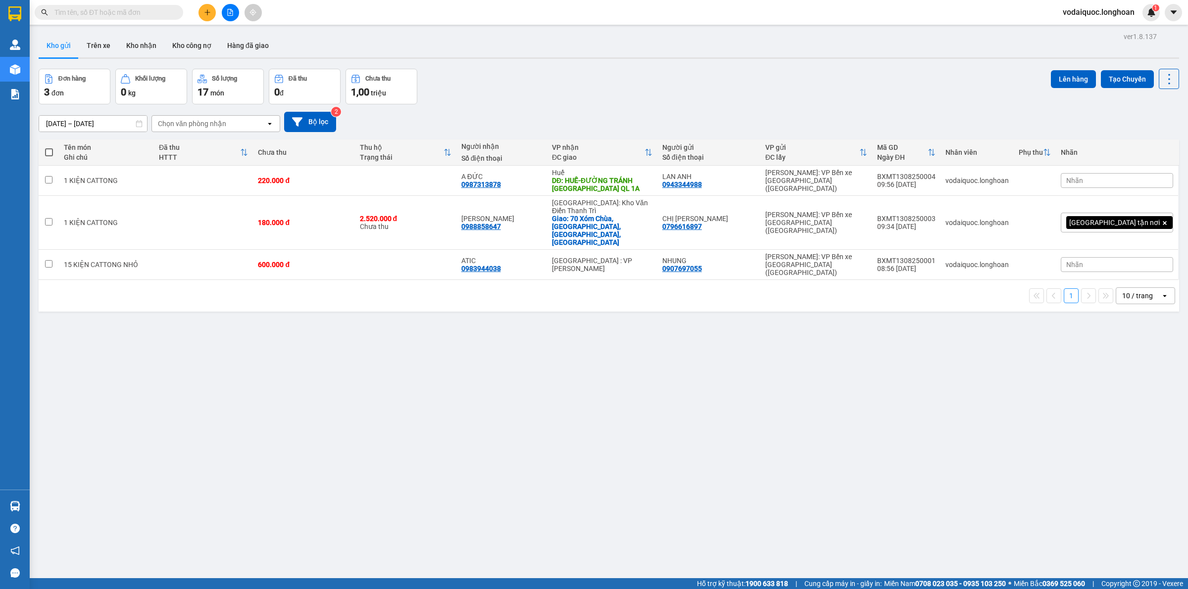
click at [139, 10] on input "text" at bounding box center [112, 12] width 117 height 11
click at [107, 9] on input "text" at bounding box center [112, 12] width 117 height 11
click at [93, 17] on input "text" at bounding box center [112, 12] width 117 height 11
click at [94, 15] on input "text" at bounding box center [112, 12] width 117 height 11
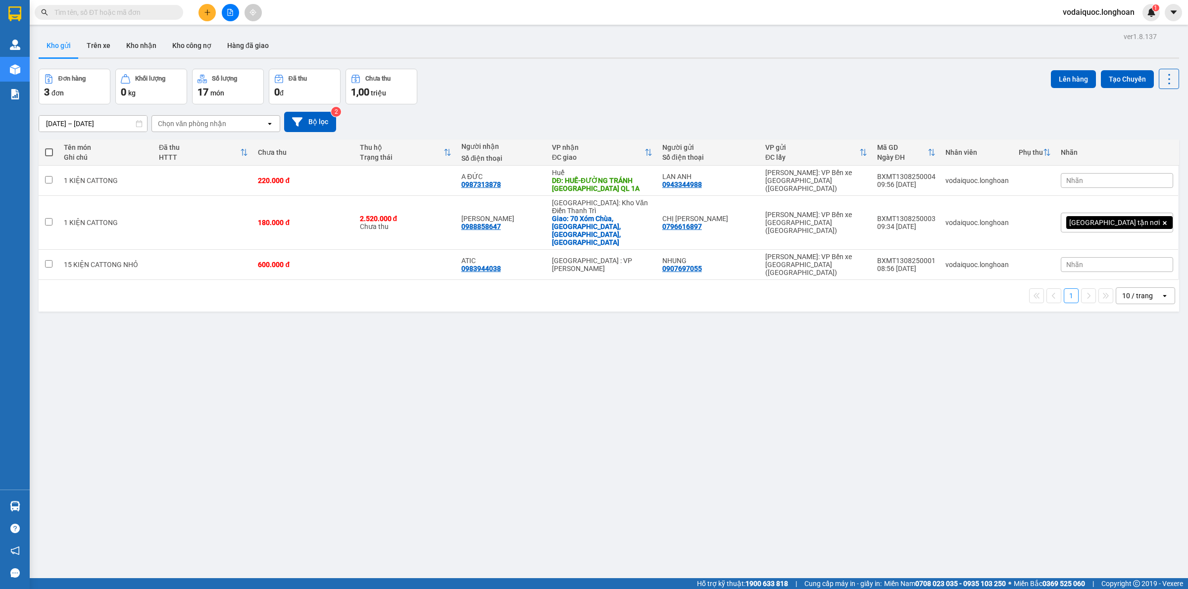
click at [127, 14] on input "text" at bounding box center [112, 12] width 117 height 11
paste input "0983944038"
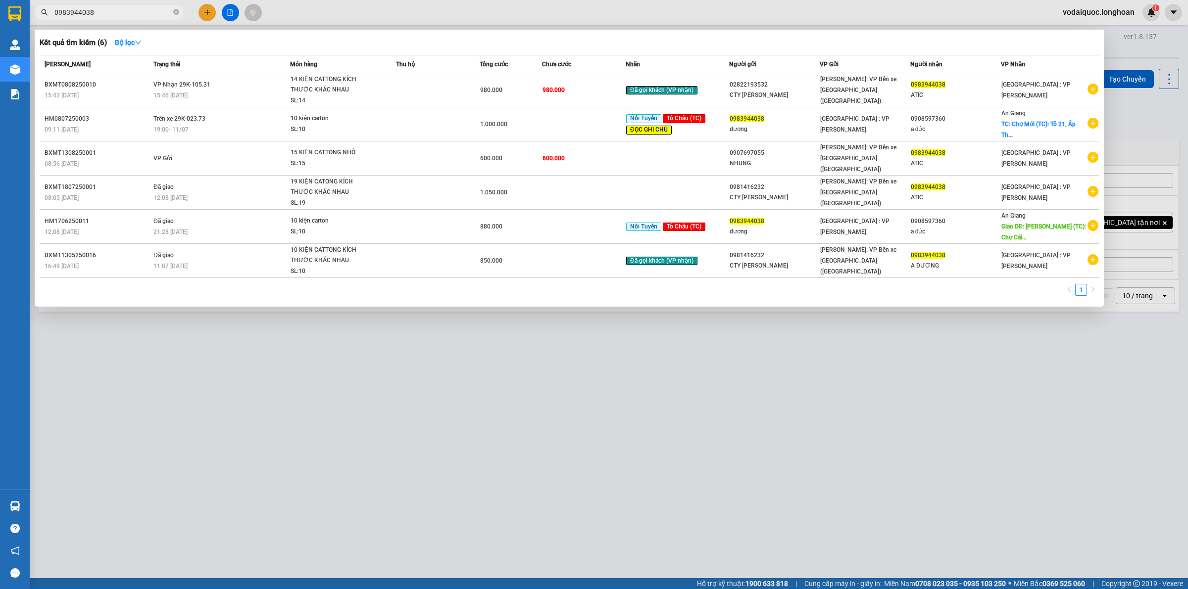
type input "0983944038"
click at [365, 503] on div at bounding box center [594, 294] width 1188 height 589
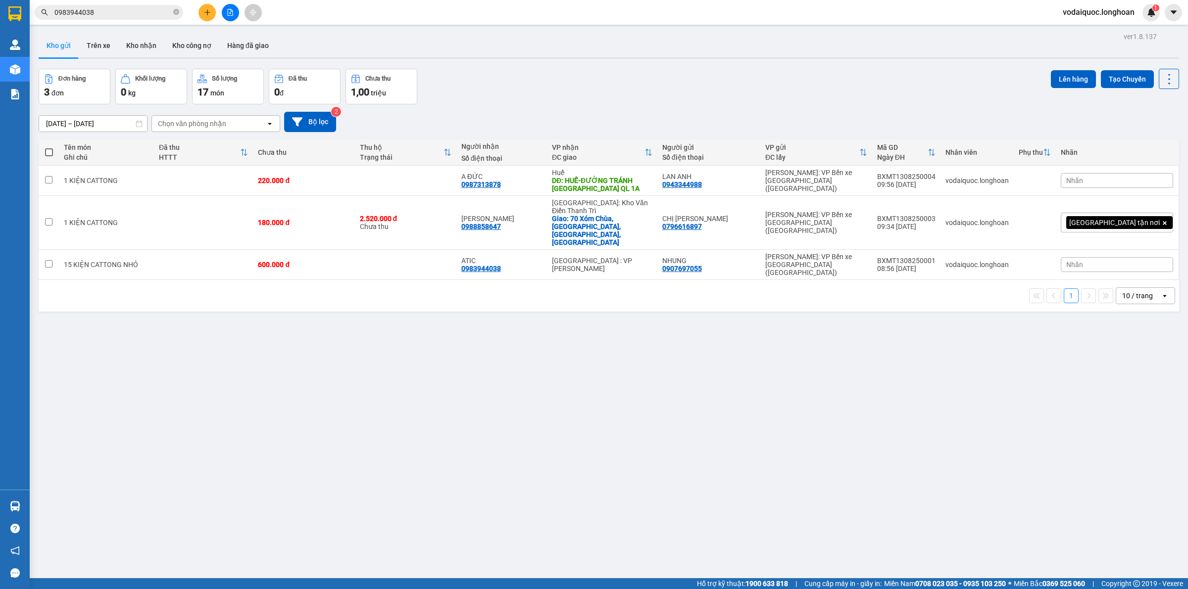
click at [196, 330] on div "ver 1.8.137 Kho gửi Trên xe Kho nhận Kho công nợ Hàng đã giao Đơn hàng 3 đơn Kh…" at bounding box center [609, 324] width 1148 height 589
drag, startPoint x: 923, startPoint y: 206, endPoint x: 979, endPoint y: 204, distance: 55.9
click at [940, 204] on td "BXMT1308250003 09:34 [DATE]" at bounding box center [906, 223] width 68 height 54
checkbox input "true"
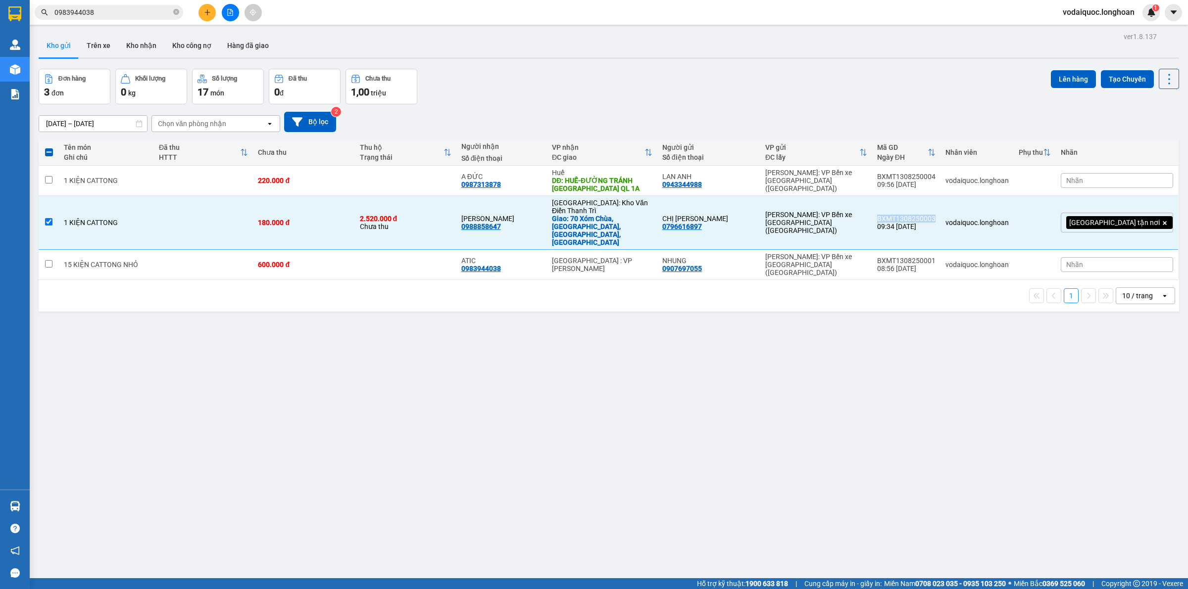
copy div "BXMT1308250003"
click at [612, 327] on div "ver 1.8.137 Kho gửi Trên xe Kho nhận Kho công nợ Hàng đã giao Đơn hàng 3 đơn Kh…" at bounding box center [609, 324] width 1148 height 589
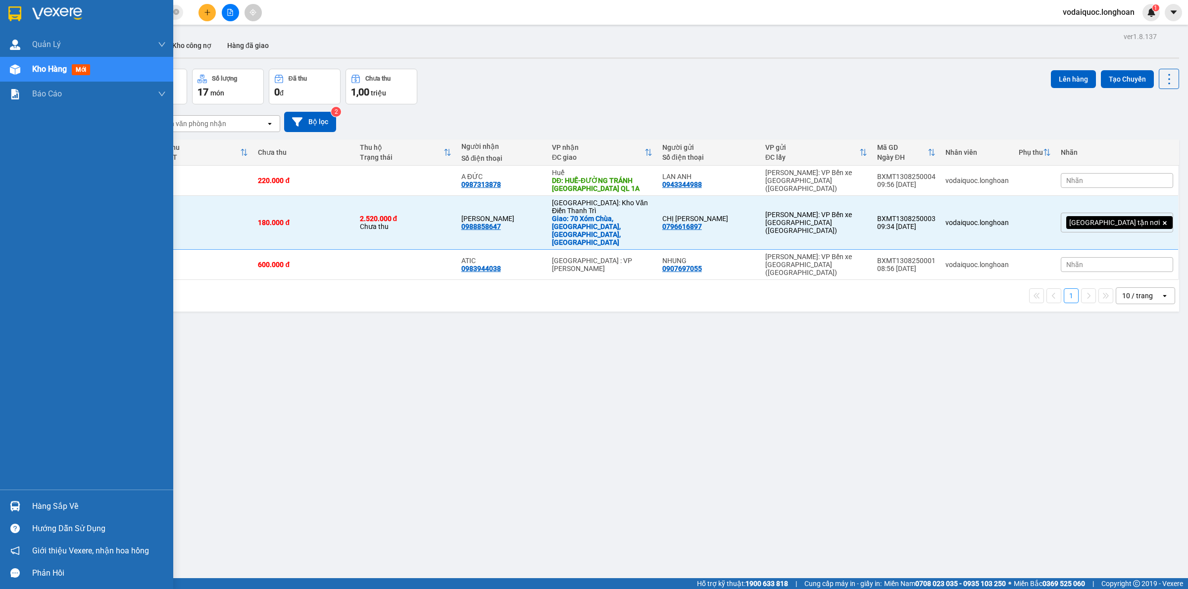
click at [50, 10] on img at bounding box center [57, 13] width 50 height 15
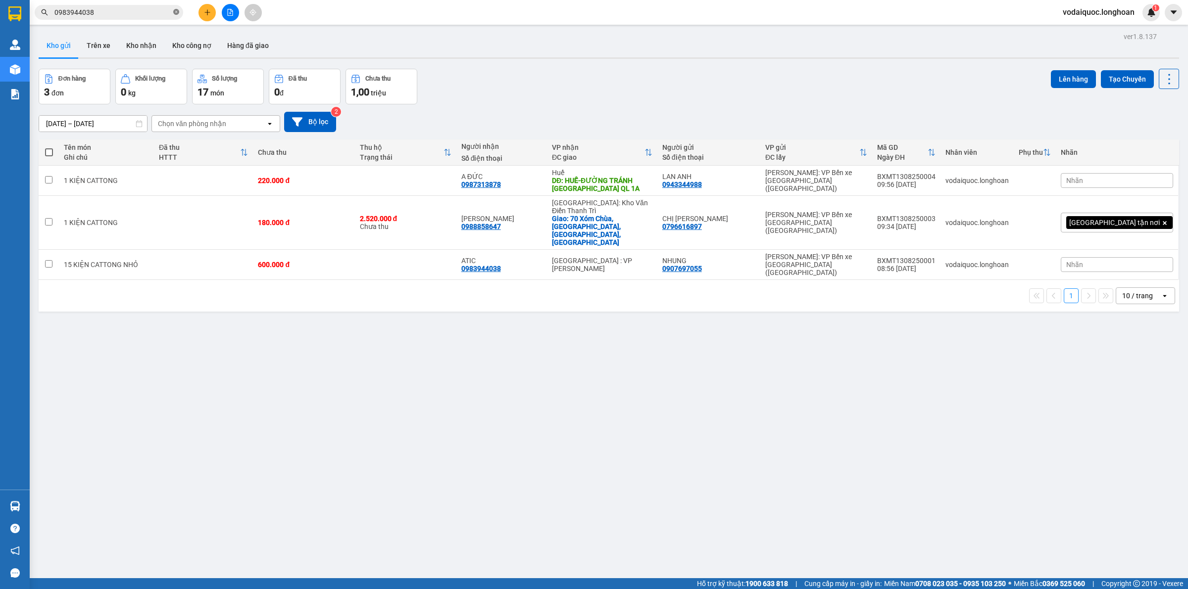
click at [176, 10] on icon "close-circle" at bounding box center [176, 12] width 6 height 6
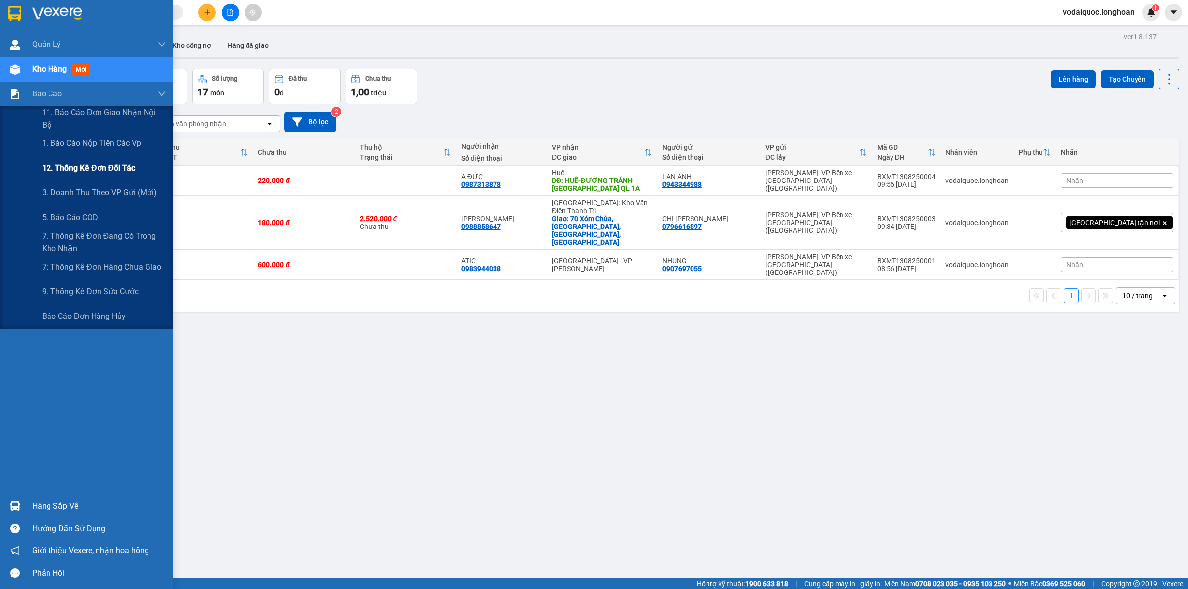
drag, startPoint x: 102, startPoint y: 142, endPoint x: 120, endPoint y: 158, distance: 24.2
click at [102, 142] on span "1. Báo cáo nộp tiền các vp" at bounding box center [91, 143] width 99 height 12
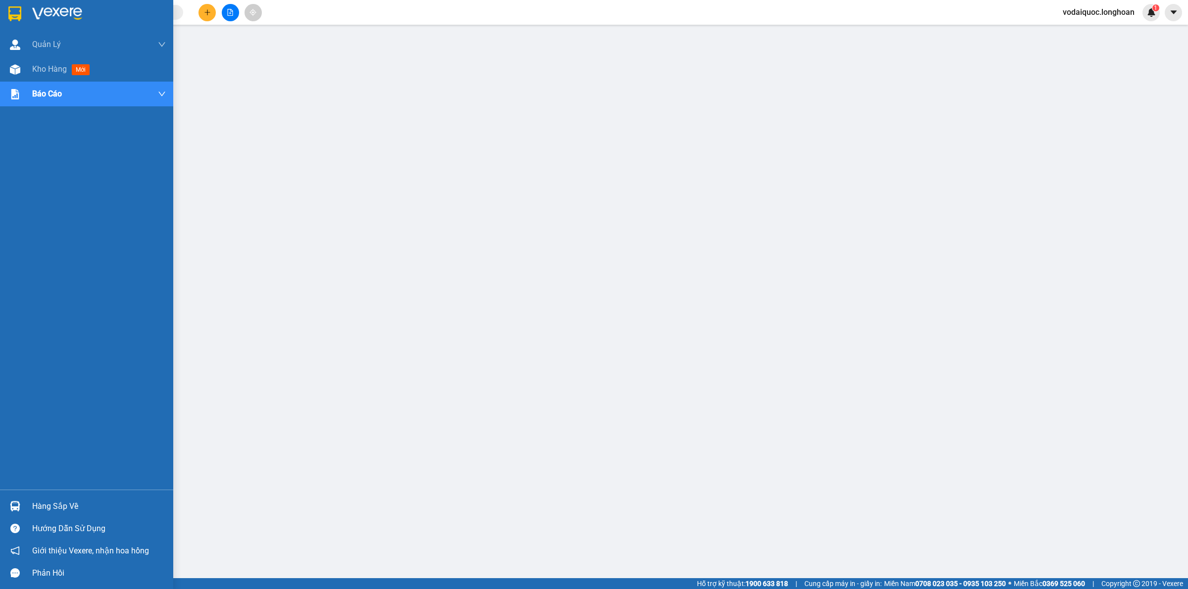
click at [62, 6] on img at bounding box center [57, 13] width 50 height 15
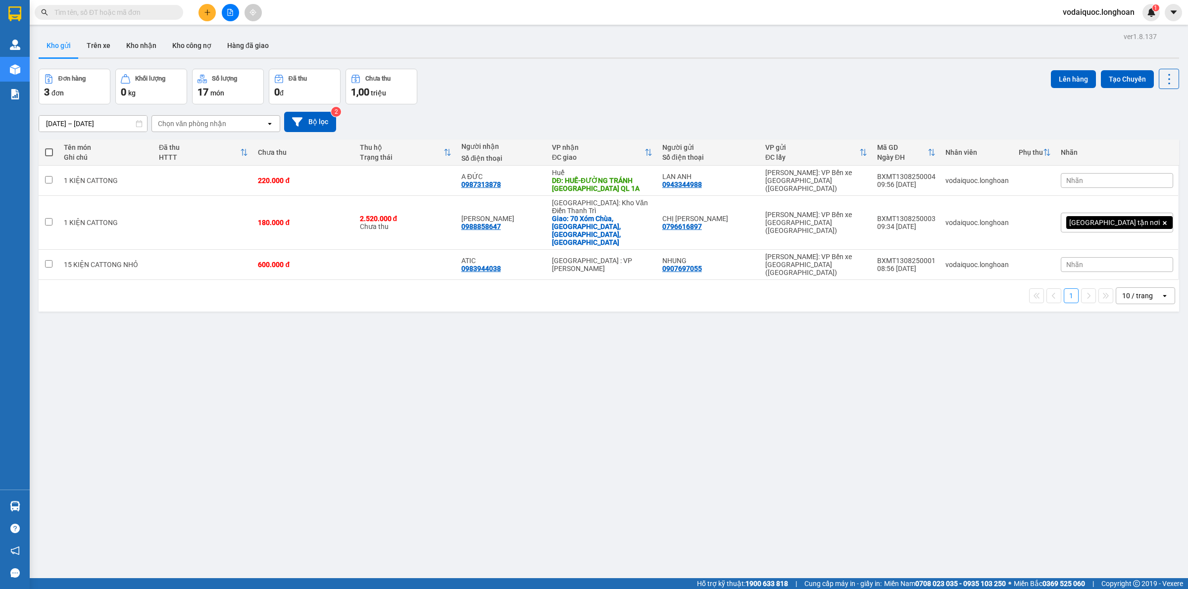
click at [497, 95] on div "Đơn hàng 3 đơn Khối lượng 0 kg Số lượng 17 món Đã thu 0 đ Chưa thu 1,00 triệu L…" at bounding box center [609, 87] width 1140 height 36
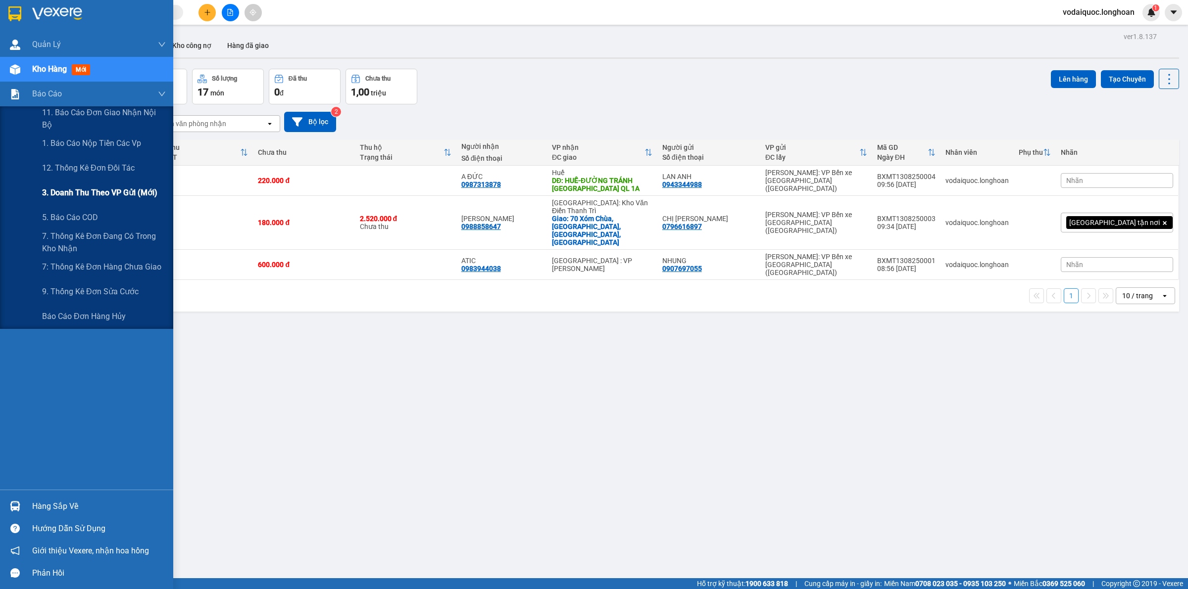
click at [82, 188] on span "3. Doanh Thu theo VP Gửi (mới)" at bounding box center [99, 193] width 115 height 12
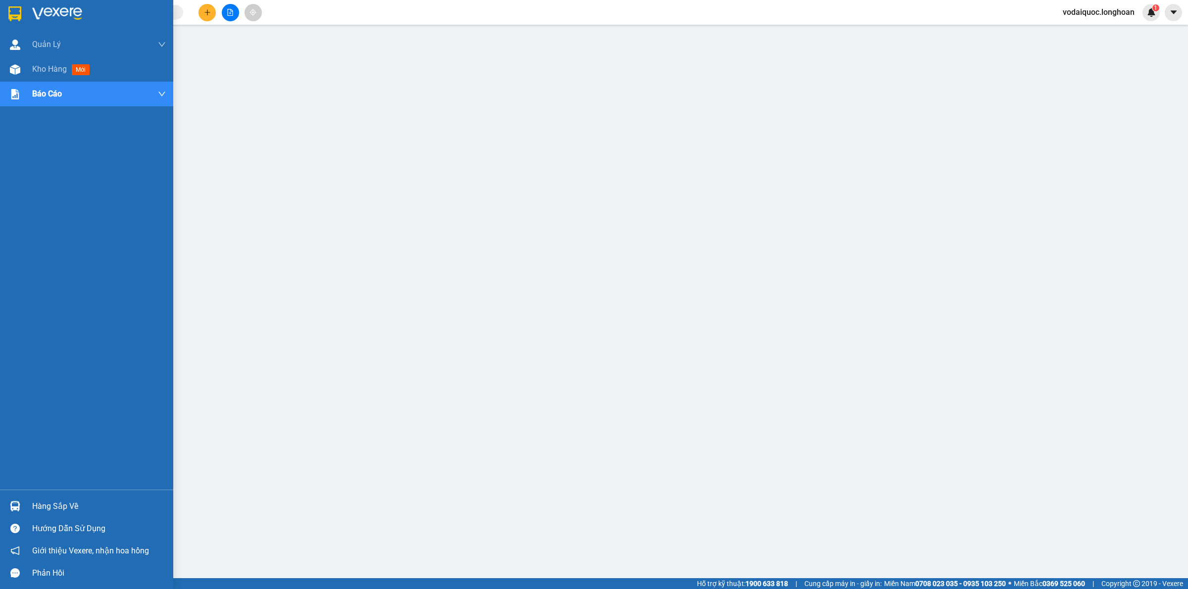
click at [56, 10] on img at bounding box center [57, 13] width 50 height 15
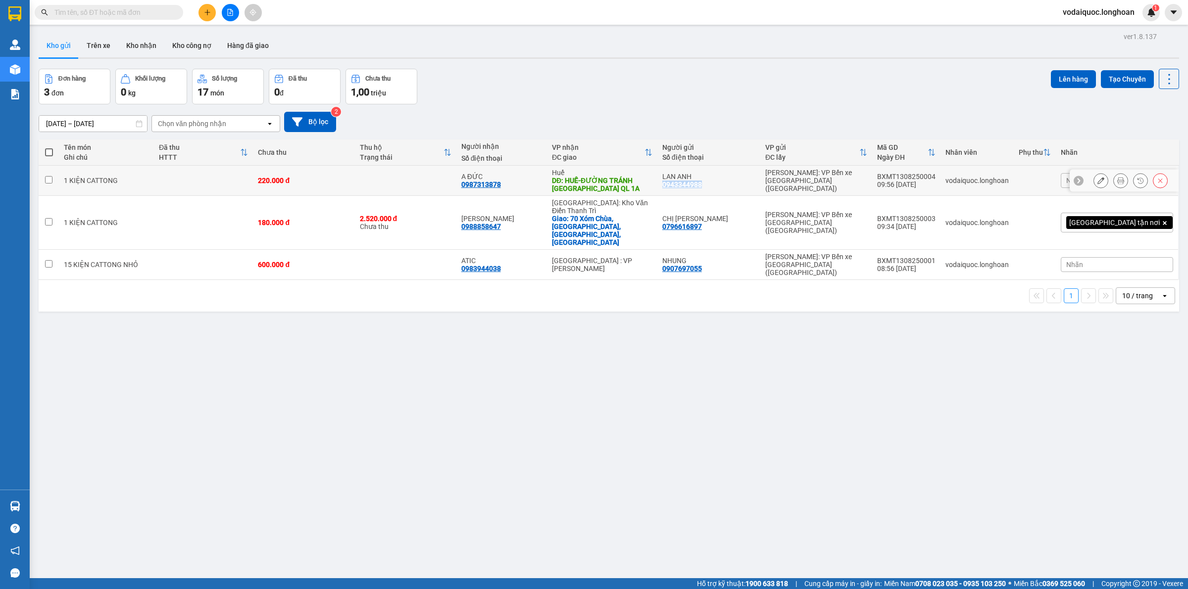
drag, startPoint x: 701, startPoint y: 184, endPoint x: 742, endPoint y: 184, distance: 41.1
click at [742, 184] on div "LAN ANH 0943344988" at bounding box center [708, 181] width 93 height 16
checkbox input "true"
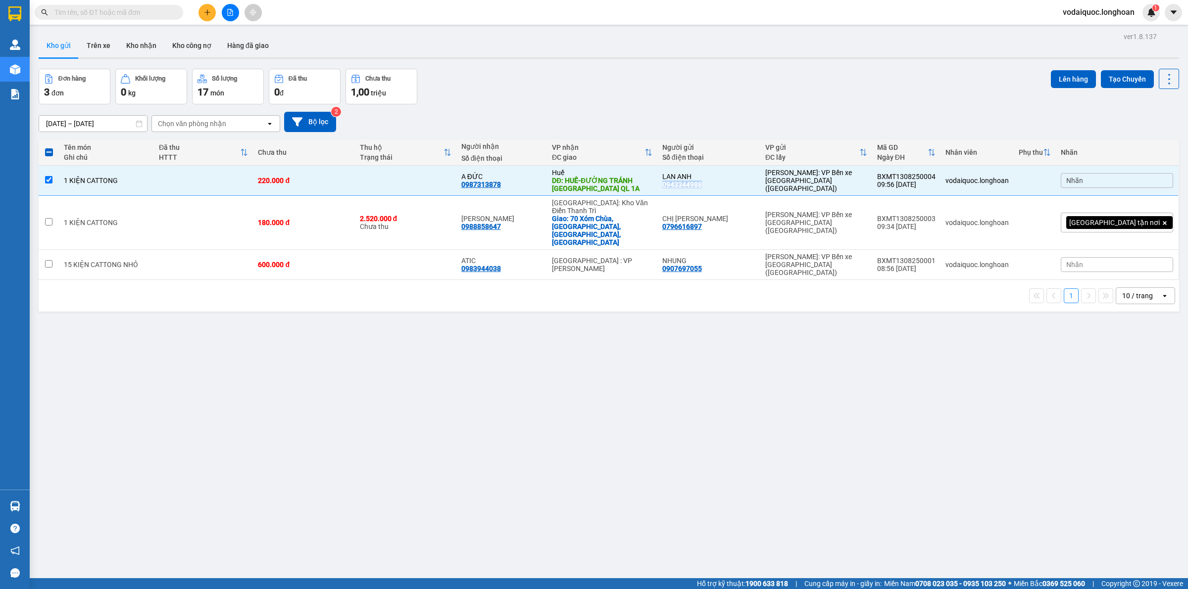
copy div "0943344988"
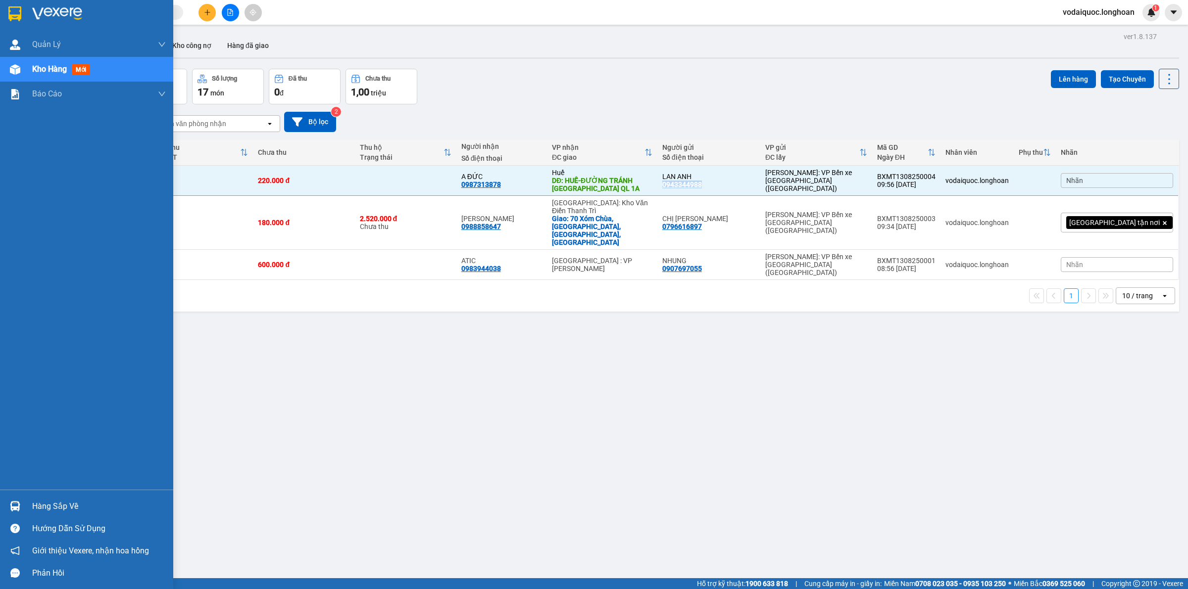
click at [81, 15] on img at bounding box center [57, 13] width 50 height 15
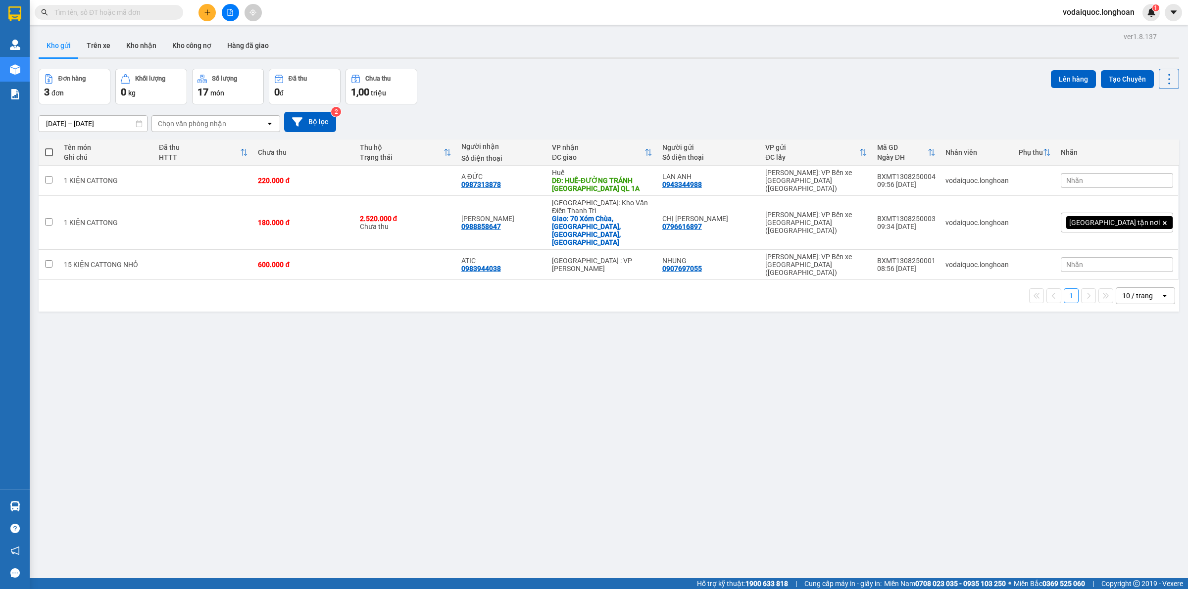
click at [105, 12] on input "text" at bounding box center [112, 12] width 117 height 11
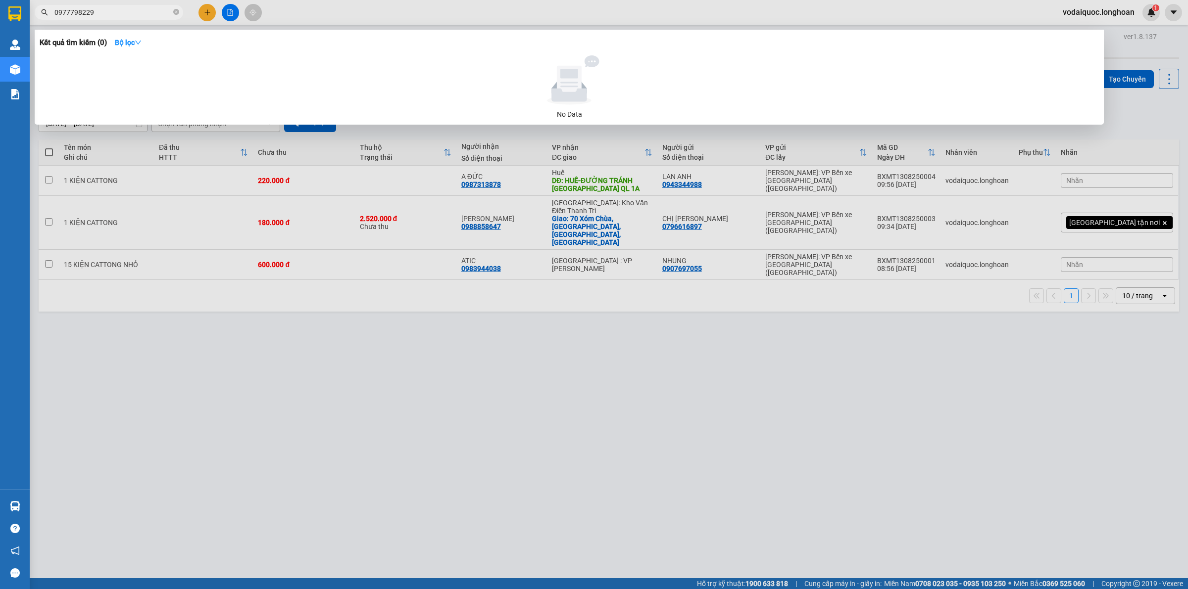
drag, startPoint x: 107, startPoint y: 11, endPoint x: 52, endPoint y: 11, distance: 55.4
click at [52, 11] on span "0977798229" at bounding box center [109, 12] width 148 height 15
click at [114, 8] on input "0977798229" at bounding box center [112, 12] width 117 height 11
drag, startPoint x: 114, startPoint y: 8, endPoint x: 99, endPoint y: 25, distance: 22.8
click at [53, 8] on span "0977798229" at bounding box center [109, 12] width 148 height 15
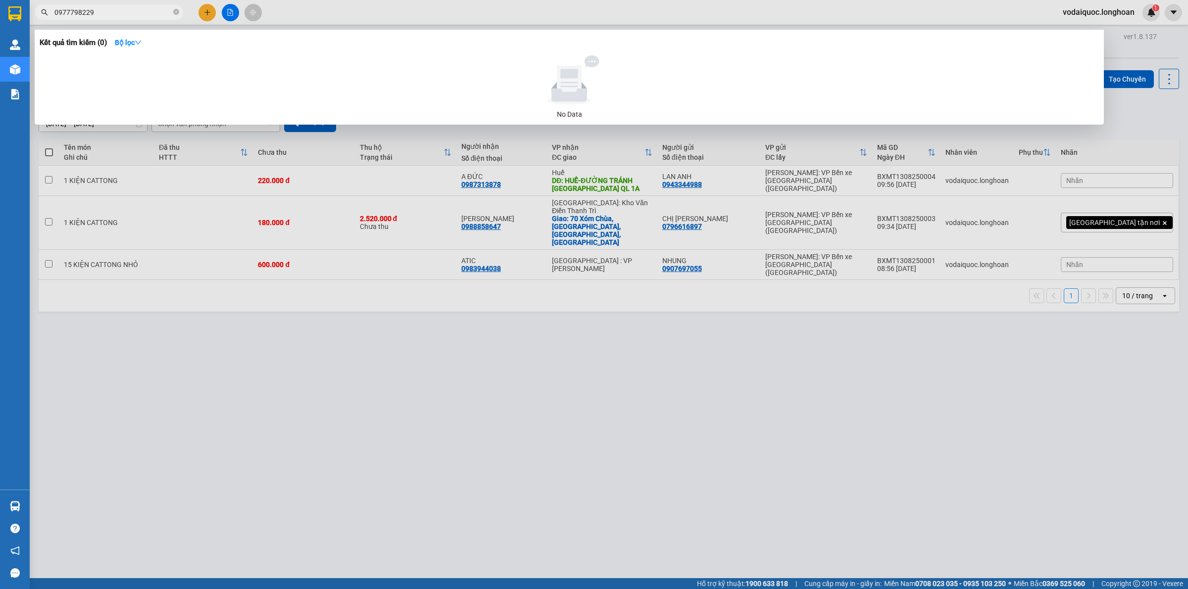
click at [120, 10] on input "0977798229" at bounding box center [112, 12] width 117 height 11
click at [119, 8] on input "0977798229" at bounding box center [112, 12] width 117 height 11
type input "0977798229"
drag, startPoint x: 105, startPoint y: 15, endPoint x: 43, endPoint y: 17, distance: 62.4
click at [44, 14] on div "0977798229" at bounding box center [96, 12] width 193 height 15
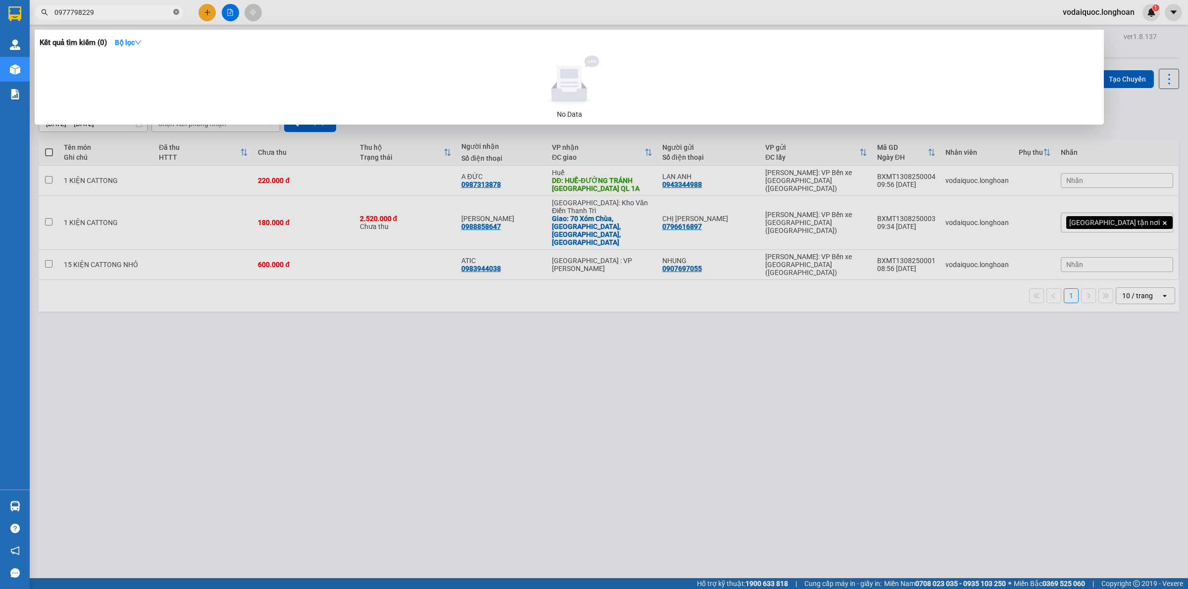
click at [175, 9] on icon "close-circle" at bounding box center [176, 12] width 6 height 6
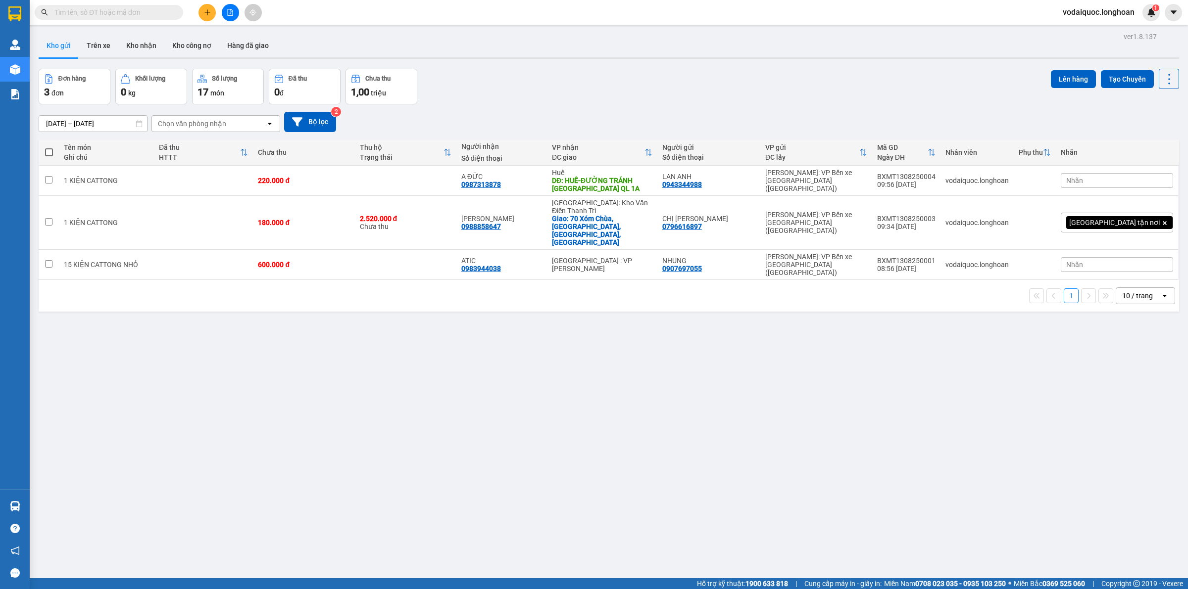
click at [144, 6] on span at bounding box center [109, 12] width 148 height 15
click at [142, 11] on input "text" at bounding box center [112, 12] width 117 height 11
click at [121, 10] on input "text" at bounding box center [112, 12] width 117 height 11
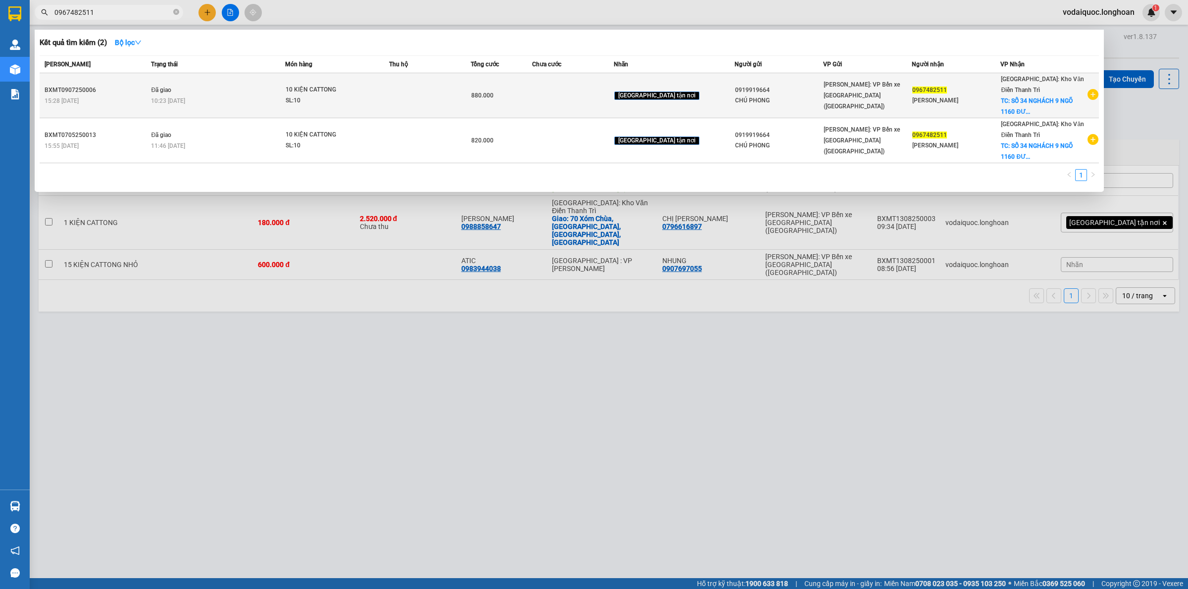
type input "0967482511"
click at [1092, 91] on icon "plus-circle" at bounding box center [1092, 94] width 11 height 11
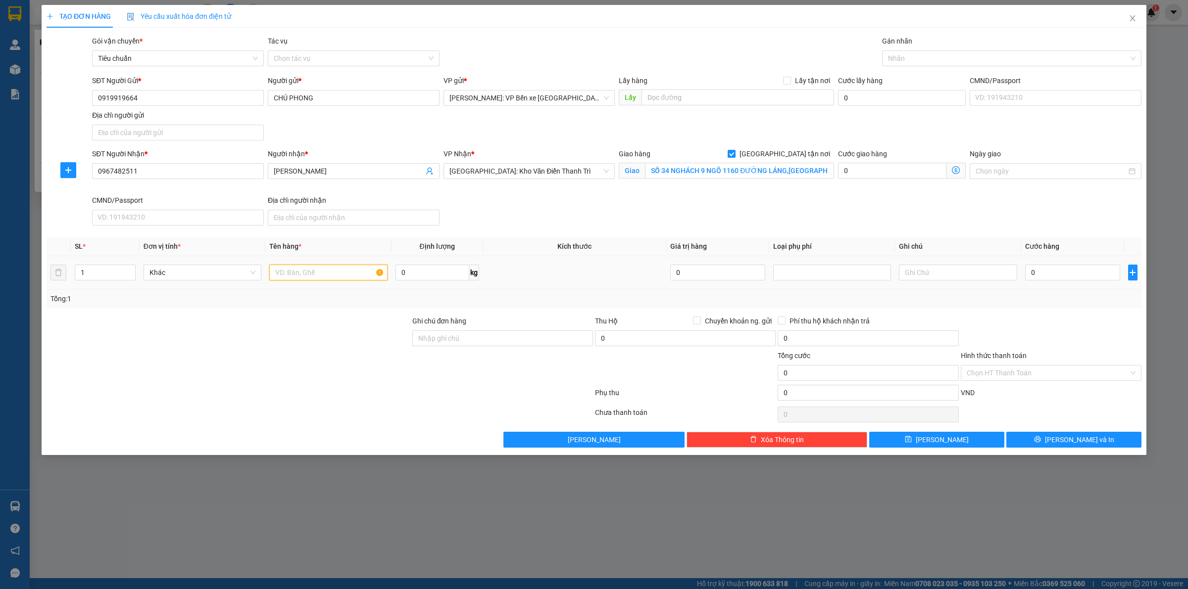
click at [310, 270] on input "text" at bounding box center [328, 273] width 118 height 16
click at [92, 274] on input "1" at bounding box center [105, 272] width 60 height 15
type input "10"
click at [167, 171] on input "0967482511" at bounding box center [178, 171] width 172 height 16
type input "0"
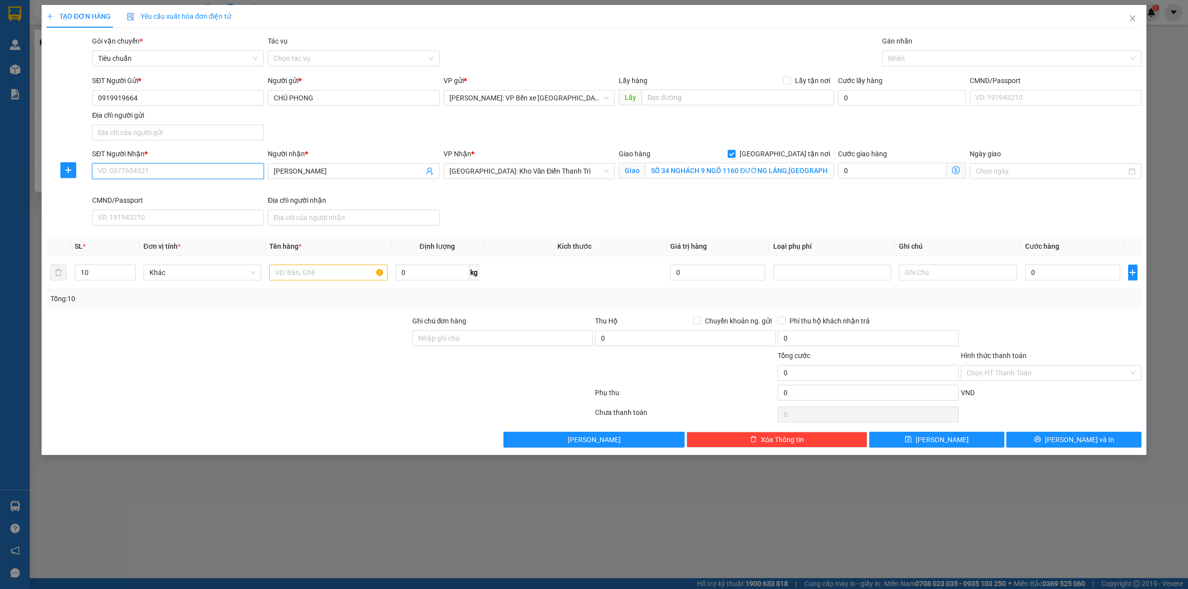
paste input "0977798229"
type input "0977798229"
click at [340, 176] on input "[PERSON_NAME]" at bounding box center [349, 171] width 150 height 11
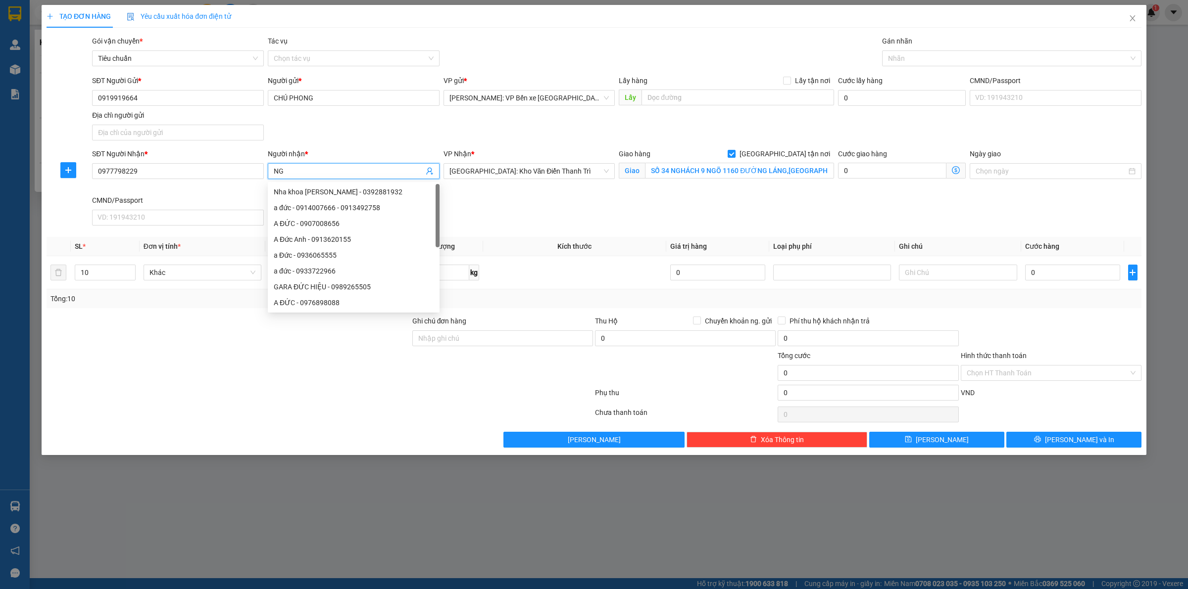
type input "N"
type input "HỒNG TƯƠI"
click at [638, 216] on div "SĐT Người Nhận * 0977798229 Người nhận * HỒNG TƯƠI VP Nhận * [GEOGRAPHIC_DATA]:…" at bounding box center [616, 188] width 1053 height 81
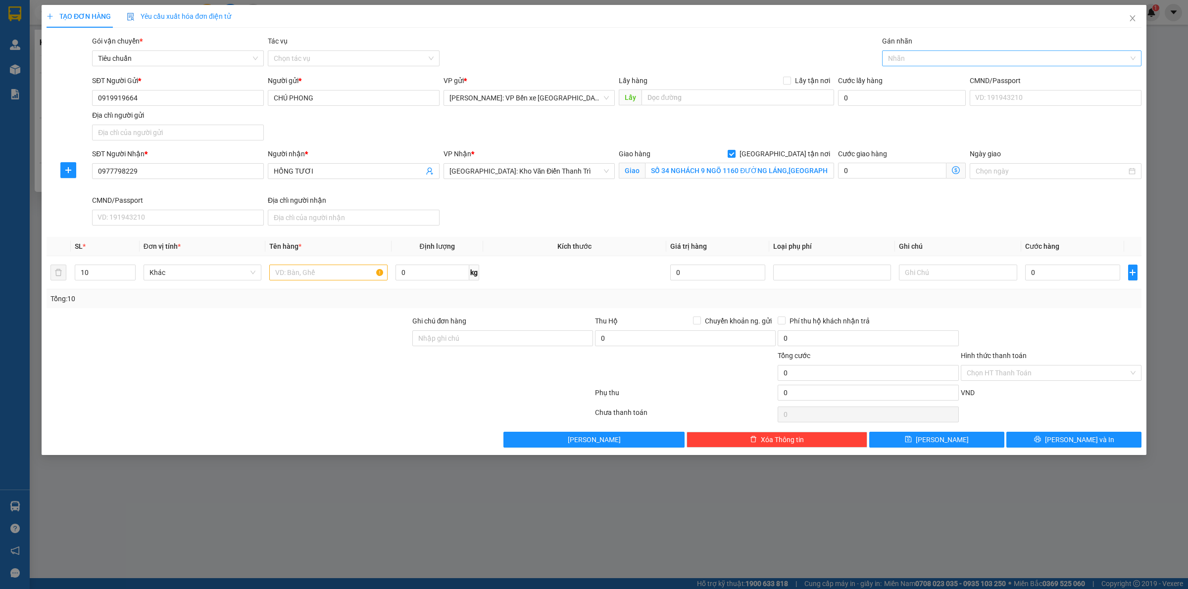
click at [914, 60] on div at bounding box center [1006, 58] width 244 height 12
type input "GIAO"
click at [923, 79] on div "[GEOGRAPHIC_DATA] tận nơi" at bounding box center [1011, 78] width 247 height 11
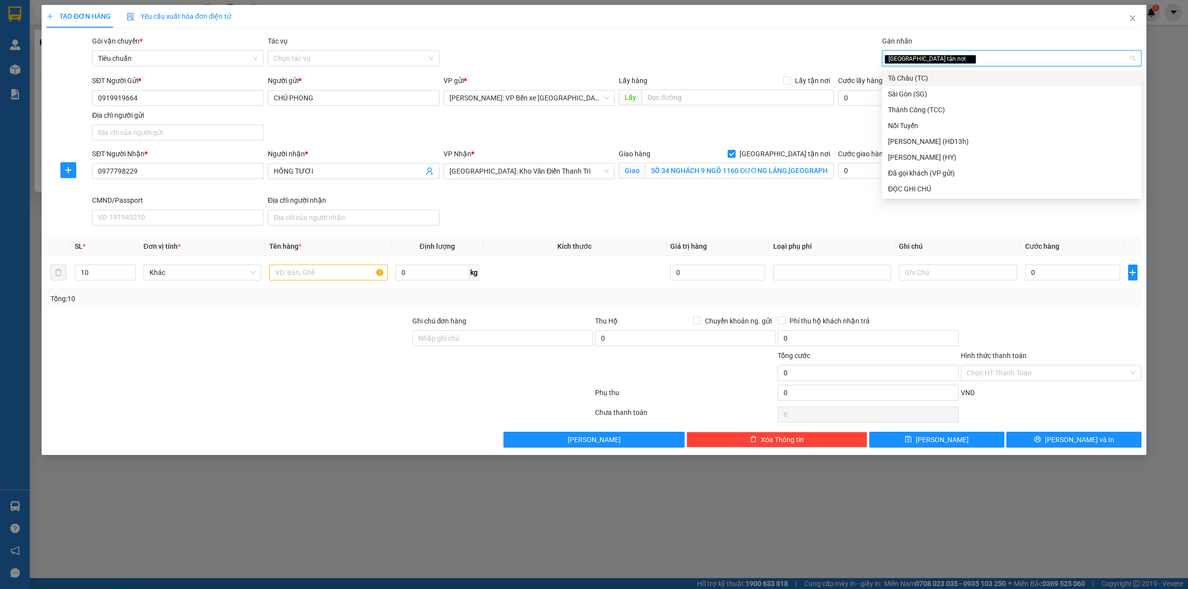
click at [168, 183] on div "SĐT Người Nhận * 0977798229" at bounding box center [178, 165] width 172 height 35
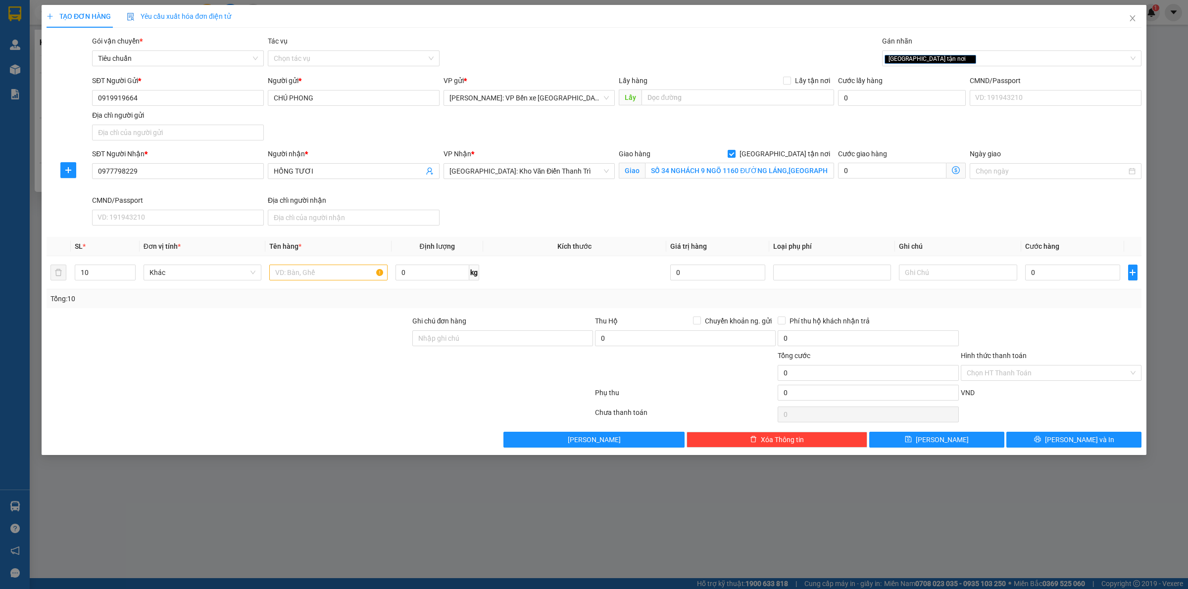
click at [953, 214] on div "SĐT Người Nhận * 0977798229 Người nhận * HỒNG TƯƠI VP Nhận * [GEOGRAPHIC_DATA]:…" at bounding box center [616, 188] width 1053 height 81
click at [302, 273] on input "text" at bounding box center [328, 273] width 118 height 16
type input "1"
type input "10 KIỆN CATTONG KÍCH THƯỚC GIỐNG NHAU"
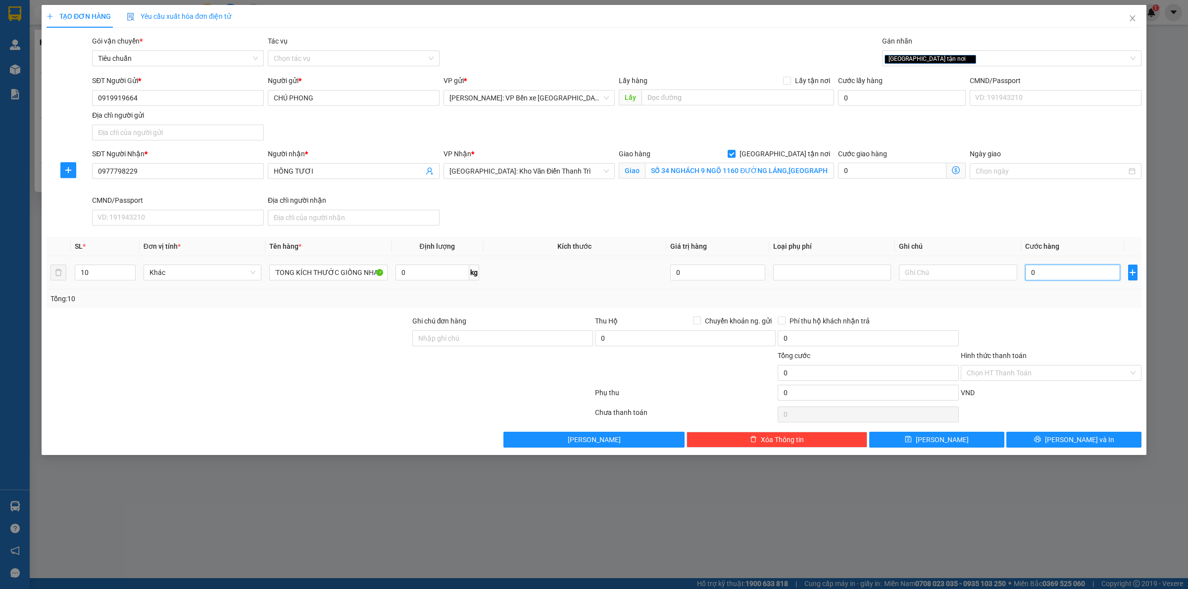
click at [1059, 279] on input "0" at bounding box center [1072, 273] width 95 height 16
click at [1059, 276] on input "0" at bounding box center [1072, 273] width 95 height 16
type input "1"
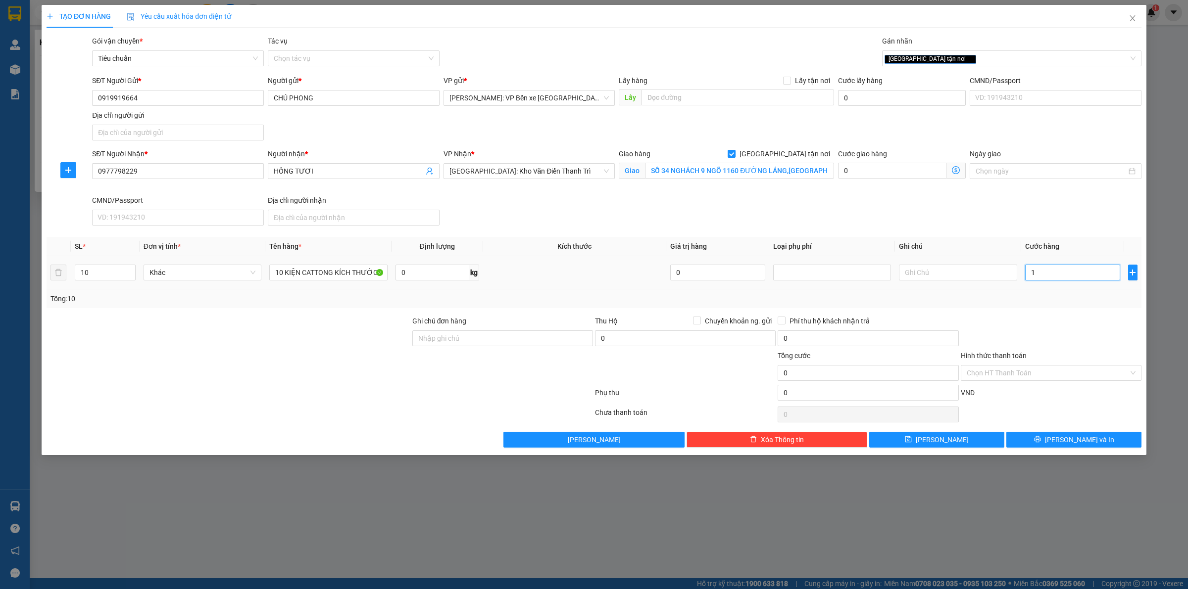
type input "1"
type input "10"
type input "100"
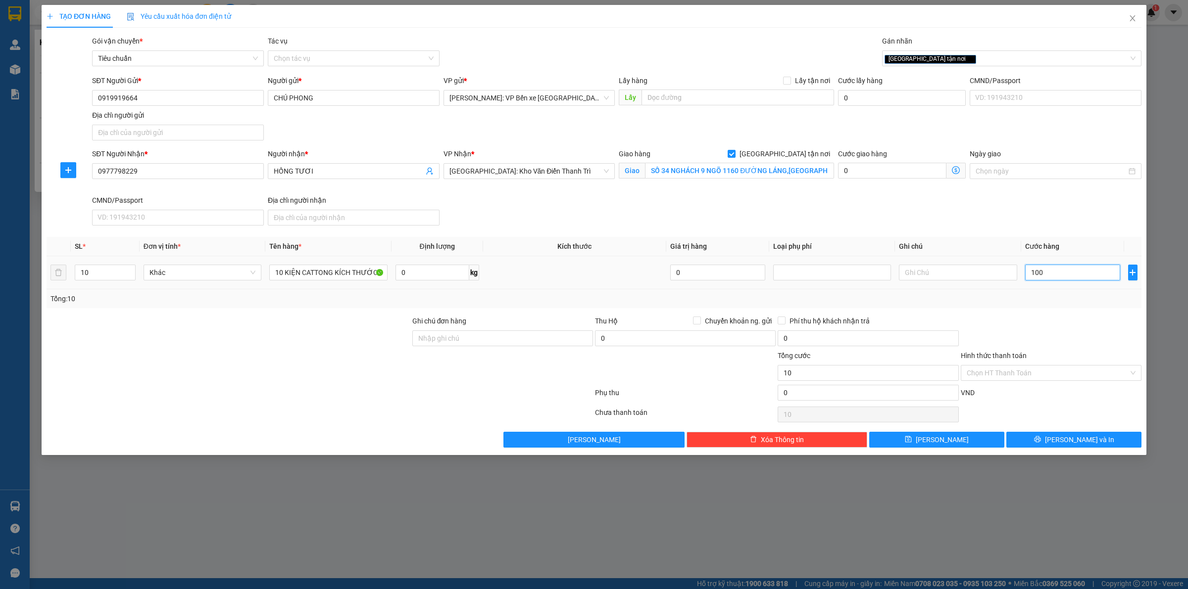
type input "100"
type input "1.000"
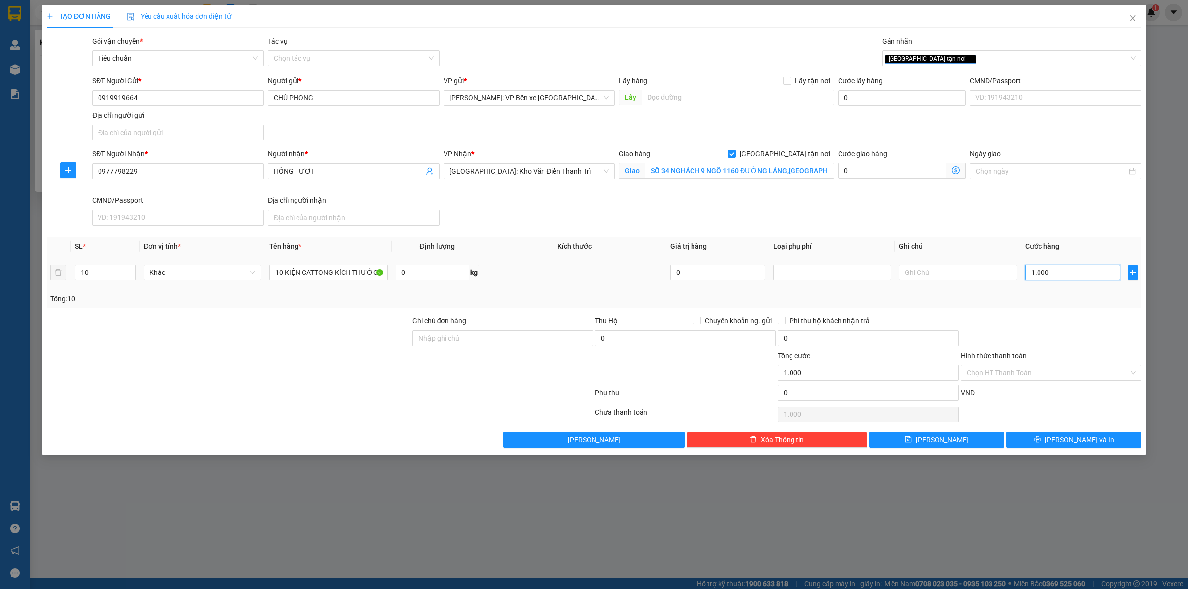
type input "10.000"
type input "100.000"
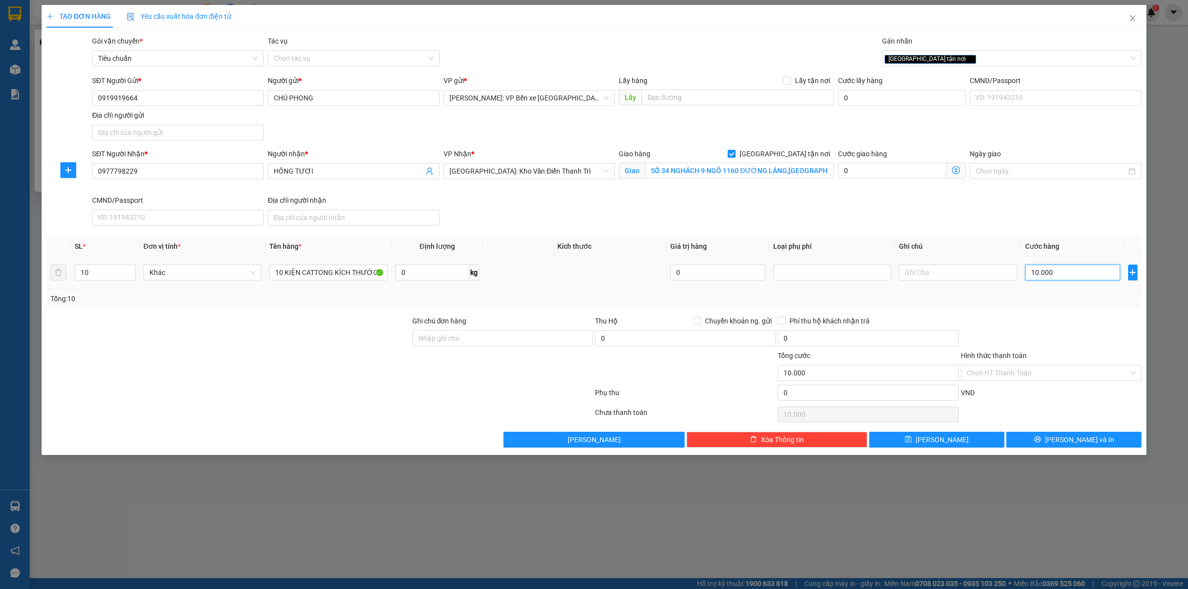
type input "100.000"
type input "1.000.000"
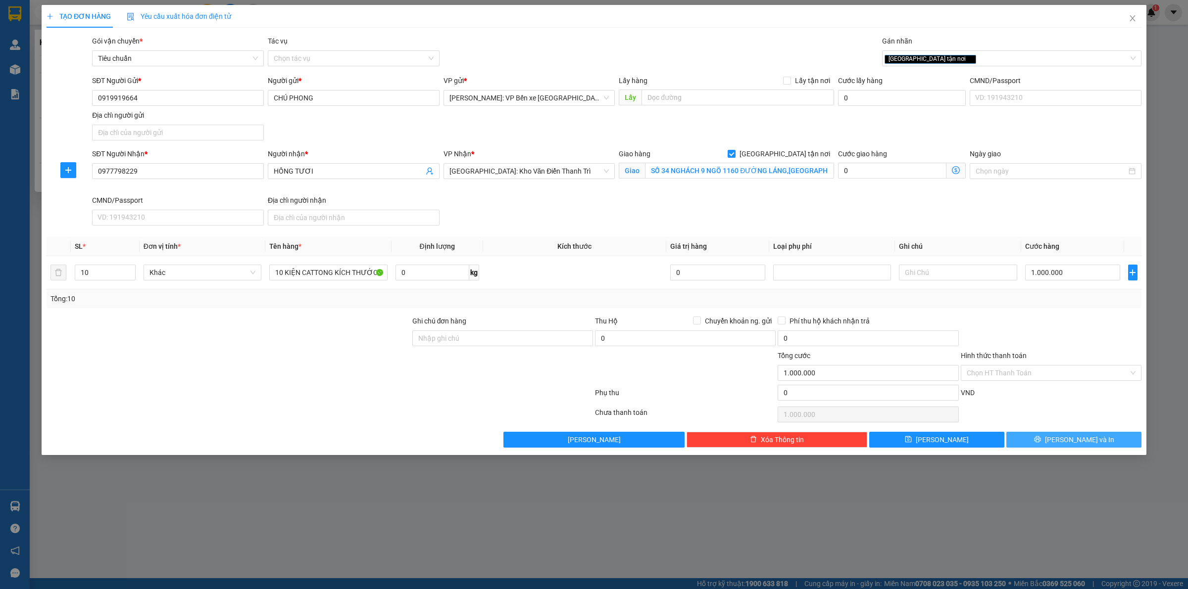
click at [1063, 437] on button "[PERSON_NAME] và In" at bounding box center [1073, 440] width 135 height 16
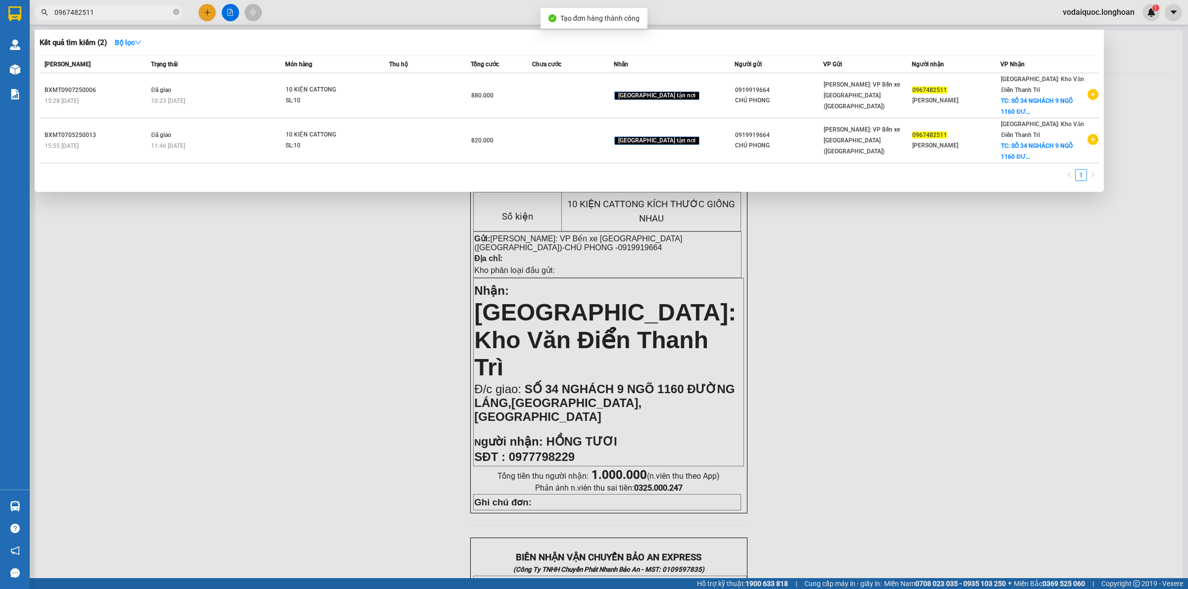
drag, startPoint x: 388, startPoint y: 242, endPoint x: 450, endPoint y: 182, distance: 86.4
click at [386, 242] on div at bounding box center [594, 294] width 1188 height 589
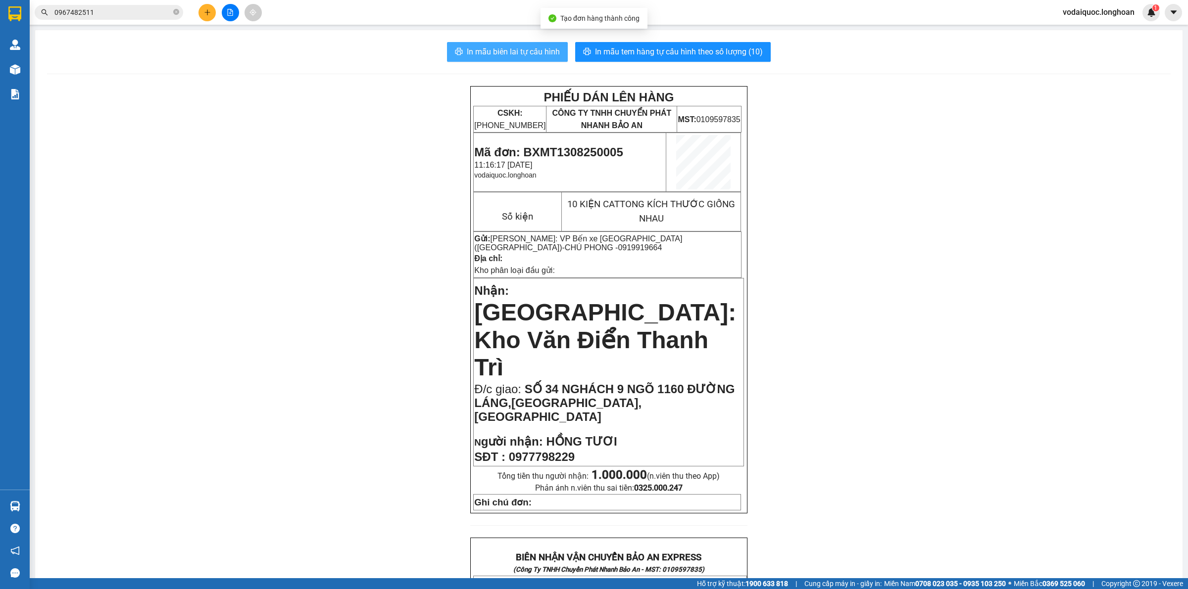
click at [498, 49] on span "In mẫu biên lai tự cấu hình" at bounding box center [513, 52] width 93 height 12
click at [307, 131] on div "PHIẾU DÁN LÊN HÀNG CSKH: [PHONE_NUMBER] CÔNG TY TNHH CHUYỂN PHÁT NHANH BẢO AN M…" at bounding box center [608, 570] width 1123 height 969
click at [641, 49] on span "In mẫu tem hàng tự cấu hình theo số lượng (10)" at bounding box center [679, 52] width 168 height 12
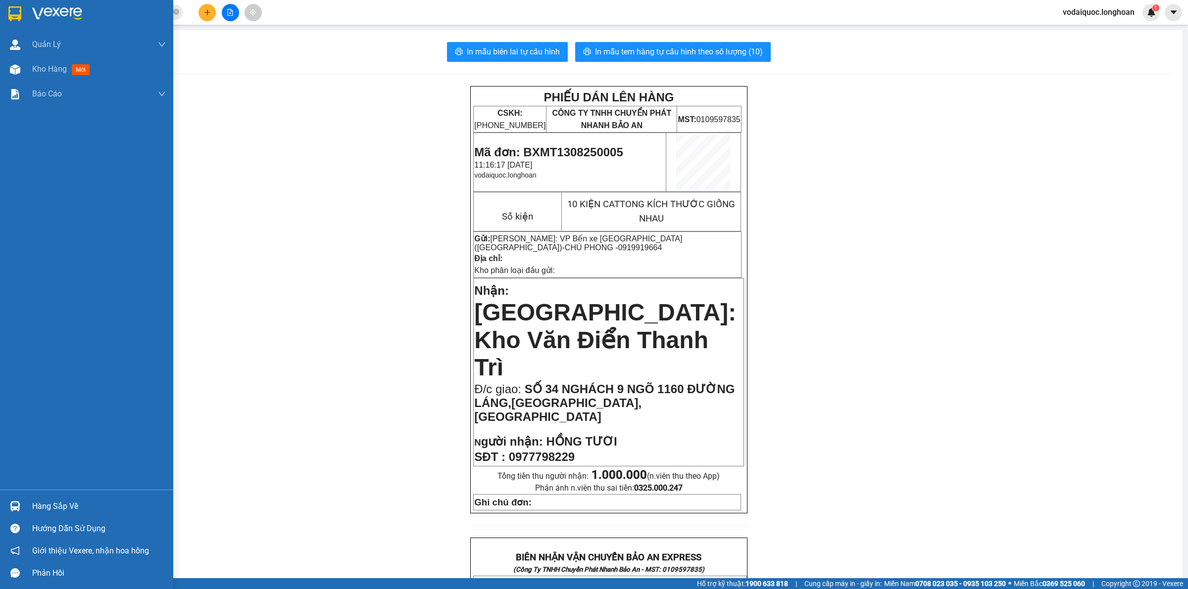
click at [31, 14] on div at bounding box center [86, 16] width 173 height 32
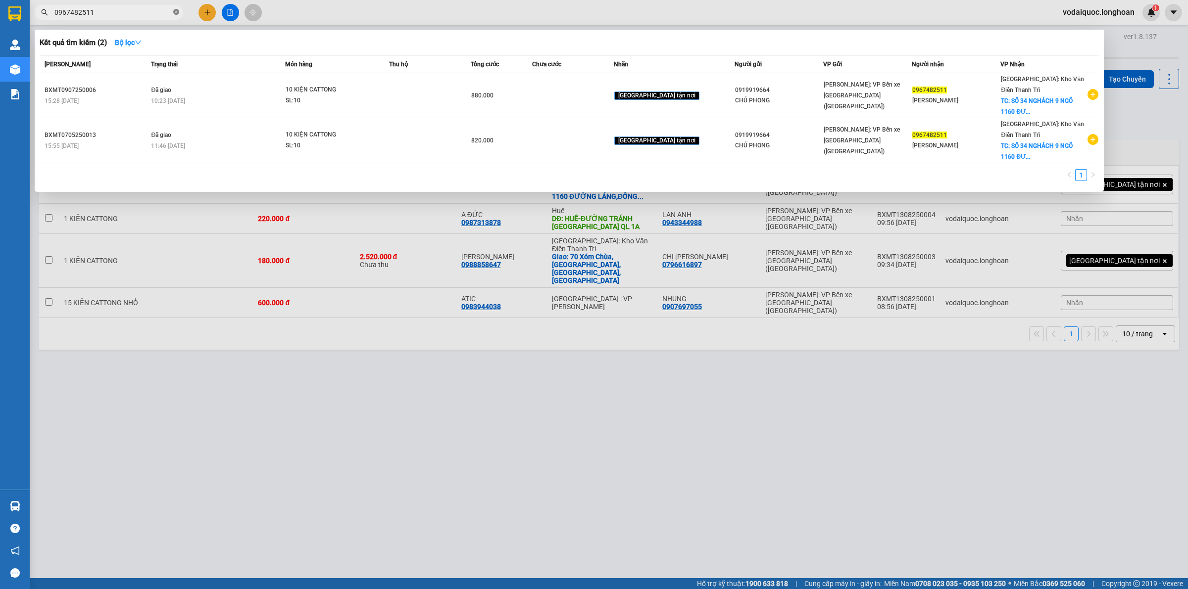
click at [176, 10] on icon "close-circle" at bounding box center [176, 12] width 6 height 6
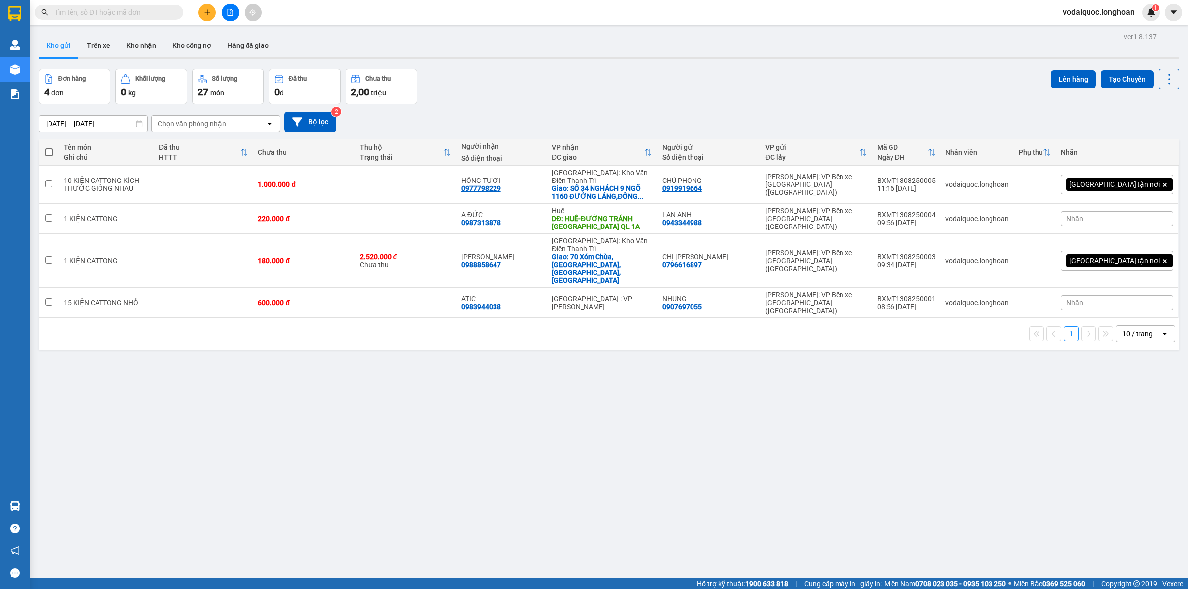
click at [506, 77] on div "Đơn hàng 4 đơn Khối lượng 0 kg Số lượng 27 món Đã thu 0 đ Chưa thu 2,00 triệu L…" at bounding box center [609, 87] width 1140 height 36
click at [139, 378] on div "ver 1.8.137 Kho gửi Trên xe Kho nhận Kho công nợ Hàng đã giao Đơn hàng 4 đơn Kh…" at bounding box center [609, 324] width 1148 height 589
click at [204, 11] on icon "plus" at bounding box center [207, 12] width 7 height 7
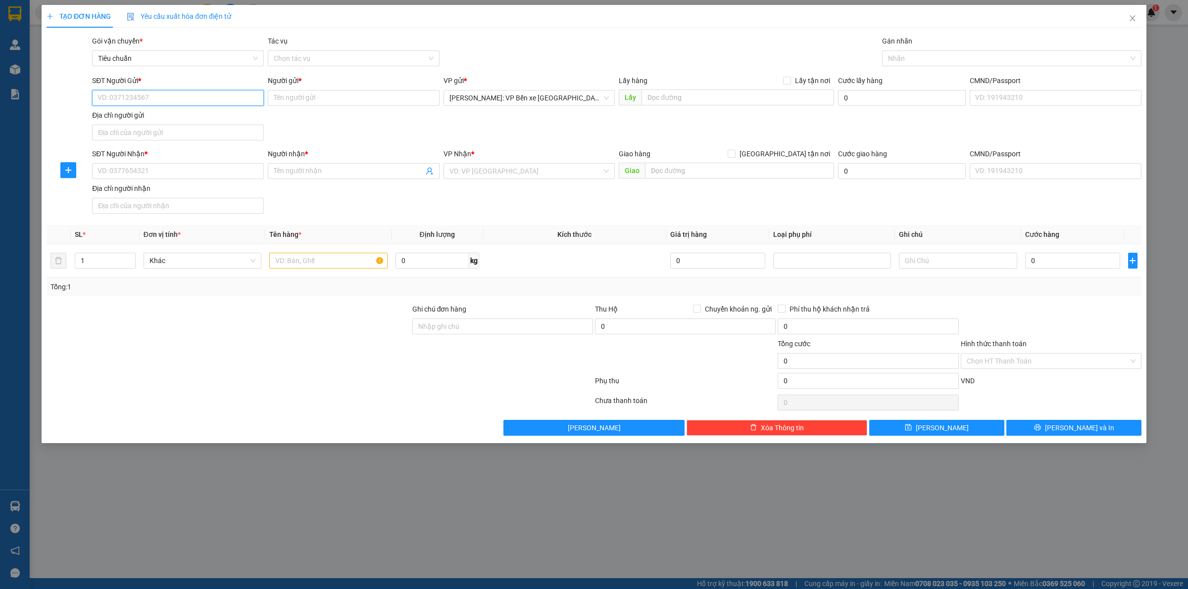
click at [177, 93] on input "SĐT Người Gửi *" at bounding box center [178, 98] width 172 height 16
type input "0704611530"
click at [167, 122] on div "0704611530 - [PERSON_NAME]" at bounding box center [178, 118] width 160 height 11
type input "CẨM QUYÊN"
type input "0704611530"
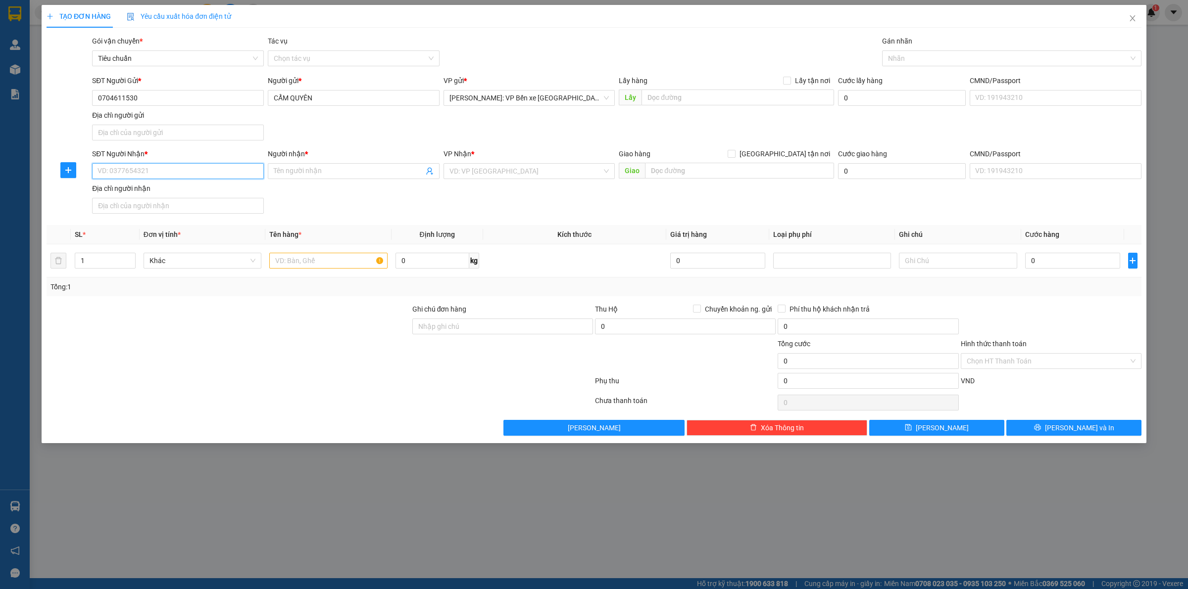
click at [166, 166] on input "SĐT Người Nhận *" at bounding box center [178, 171] width 172 height 16
type input "0985664362"
click at [314, 172] on input "Người nhận *" at bounding box center [349, 171] width 150 height 11
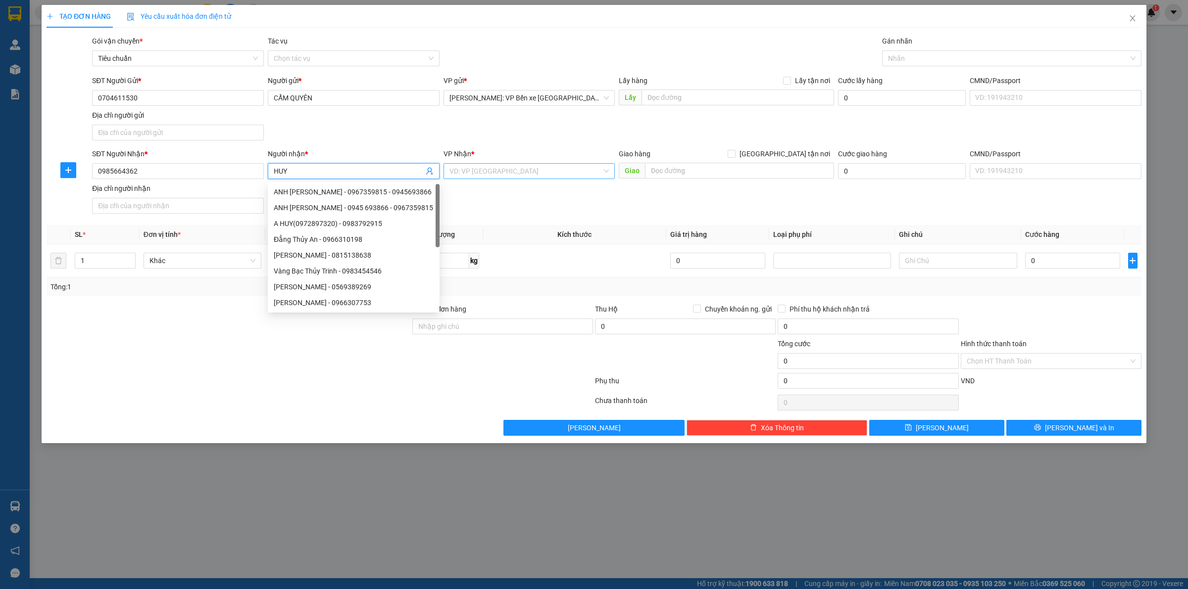
type input "HUY"
click at [530, 169] on input "search" at bounding box center [525, 171] width 153 height 15
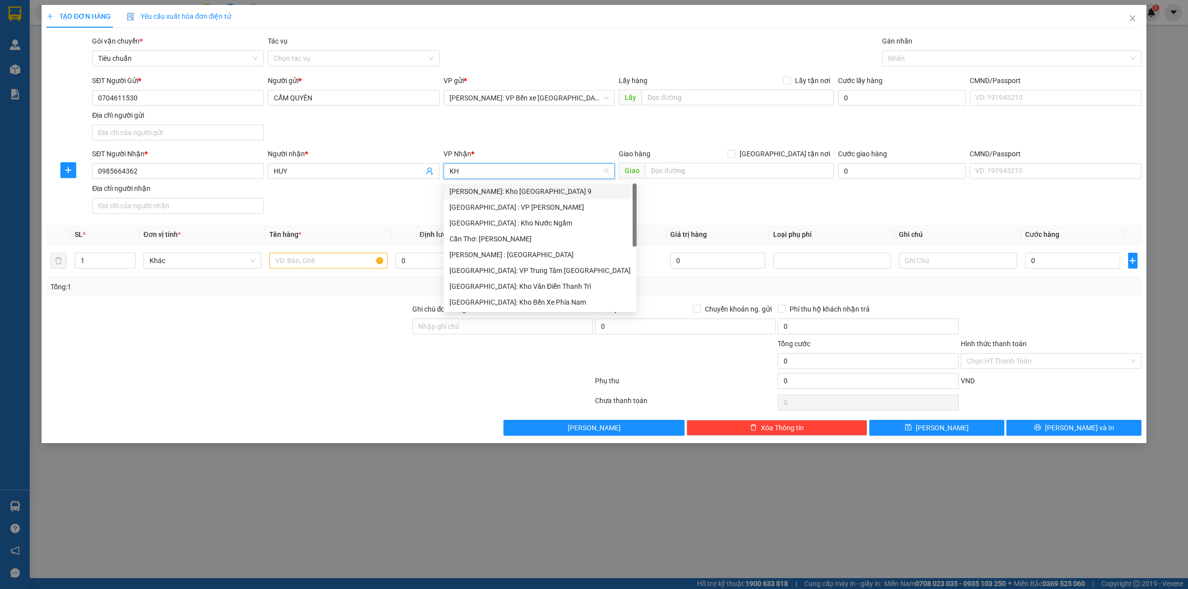
type input "KHO"
click at [537, 251] on div "[GEOGRAPHIC_DATA]: Kho Văn Điển Thanh Trì" at bounding box center [529, 254] width 160 height 11
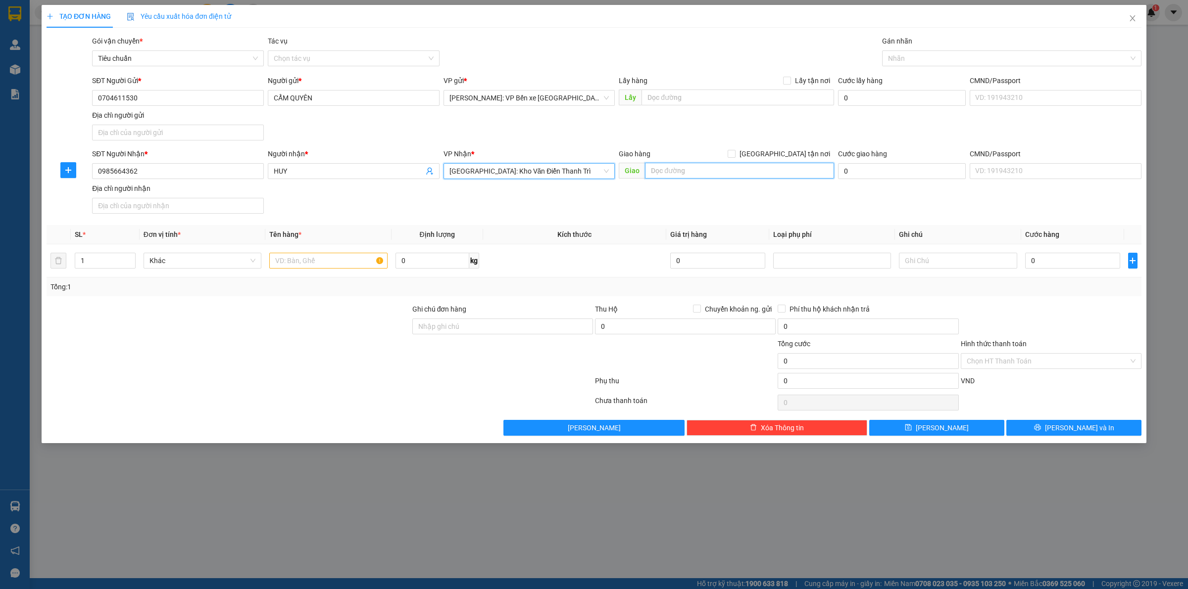
click at [699, 164] on input "text" at bounding box center [739, 171] width 189 height 16
type input "NAM ĐỊNH-98 [GEOGRAPHIC_DATA],[GEOGRAPHIC_DATA],[GEOGRAPHIC_DATA],[GEOGRAPHIC_D…"
click at [734, 152] on input "[GEOGRAPHIC_DATA] tận nơi" at bounding box center [730, 153] width 7 height 7
checkbox input "true"
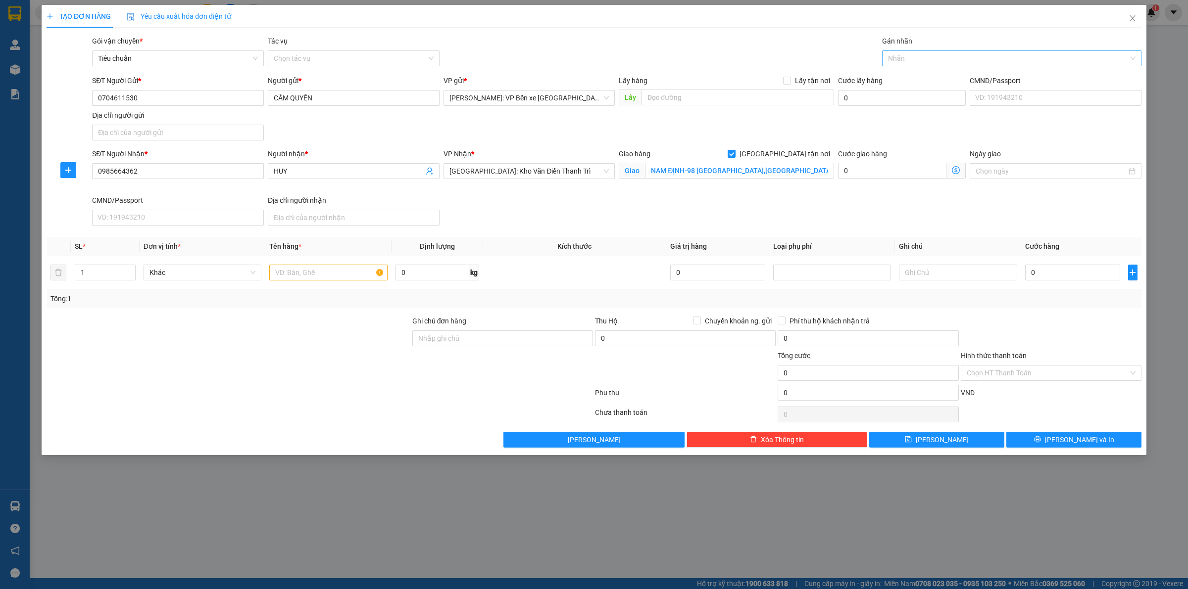
click at [939, 55] on div at bounding box center [1006, 58] width 244 height 12
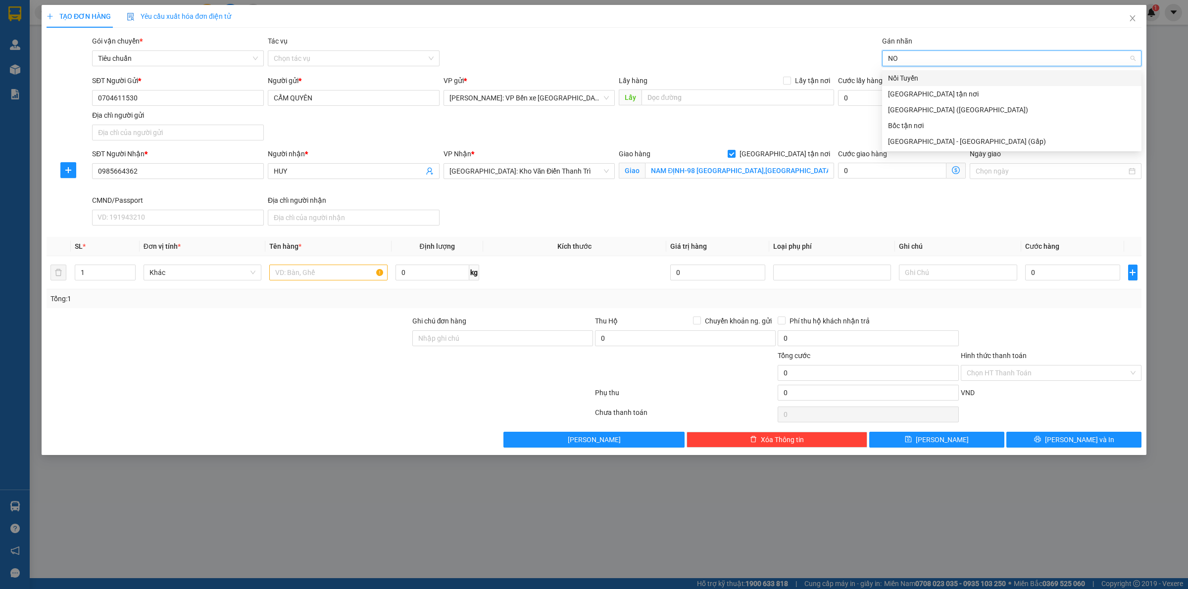
type input "NOI"
click at [933, 80] on div "Nối Tuyến" at bounding box center [1011, 78] width 247 height 11
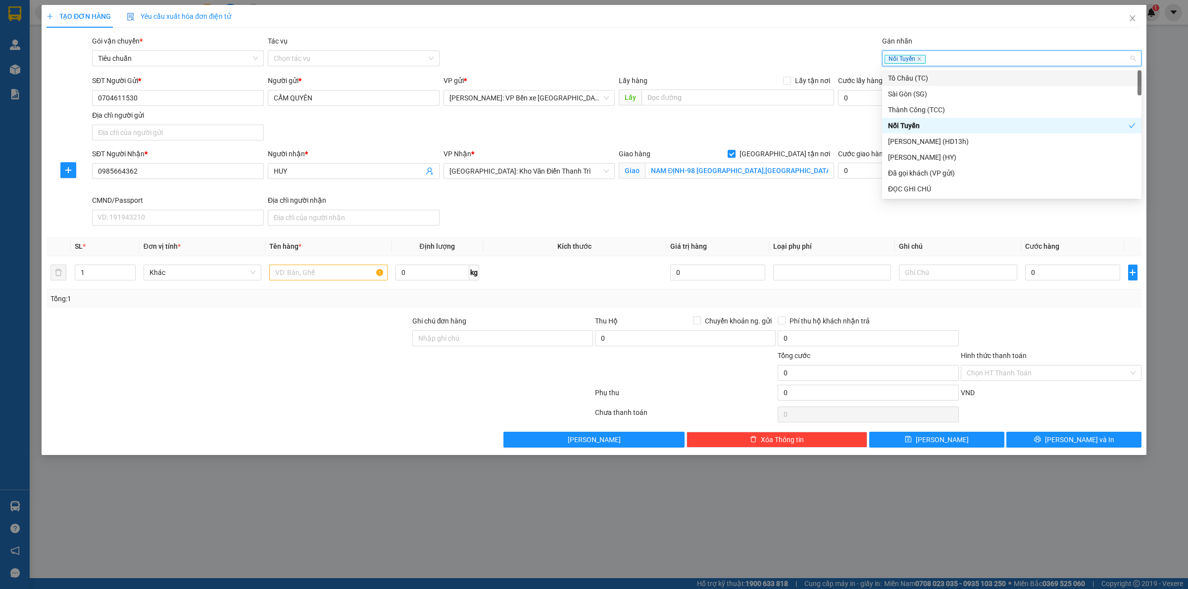
click at [952, 64] on div "Nối Tuyến" at bounding box center [1006, 58] width 244 height 12
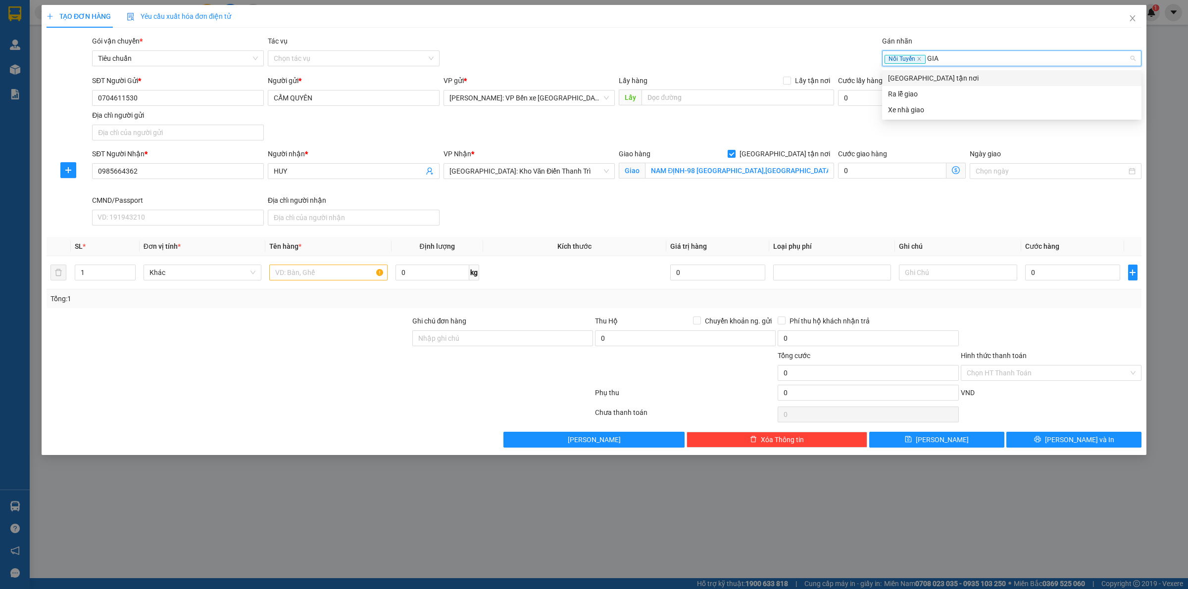
type input "GIAO"
click at [963, 73] on div "[GEOGRAPHIC_DATA] tận nơi" at bounding box center [1011, 78] width 247 height 11
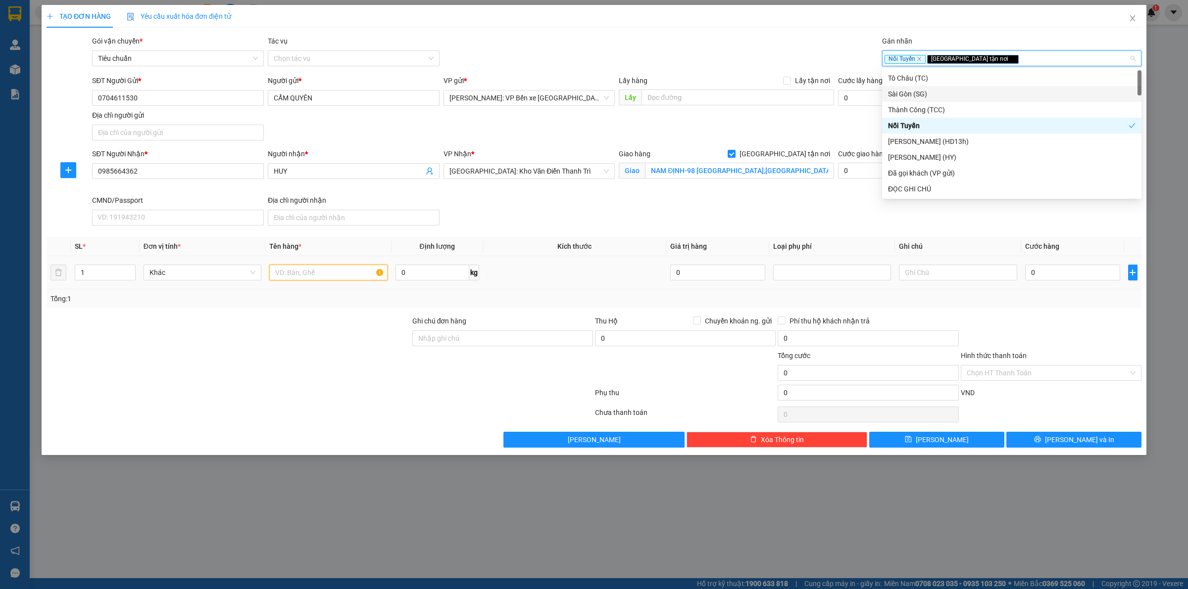
click at [325, 275] on input "text" at bounding box center [328, 273] width 118 height 16
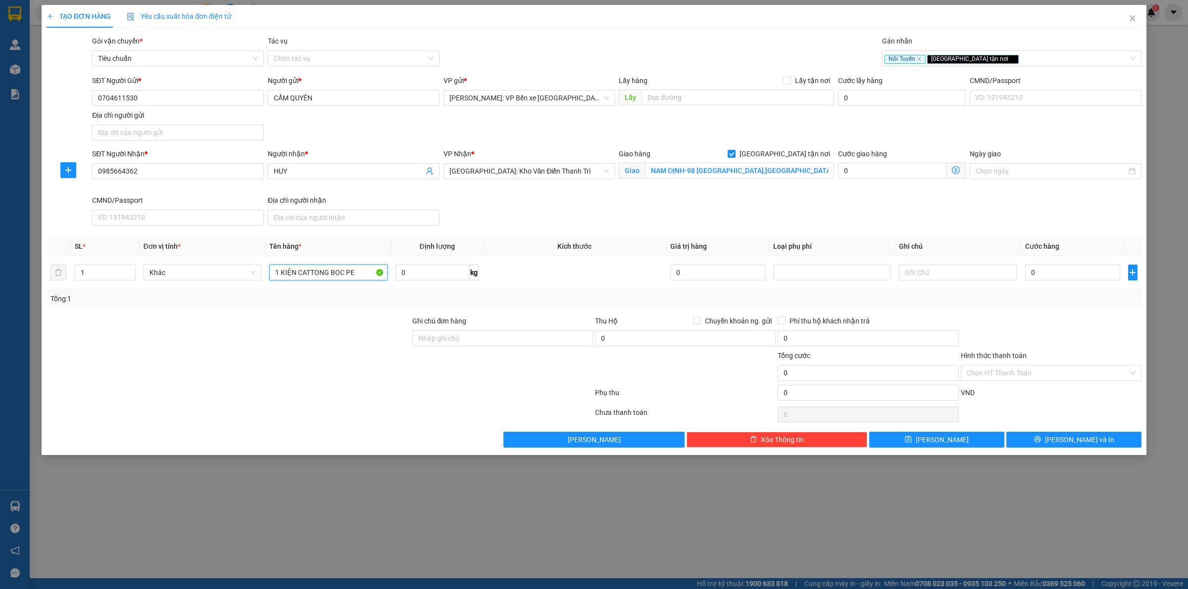
type input "1 KIỆN CATTONG BỌC PE"
click at [1054, 270] on input "0" at bounding box center [1072, 273] width 95 height 16
type input "3"
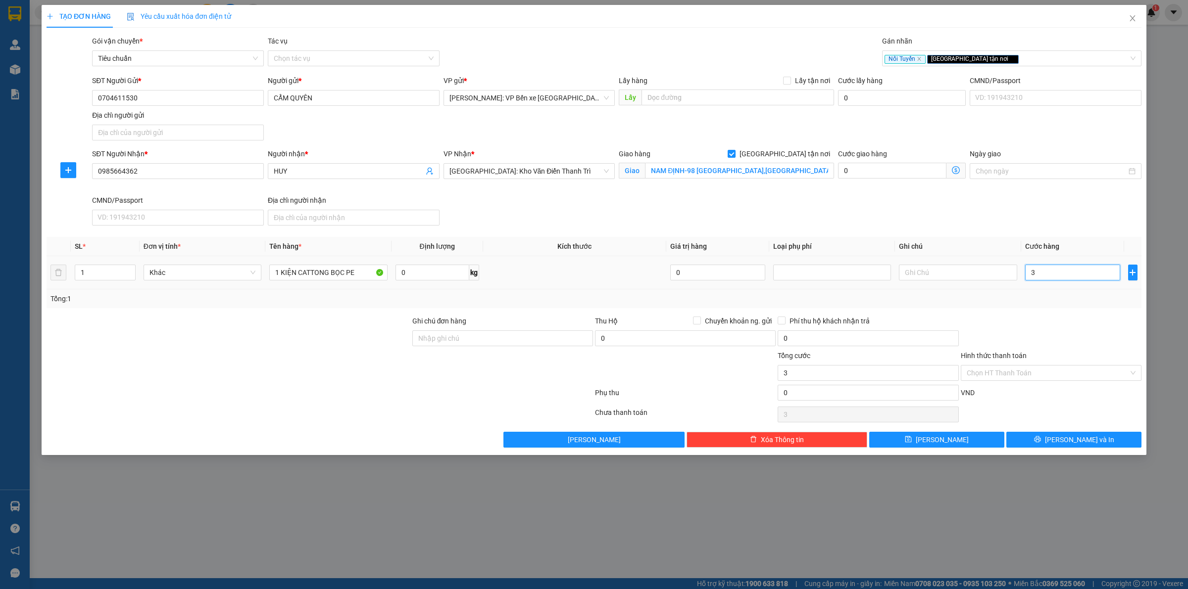
type input "34"
type input "340"
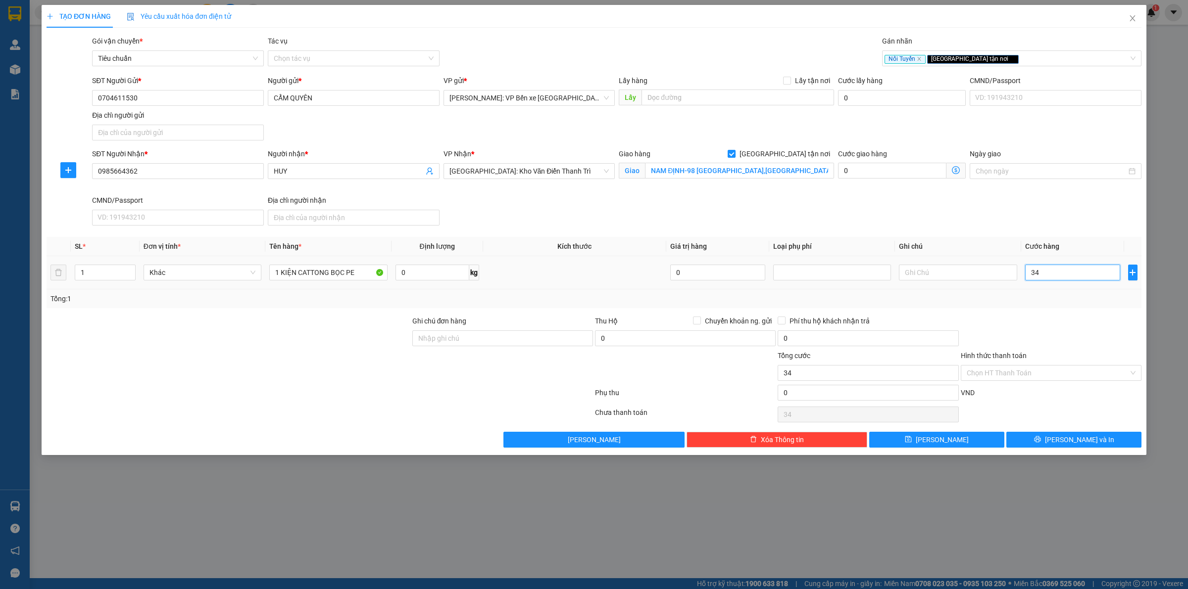
type input "340"
type input "3.400"
type input "34.000"
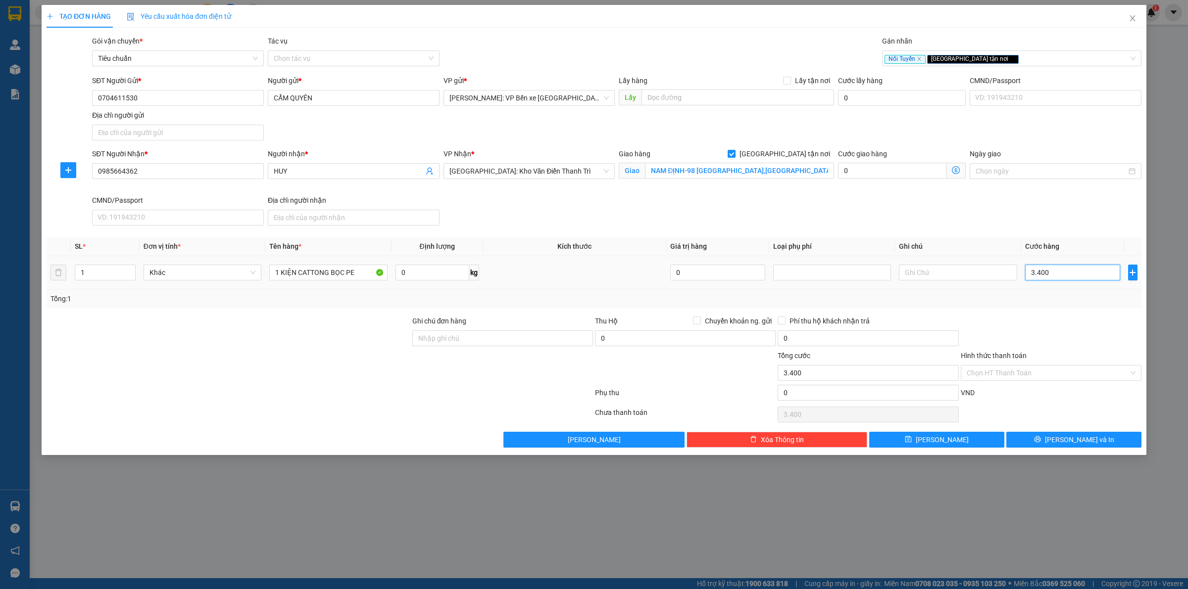
type input "34.000"
type input "340.000"
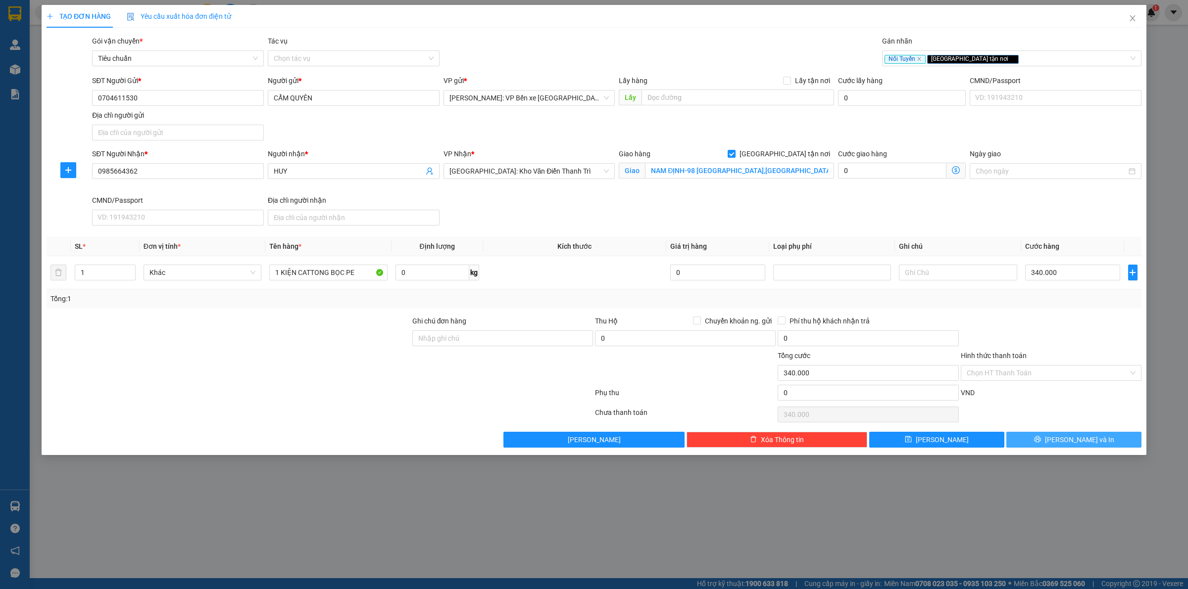
click at [1092, 441] on span "[PERSON_NAME] và In" at bounding box center [1079, 439] width 69 height 11
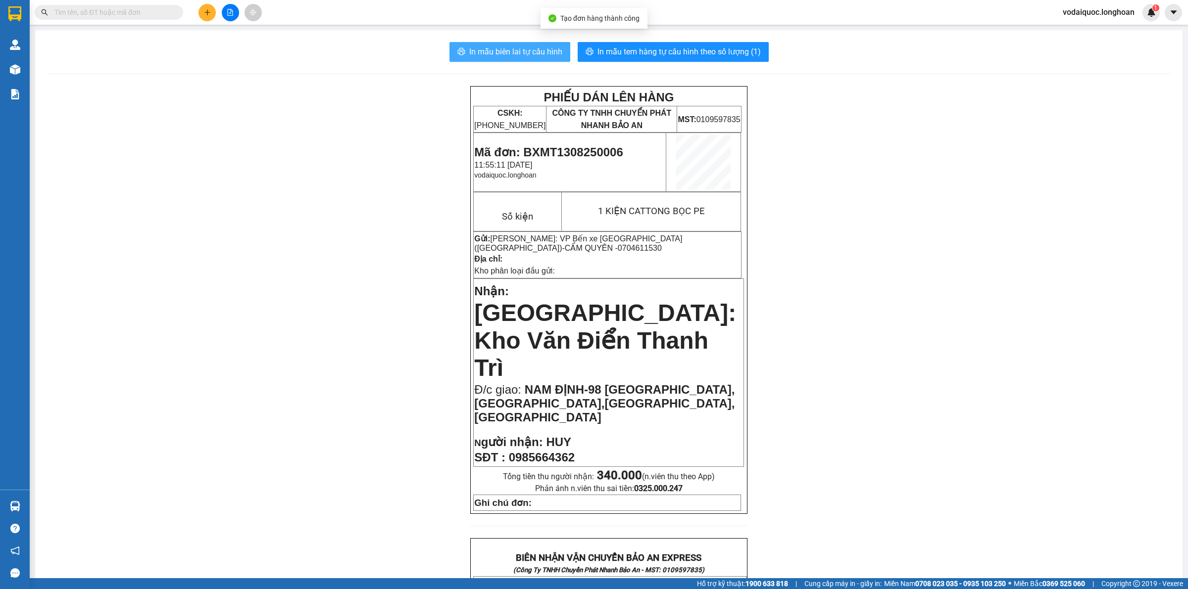
click at [542, 50] on span "In mẫu biên lai tự cấu hình" at bounding box center [515, 52] width 93 height 12
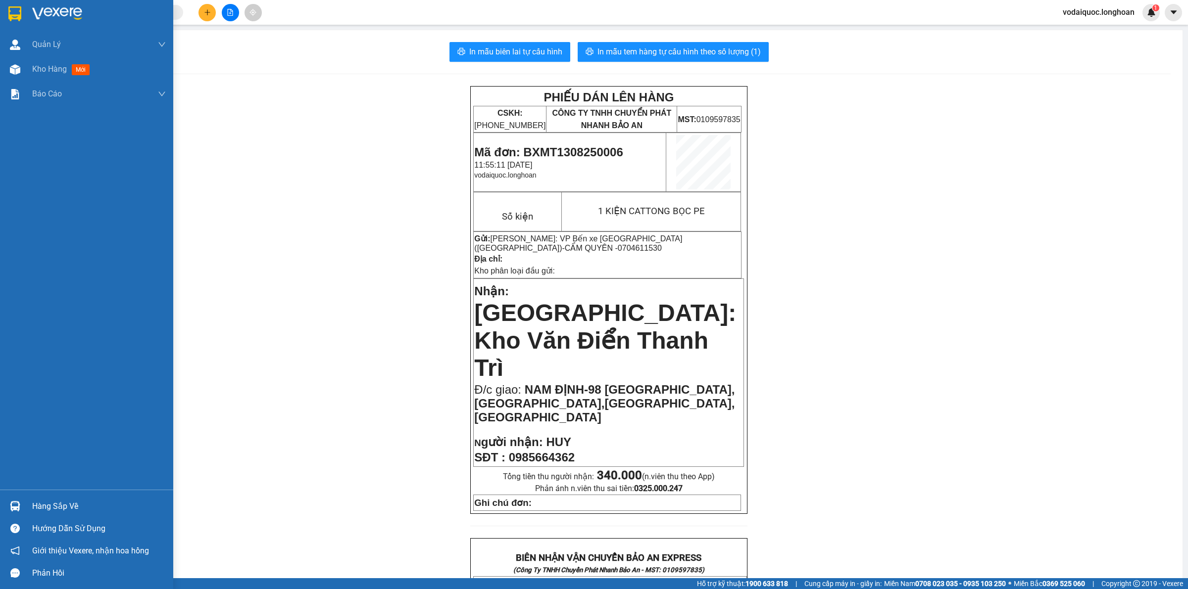
click at [24, 16] on div at bounding box center [86, 16] width 173 height 32
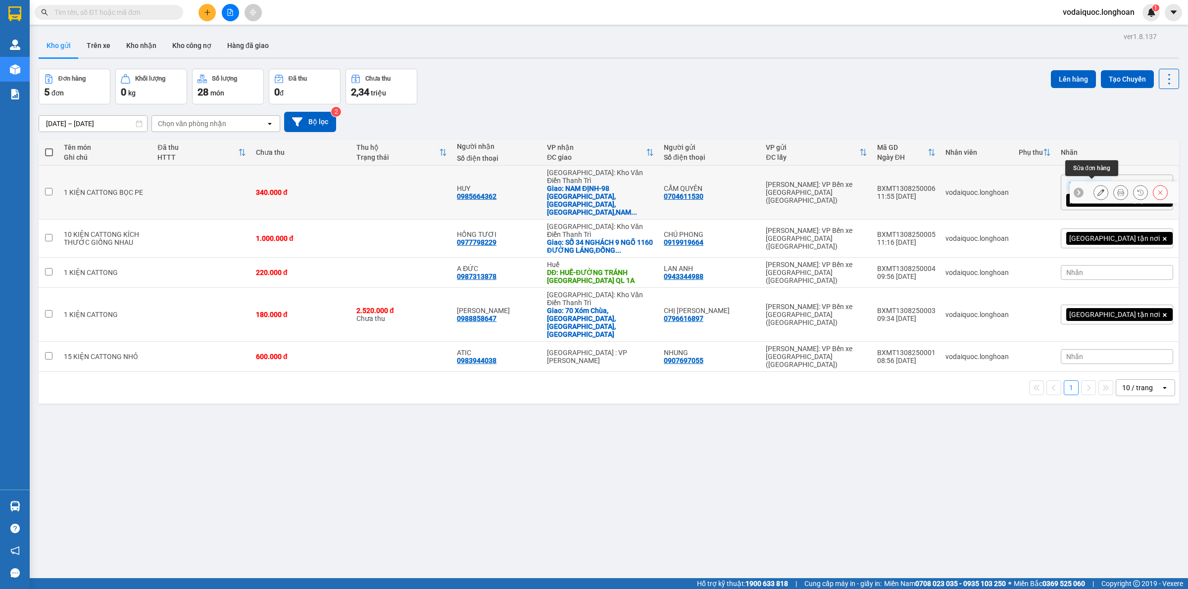
click at [1097, 189] on icon at bounding box center [1100, 192] width 7 height 7
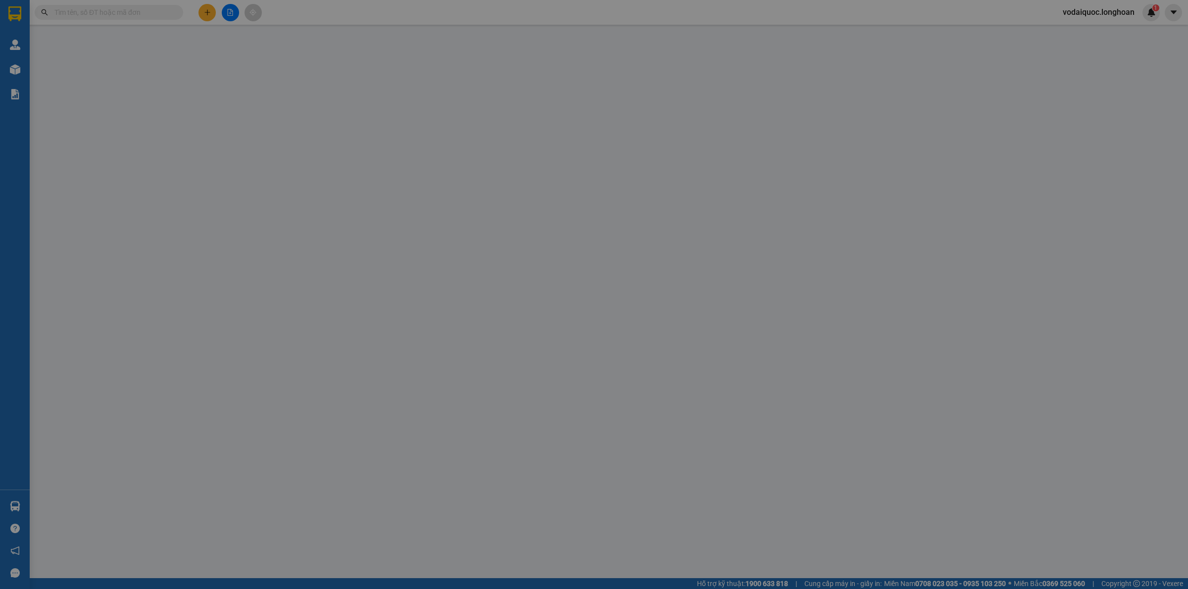
type input "0704611530"
type input "CẨM QUYÊN"
type input "0985664362"
type input "HUY"
checkbox input "true"
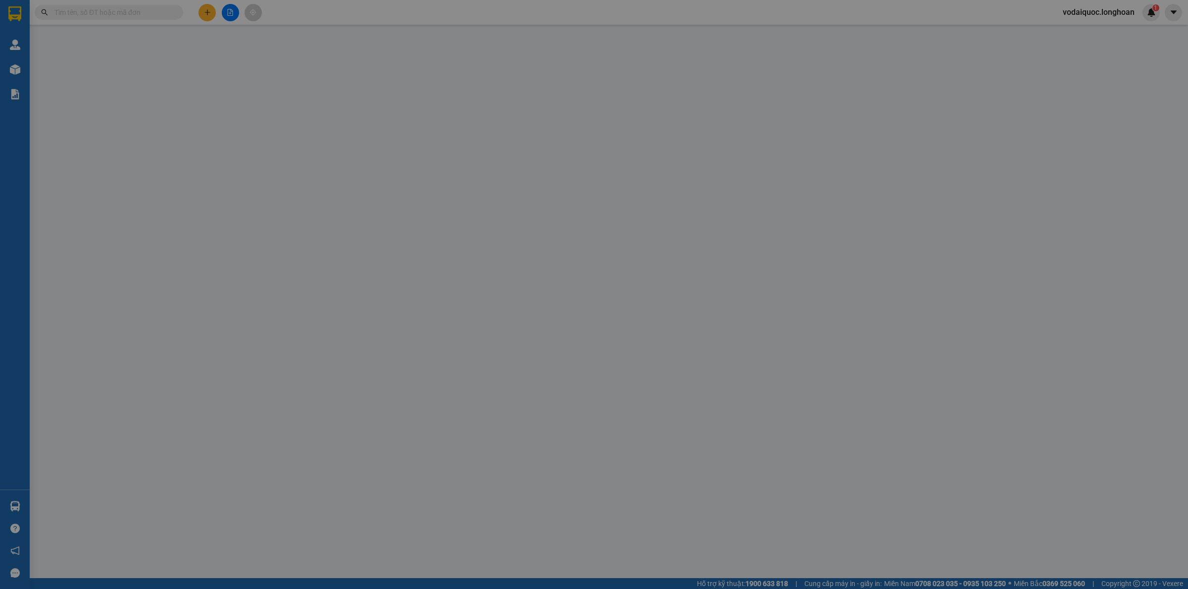
type input "NAM ĐỊNH-98 [GEOGRAPHIC_DATA],[GEOGRAPHIC_DATA],[GEOGRAPHIC_DATA],[GEOGRAPHIC_D…"
type input "340.000"
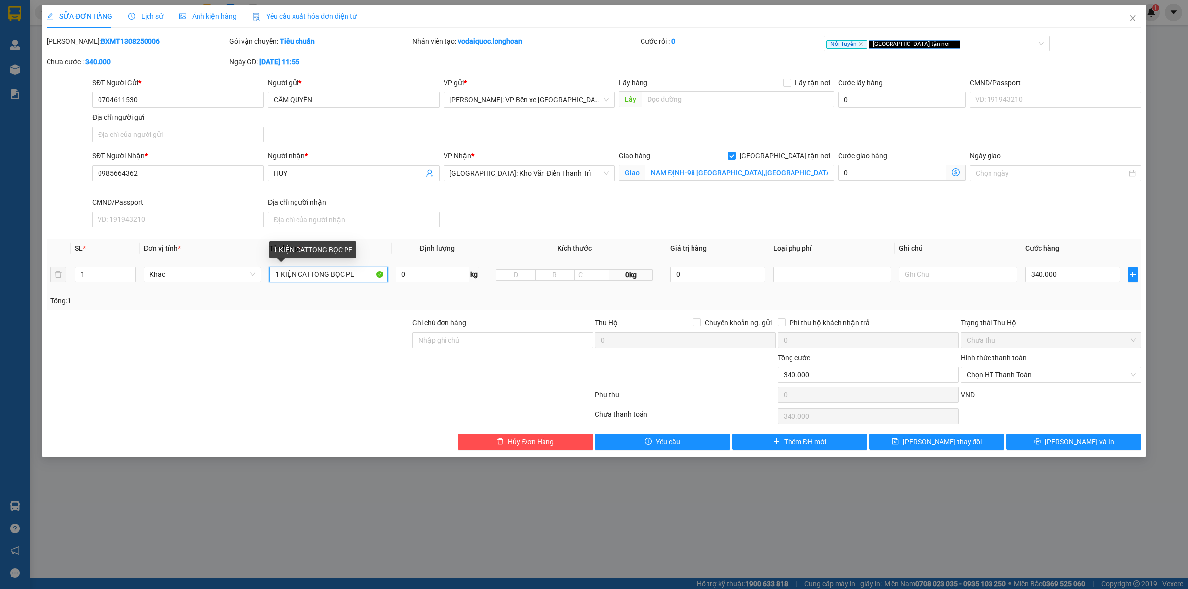
click at [360, 276] on input "1 KIỆN CATTONG BỌC PE" at bounding box center [328, 275] width 118 height 16
type input "1 KIỆN CATTONG BỌC PE DÁN BĂNG KEO DỄ VỠ"
click at [453, 340] on input "Ghi chú đơn hàng" at bounding box center [502, 341] width 181 height 16
click at [1077, 440] on span "[PERSON_NAME] và In" at bounding box center [1079, 441] width 69 height 11
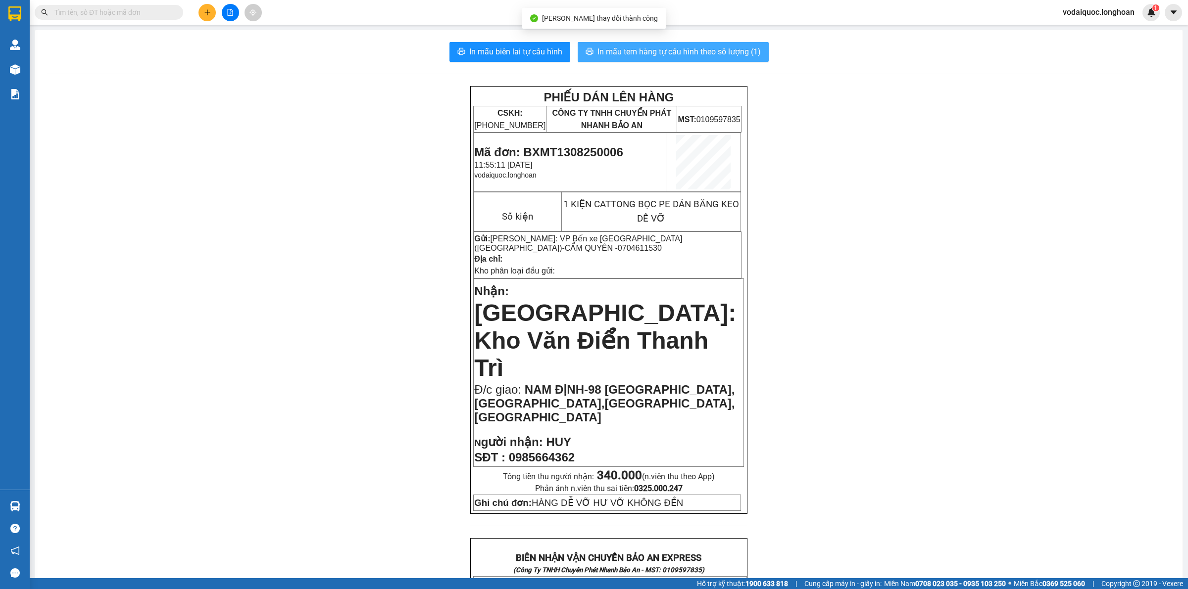
click at [664, 50] on span "In mẫu tem hàng tự cấu hình theo số lượng (1)" at bounding box center [678, 52] width 163 height 12
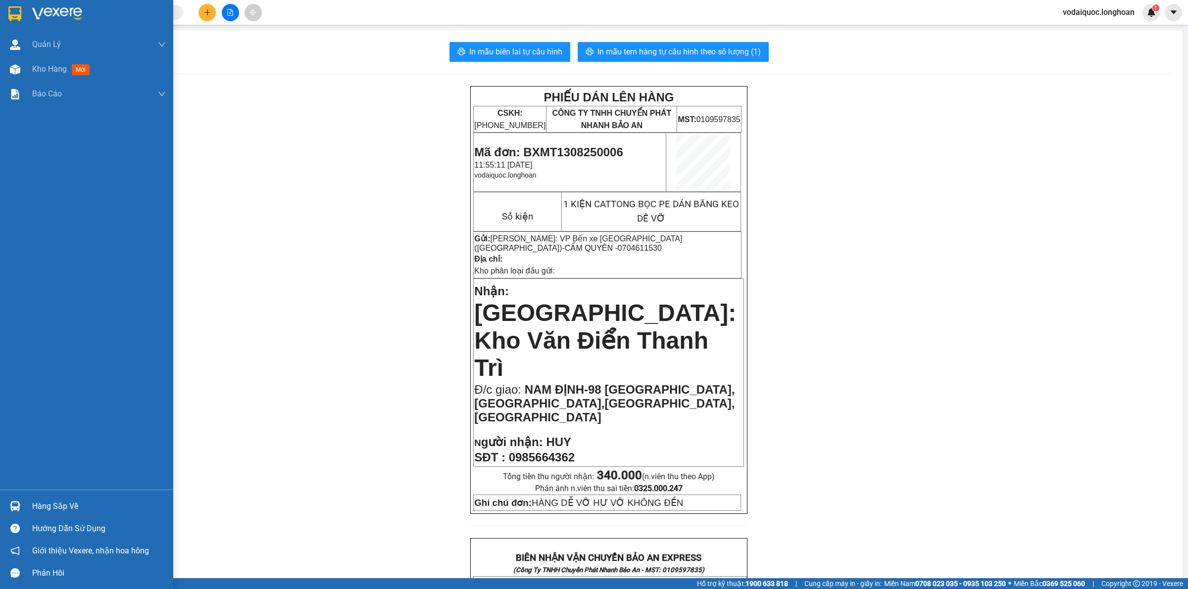
click at [62, 19] on img at bounding box center [57, 13] width 50 height 15
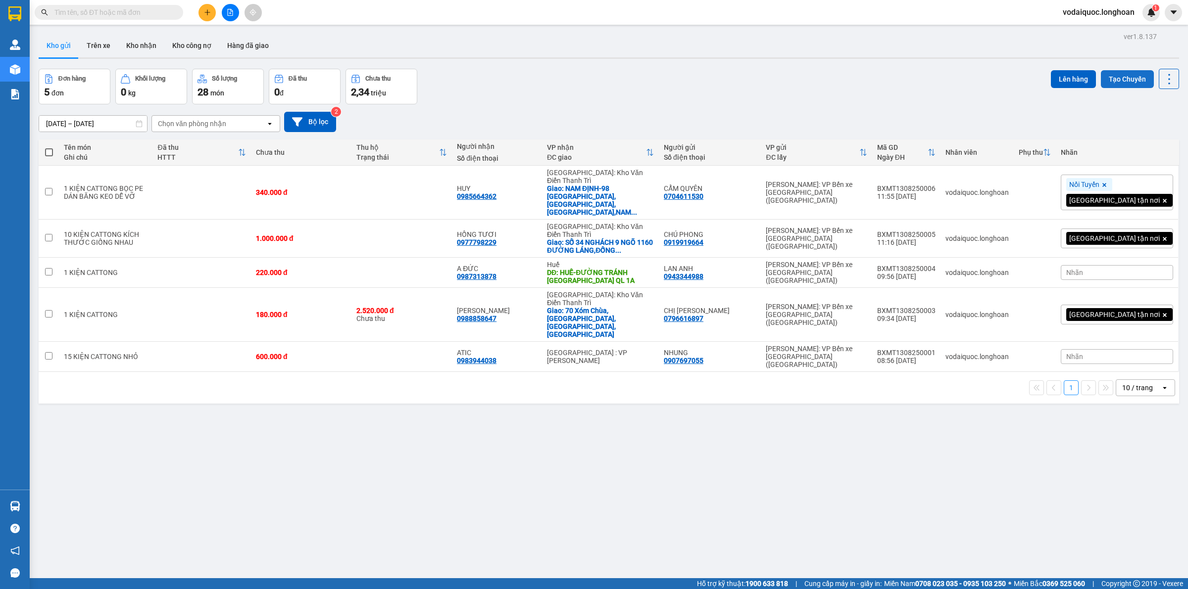
click at [1122, 78] on button "Tạo Chuyến" at bounding box center [1126, 79] width 53 height 18
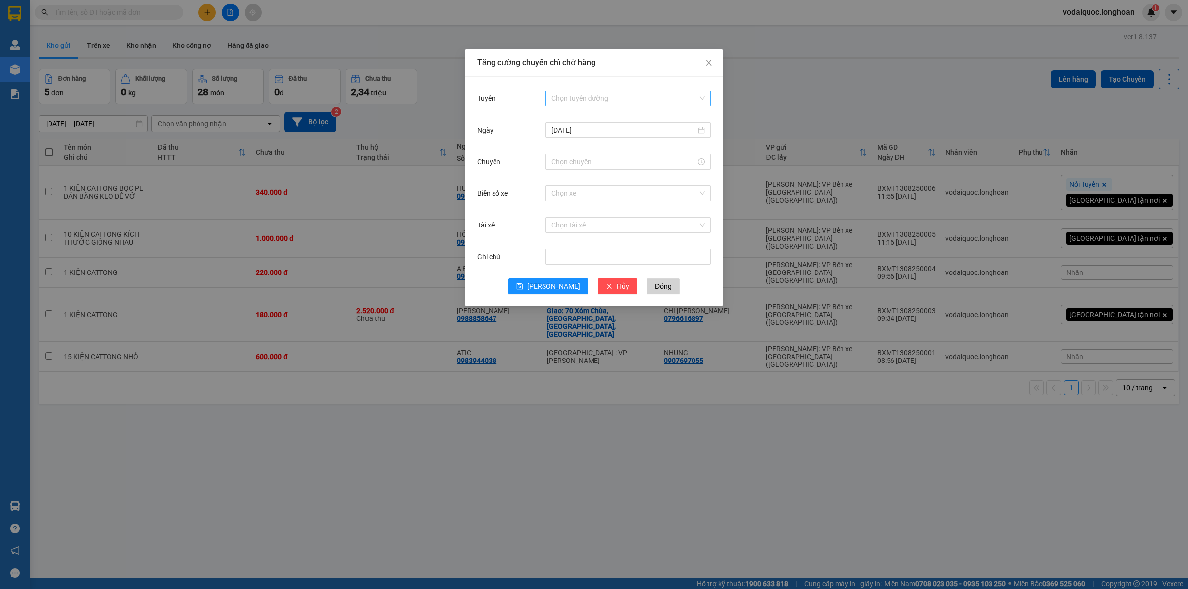
click at [590, 96] on input "Tuyến" at bounding box center [624, 98] width 146 height 15
click at [589, 540] on div "VP Bình Tân - Kho HCM 1" at bounding box center [627, 545] width 153 height 11
click at [585, 159] on input "Chuyến" at bounding box center [623, 161] width 144 height 11
click at [553, 340] on div "12" at bounding box center [559, 347] width 28 height 14
type input "12:00"
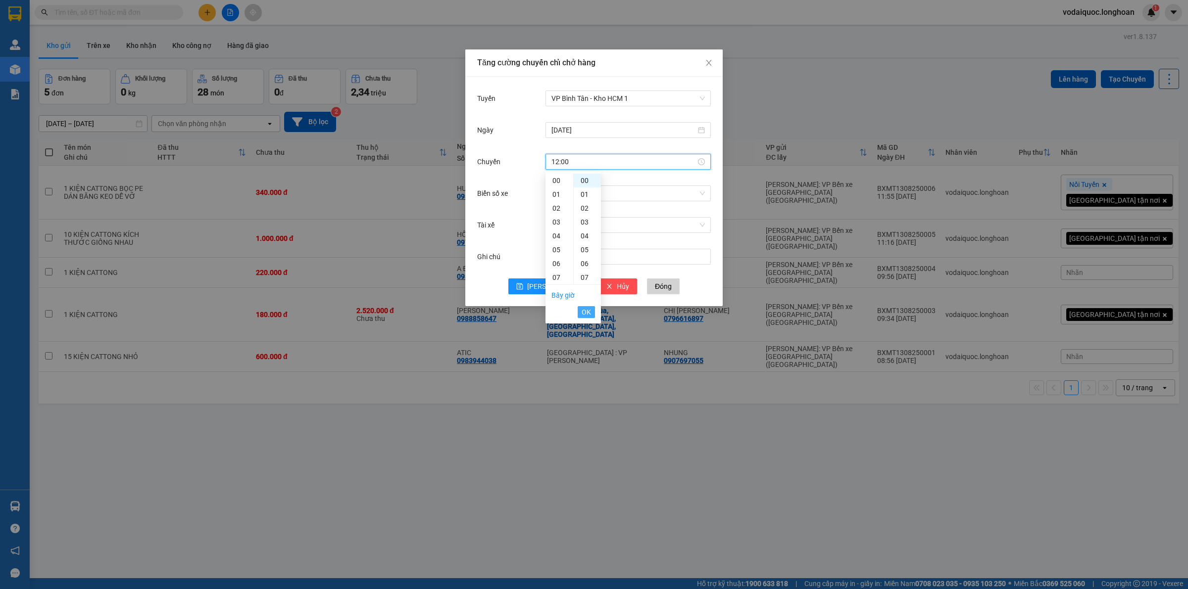
click at [585, 309] on span "OK" at bounding box center [585, 312] width 9 height 11
click at [592, 195] on input "Biển số xe" at bounding box center [624, 193] width 146 height 15
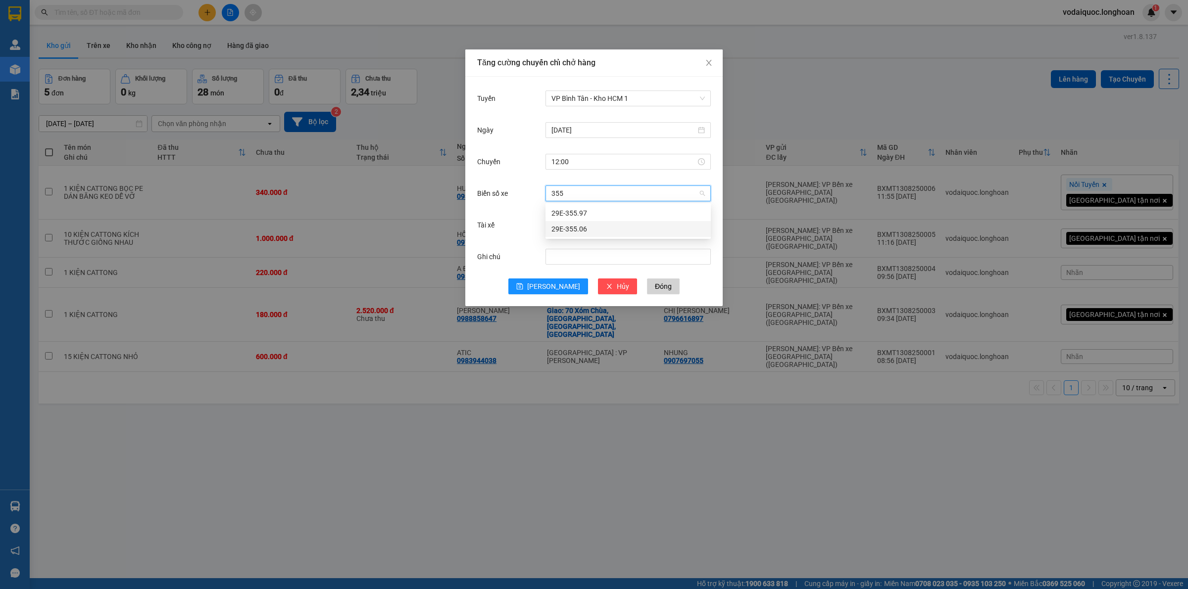
click at [594, 229] on div "29E-355.06" at bounding box center [627, 229] width 153 height 11
click at [584, 224] on input "Tài xế" at bounding box center [624, 225] width 146 height 15
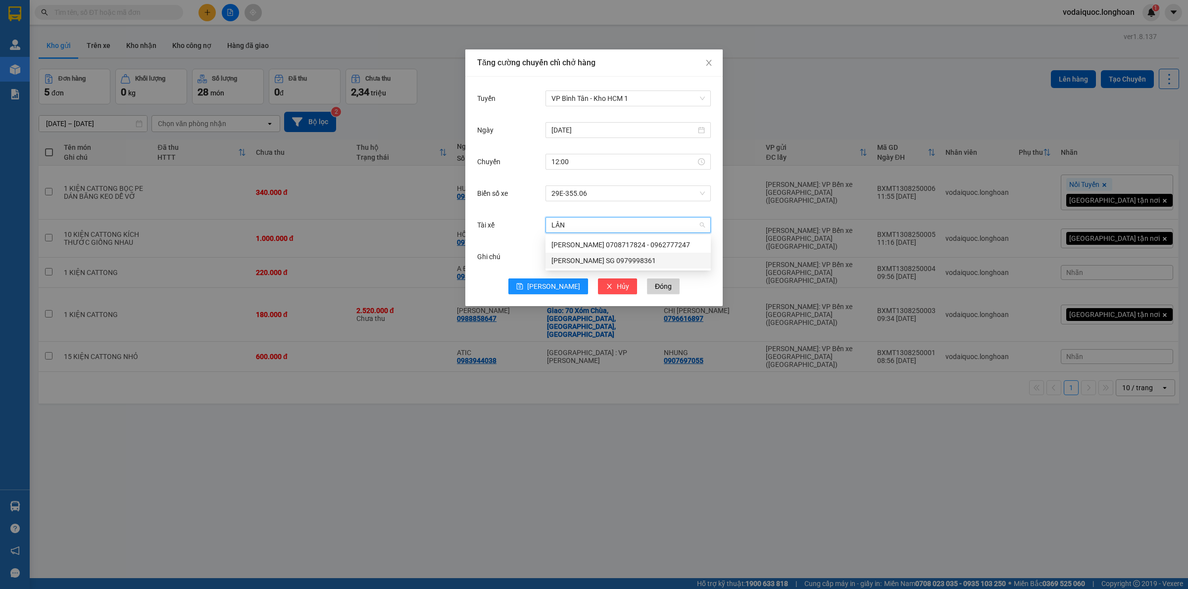
click at [587, 258] on div "[PERSON_NAME] SG 0979998361" at bounding box center [627, 260] width 153 height 11
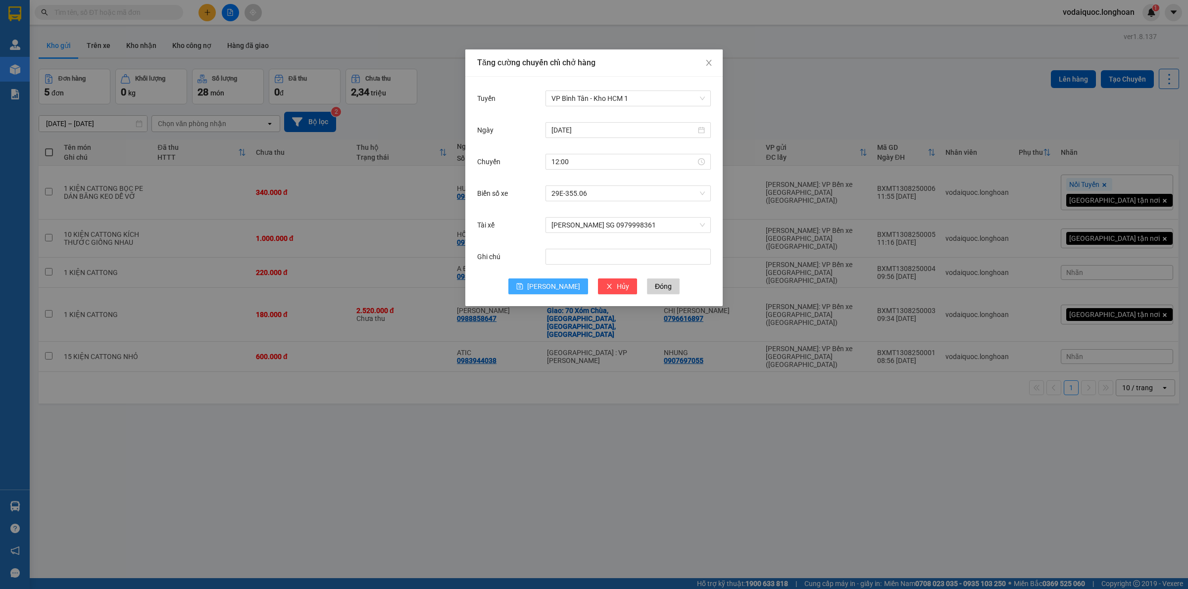
click at [547, 286] on button "[PERSON_NAME]" at bounding box center [548, 287] width 80 height 16
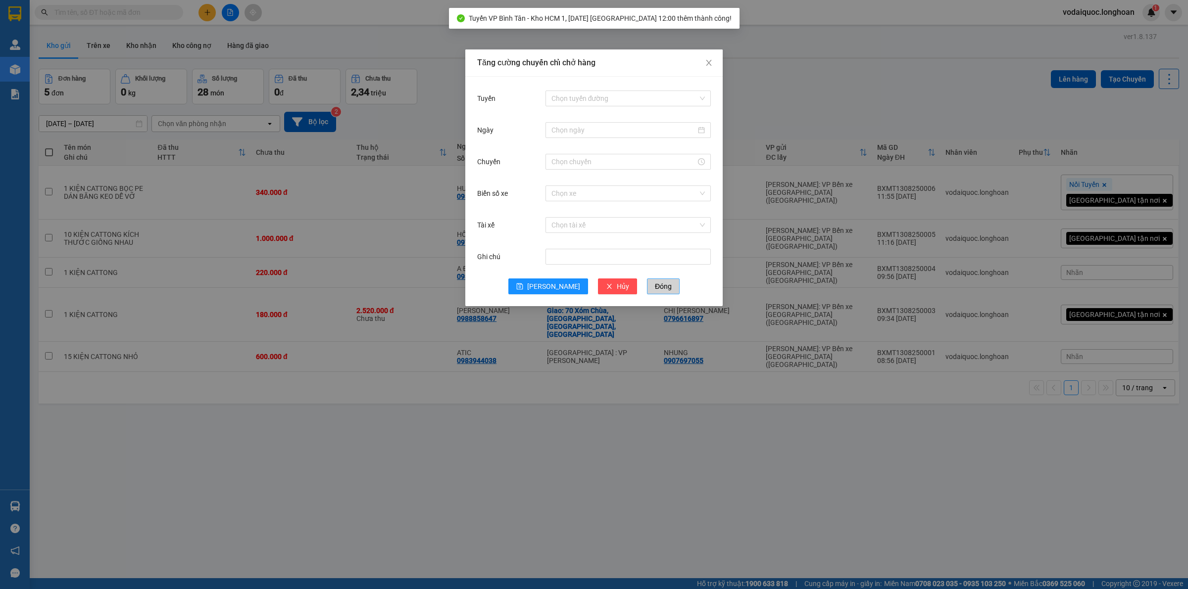
click at [655, 285] on span "Đóng" at bounding box center [663, 286] width 17 height 11
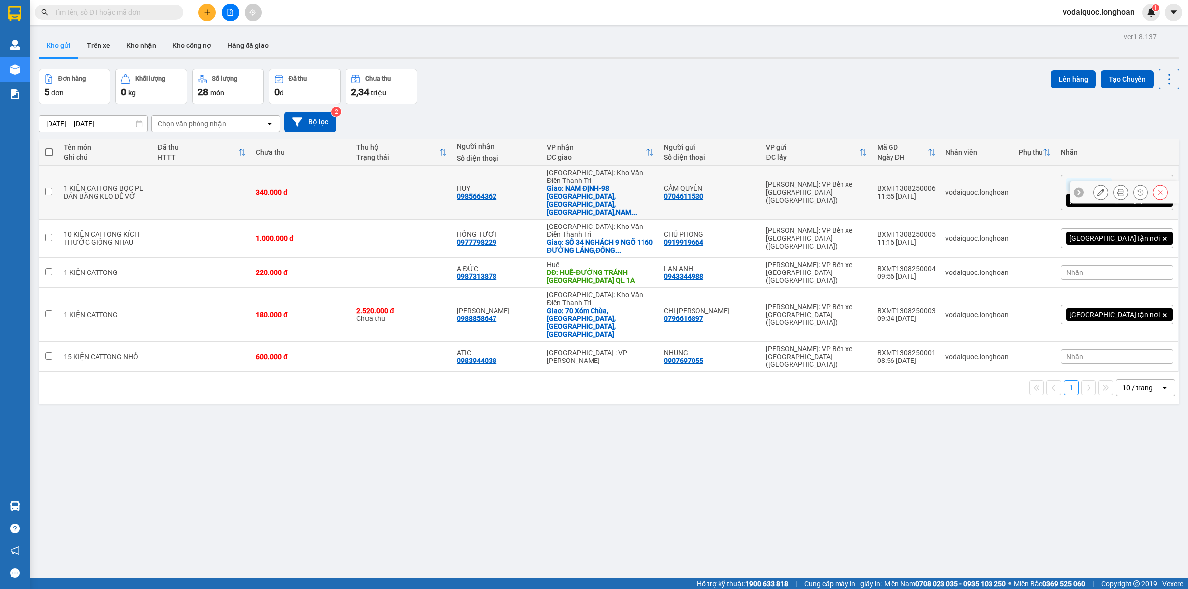
drag, startPoint x: 921, startPoint y: 178, endPoint x: 980, endPoint y: 181, distance: 59.5
click at [940, 181] on td "BXMT1308250006 11:55 [DATE]" at bounding box center [906, 193] width 68 height 54
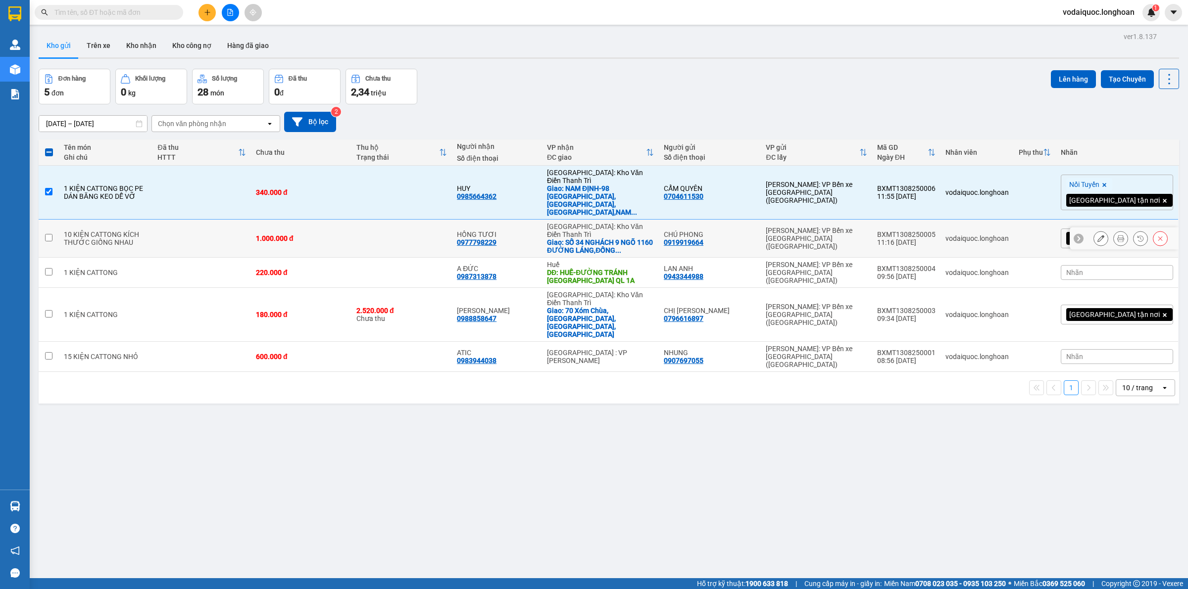
drag, startPoint x: 921, startPoint y: 217, endPoint x: 984, endPoint y: 218, distance: 62.9
click at [984, 220] on tr "10 KIỆN CATTONG KÍCH THƯỚC GIỐNG NHAU 1.000.000 đ HỒNG TƯƠI 0977798229 [GEOGRAP…" at bounding box center [609, 239] width 1140 height 38
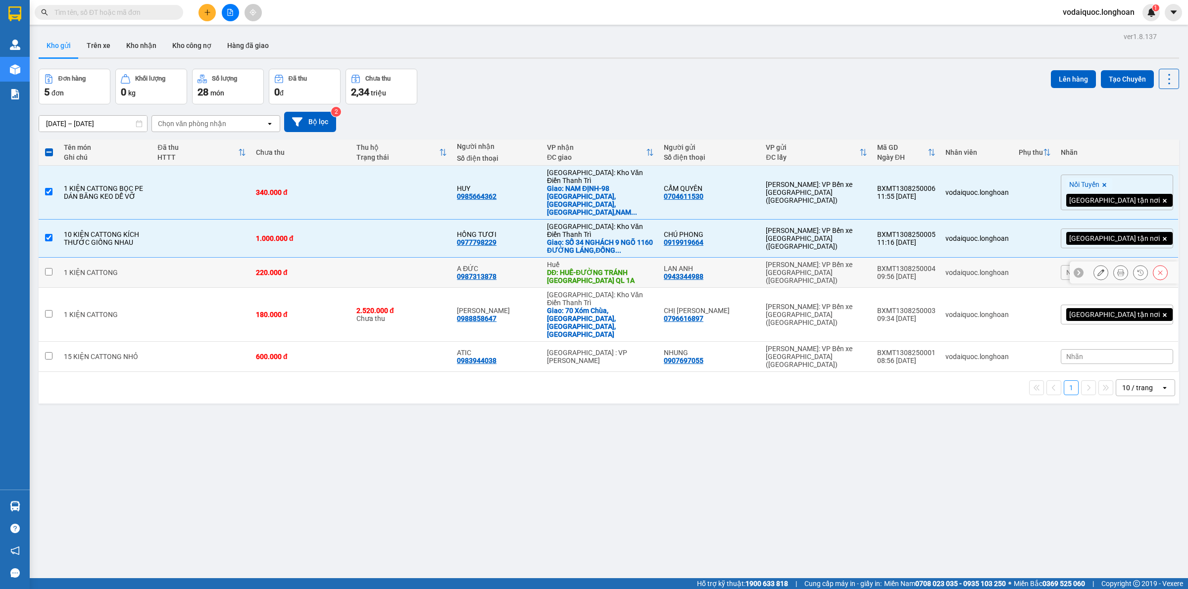
drag, startPoint x: 923, startPoint y: 246, endPoint x: 981, endPoint y: 246, distance: 58.4
click at [940, 258] on td "BXMT1308250004 09:56 [DATE]" at bounding box center [906, 273] width 68 height 30
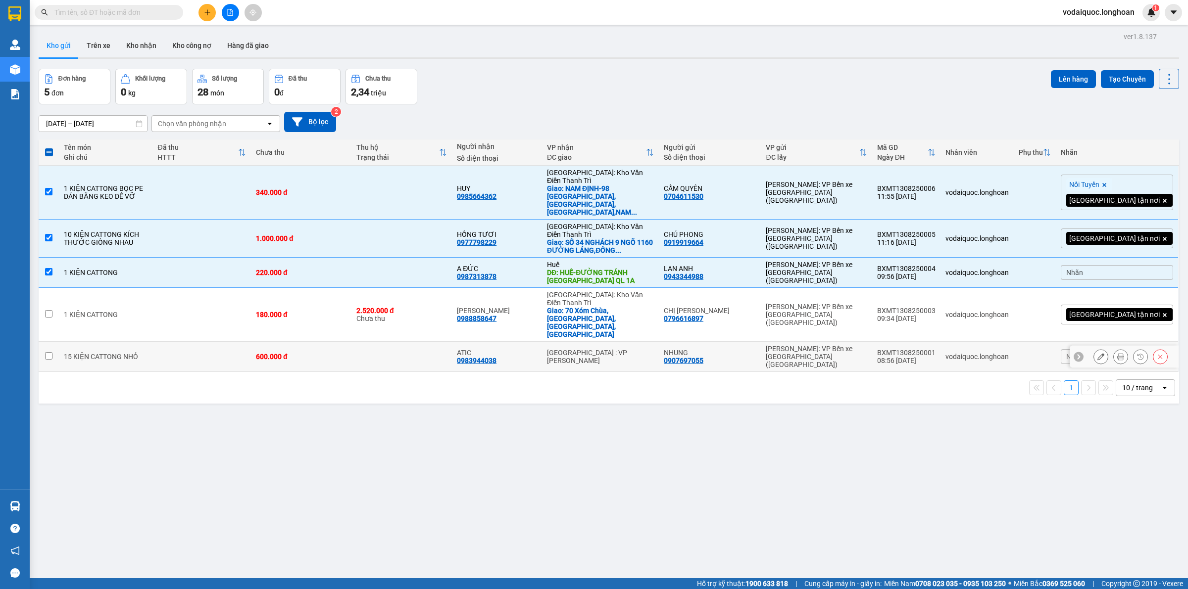
drag, startPoint x: 924, startPoint y: 302, endPoint x: 983, endPoint y: 301, distance: 59.4
click at [940, 342] on td "BXMT1308250001 08:56 [DATE]" at bounding box center [906, 357] width 68 height 30
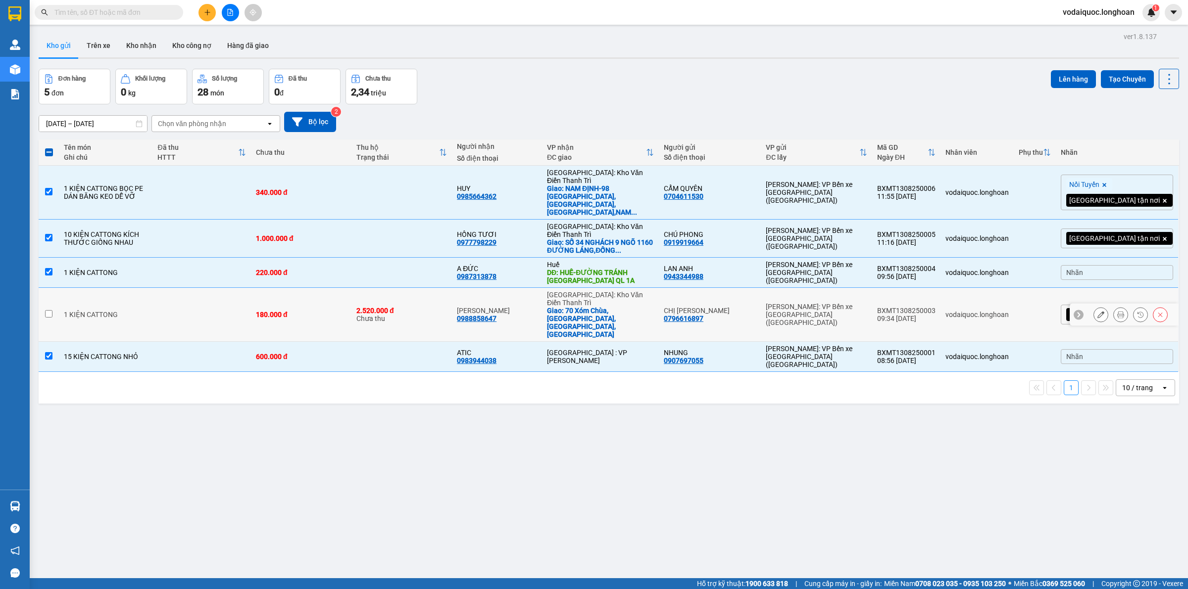
drag, startPoint x: 50, startPoint y: 280, endPoint x: 77, endPoint y: 277, distance: 26.3
click at [50, 310] on input "checkbox" at bounding box center [48, 313] width 7 height 7
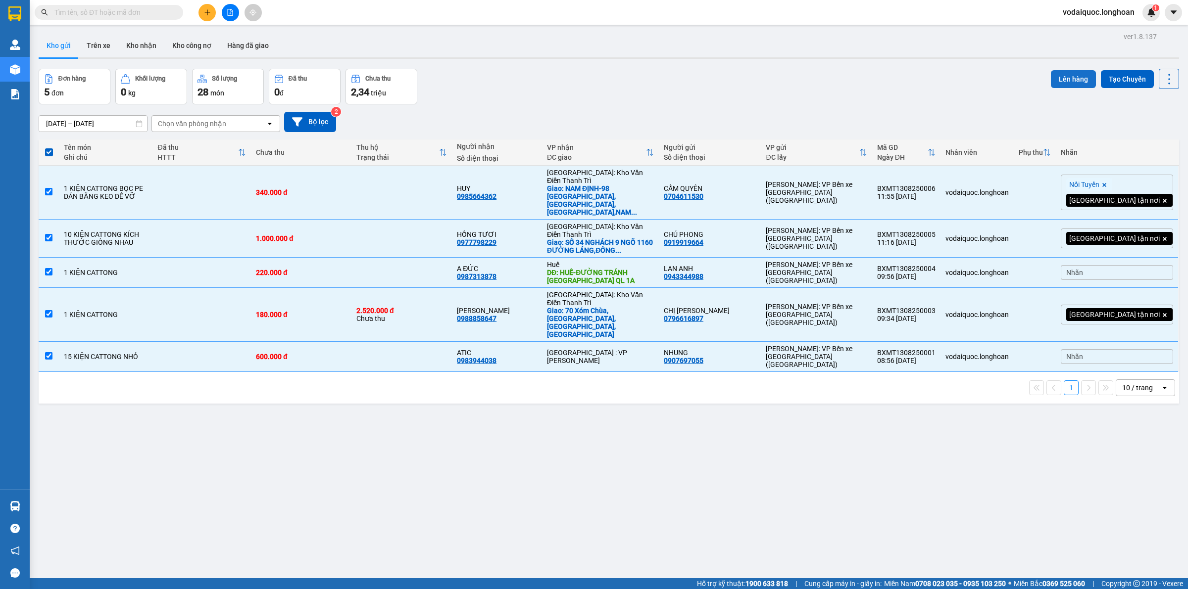
click at [1054, 80] on button "Lên hàng" at bounding box center [1073, 79] width 45 height 18
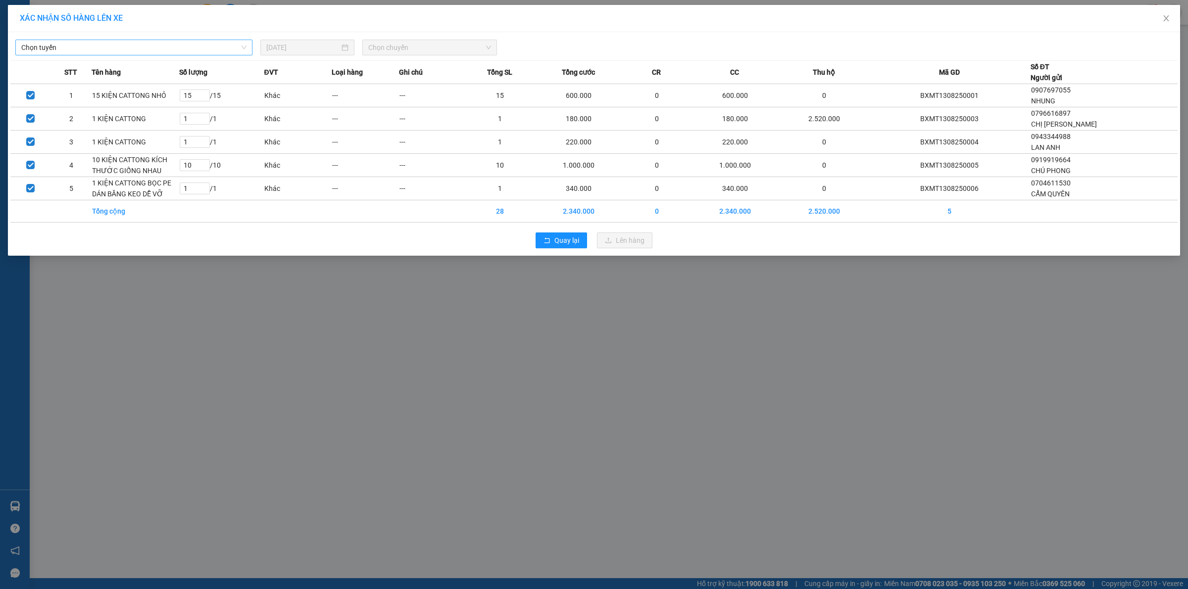
click at [159, 41] on span "Chọn tuyến" at bounding box center [133, 47] width 225 height 15
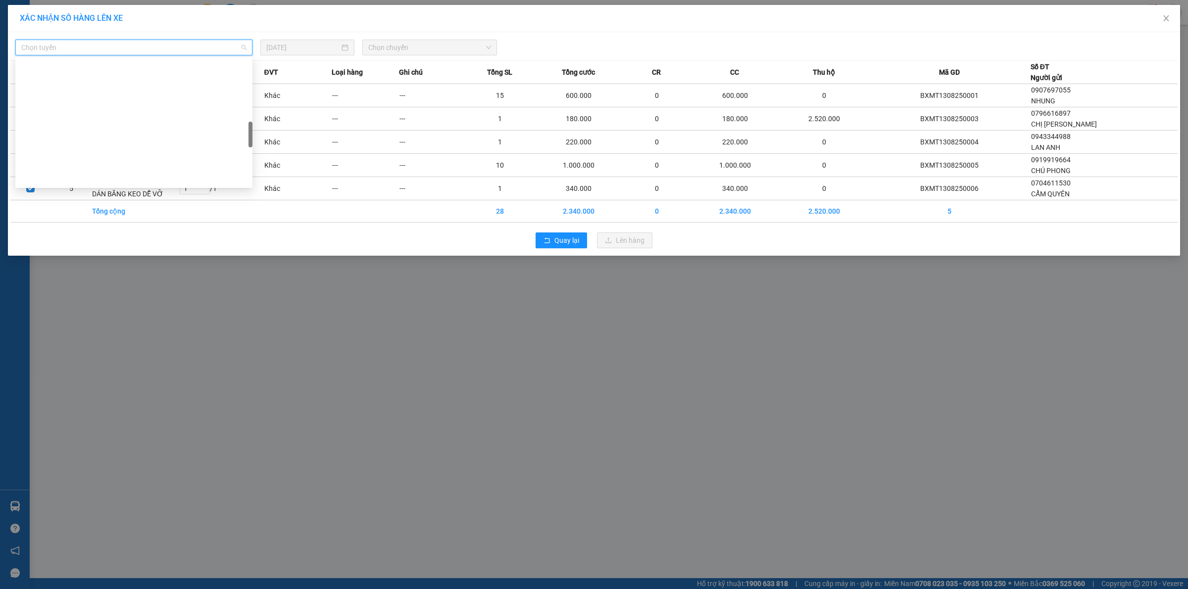
click at [78, 505] on div "VP Bình Tân - Kho HCM 1" at bounding box center [133, 510] width 225 height 11
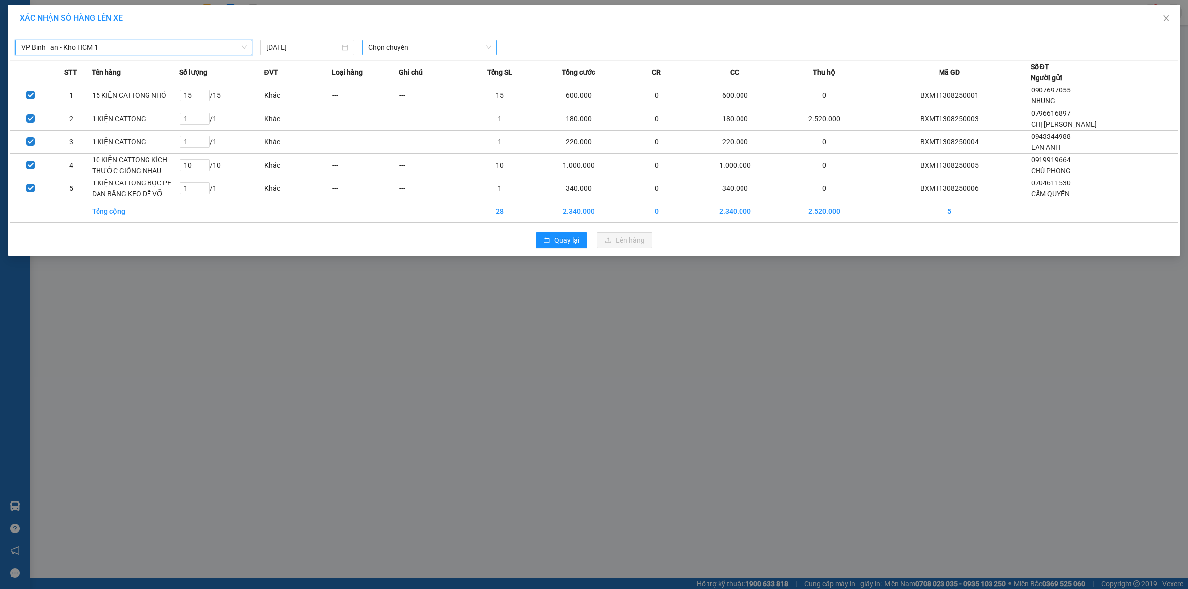
click at [407, 46] on span "Chọn chuyến" at bounding box center [429, 47] width 123 height 15
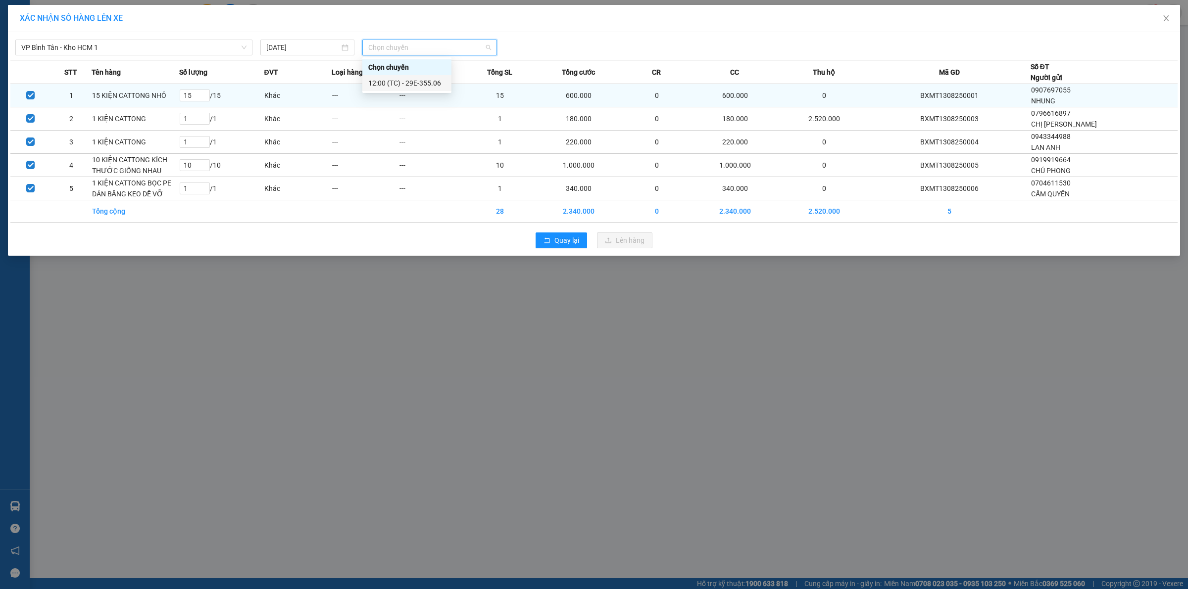
drag, startPoint x: 422, startPoint y: 80, endPoint x: 430, endPoint y: 100, distance: 22.0
click at [422, 80] on div "12:00 (TC) - 29E-355.06" at bounding box center [406, 83] width 77 height 11
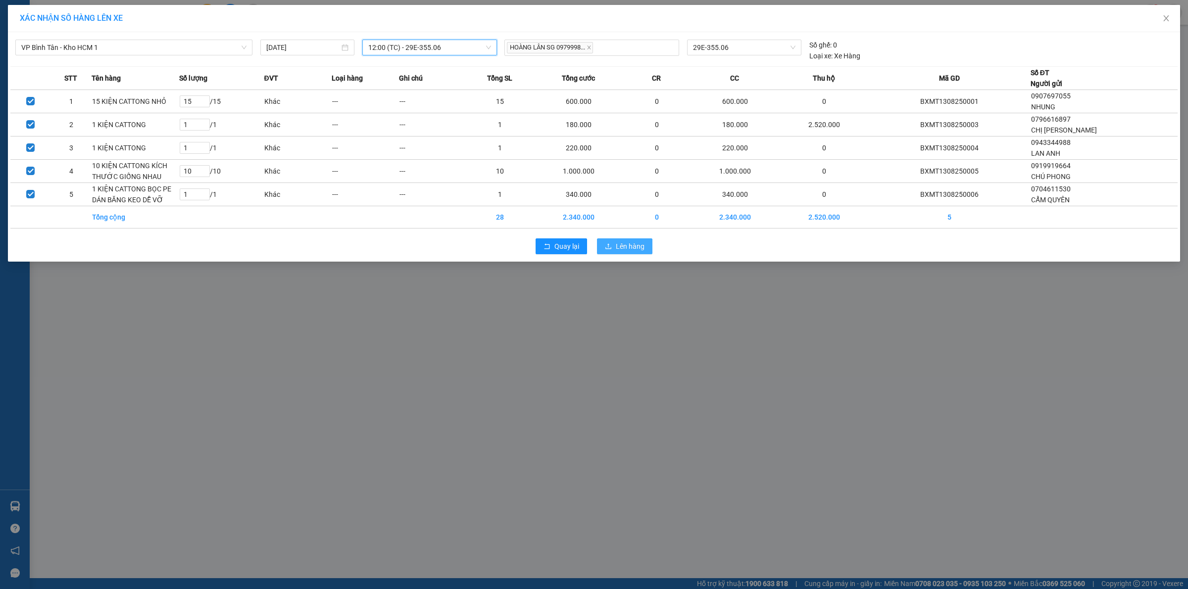
click at [629, 246] on span "Lên hàng" at bounding box center [630, 246] width 29 height 11
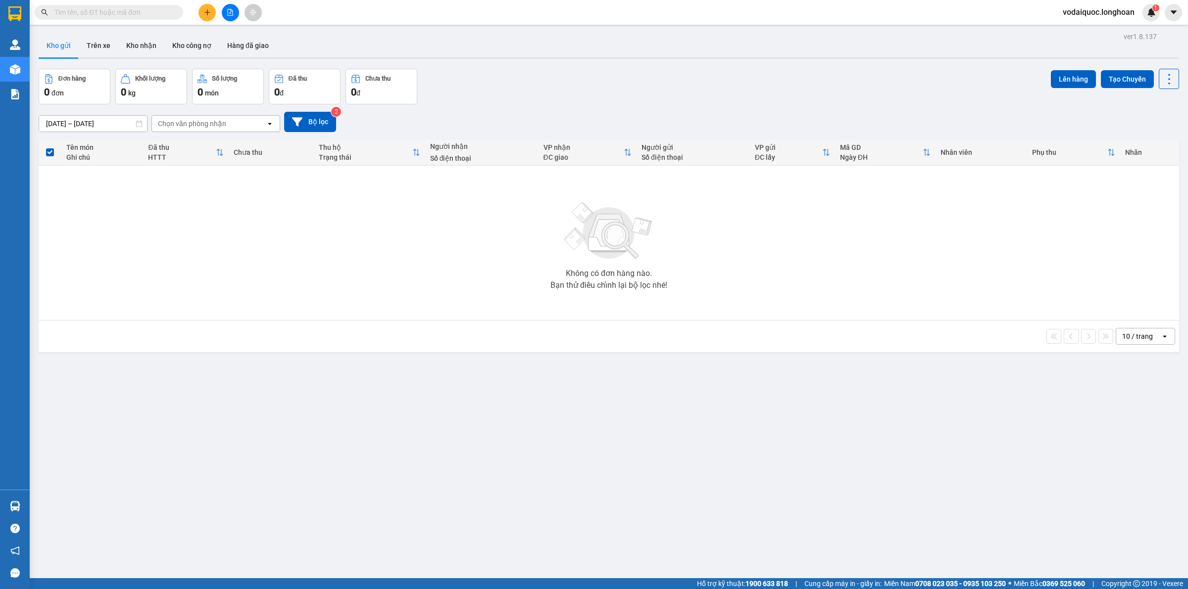
click at [990, 57] on div at bounding box center [609, 57] width 1140 height 1
click at [175, 247] on div "Không có đơn hàng nào. Bạn thử điều chỉnh lại bộ lọc nhé!" at bounding box center [609, 243] width 1130 height 148
click at [550, 88] on div "Đơn hàng 0 đơn Khối lượng 0 kg Số lượng 0 món Đã thu 0 đ Chưa thu 0 đ Lên hàng …" at bounding box center [609, 87] width 1140 height 36
click at [572, 88] on div "Đơn hàng 0 đơn Khối lượng 0 kg Số lượng 0 món Đã thu 0 đ Chưa thu 0 đ Lên hàng …" at bounding box center [609, 87] width 1140 height 36
